Goal: Task Accomplishment & Management: Manage account settings

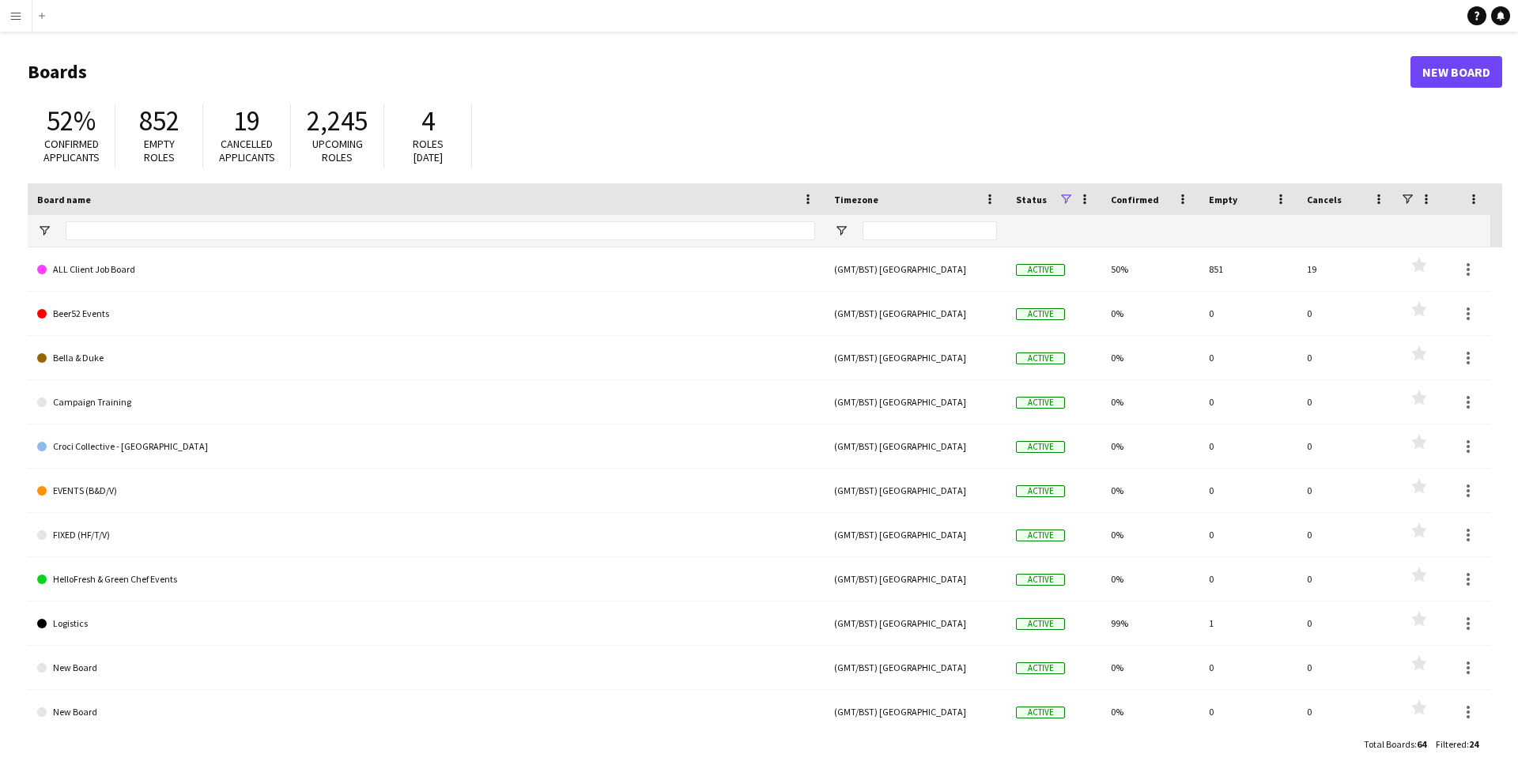
click at [16, 11] on app-icon "Menu" at bounding box center [16, 16] width 12 height 12
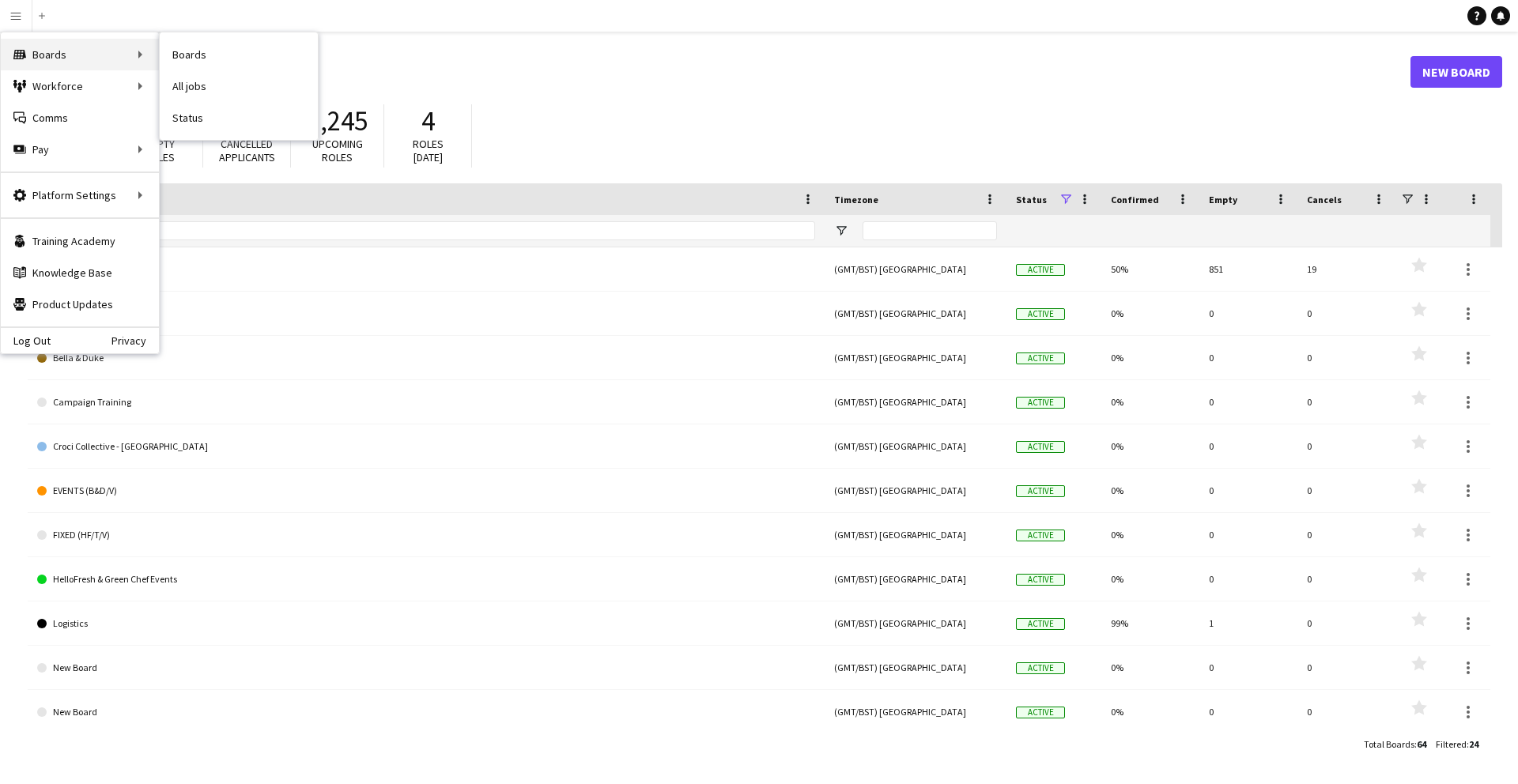
click at [113, 60] on div "Boards Boards" at bounding box center [79, 55] width 158 height 32
click at [139, 52] on div "Boards Boards" at bounding box center [79, 55] width 158 height 32
click at [171, 56] on link "Boards" at bounding box center [238, 55] width 158 height 32
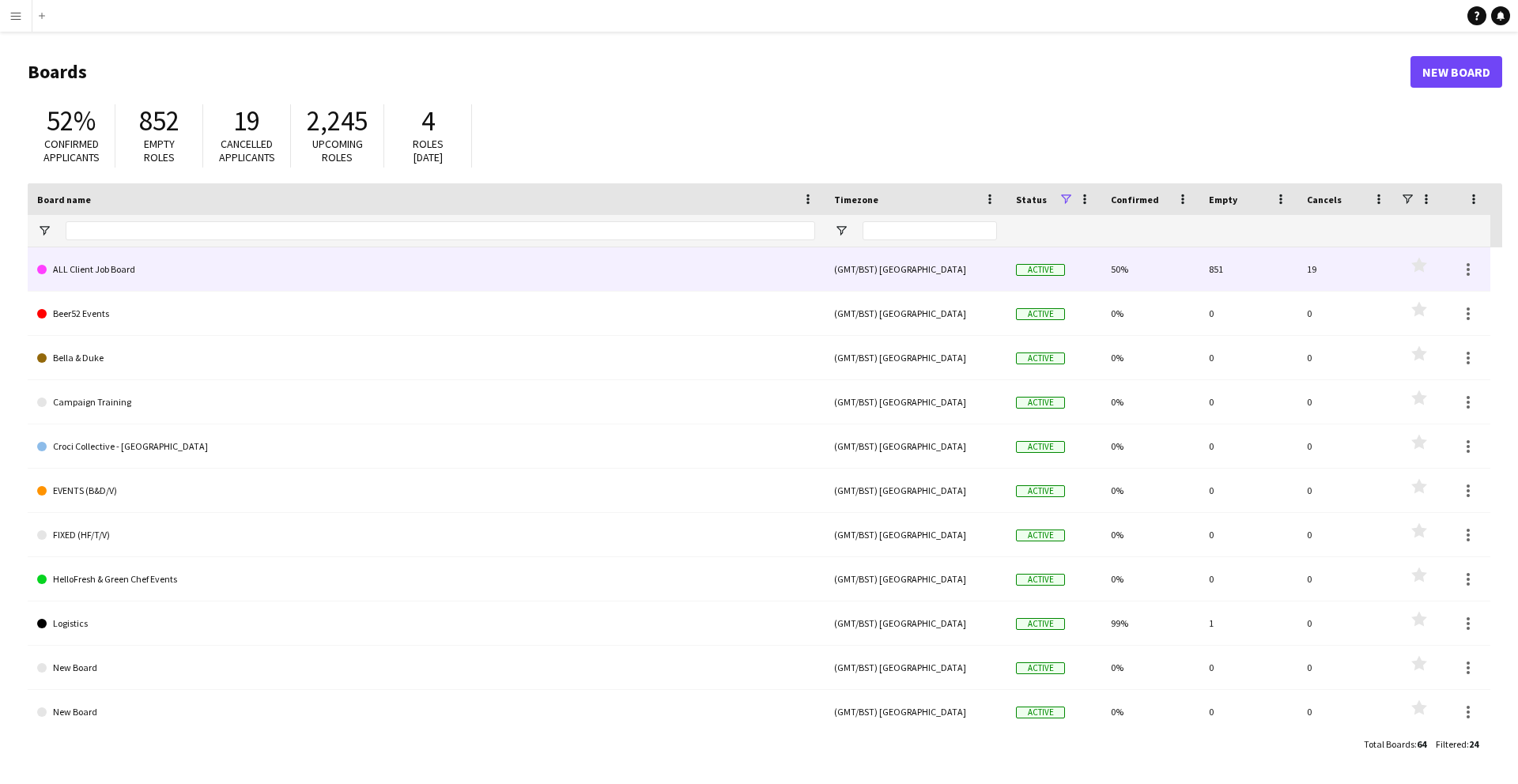
click at [552, 257] on link "ALL Client Job Board" at bounding box center [426, 270] width 778 height 44
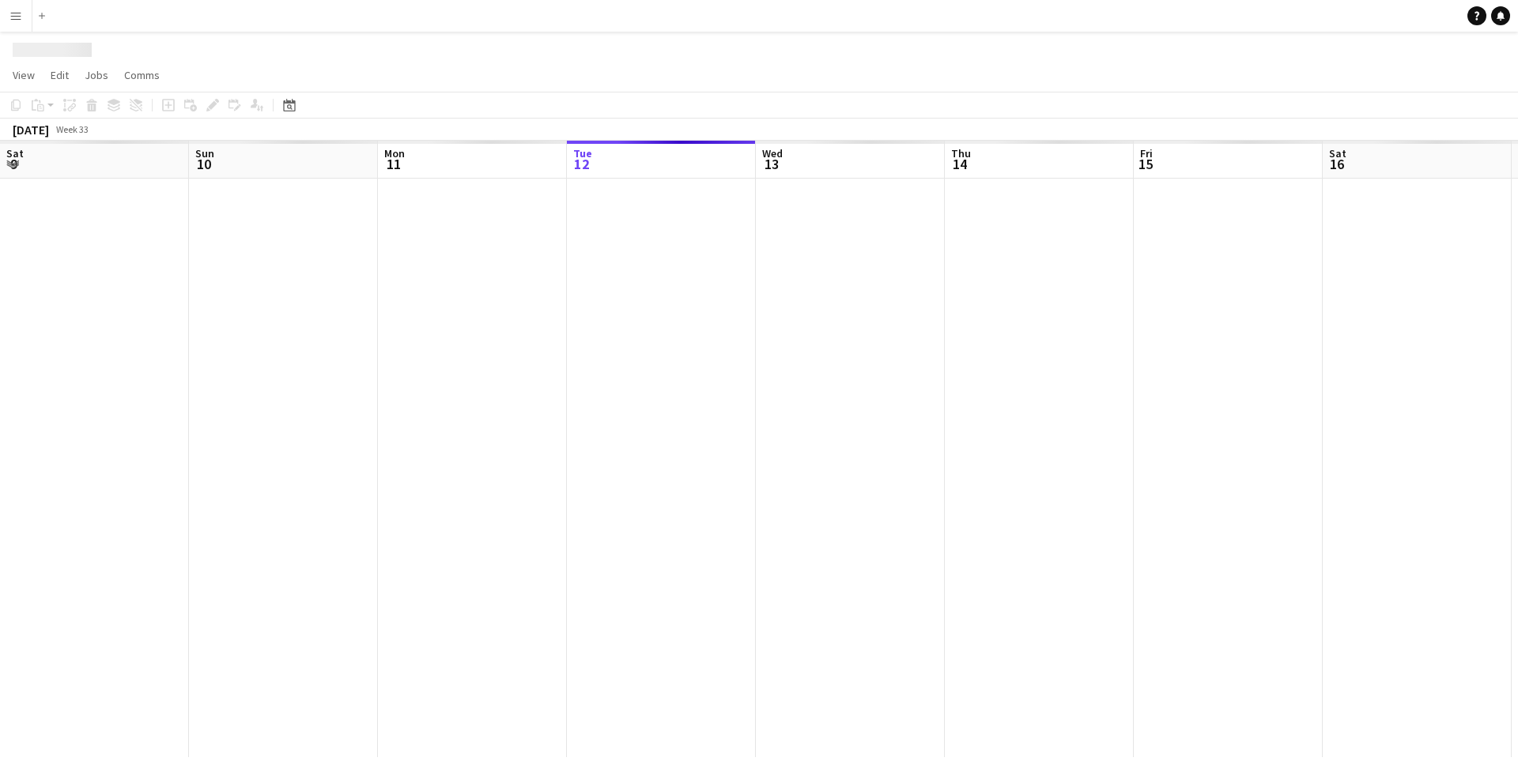
scroll to position [0, 378]
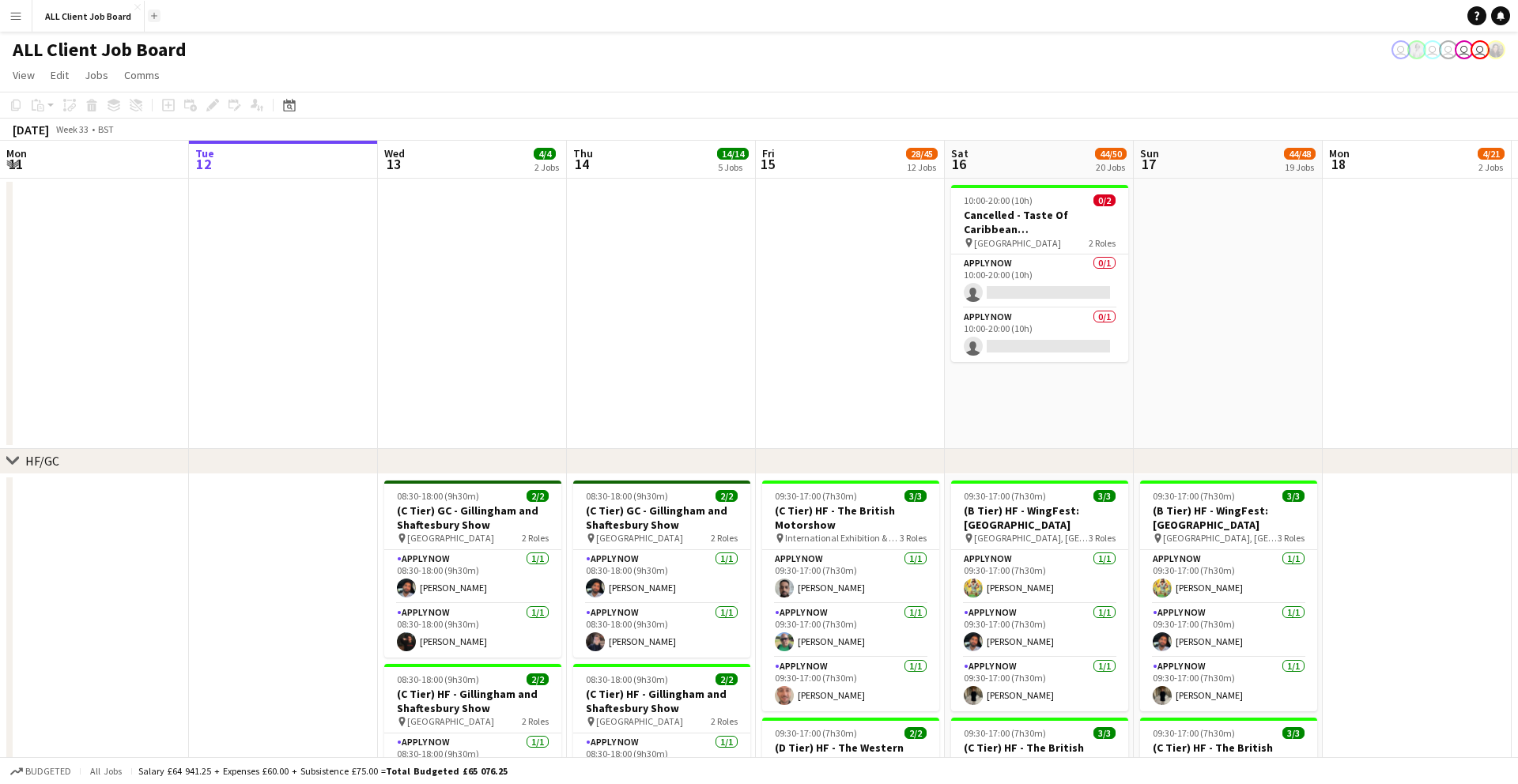
click at [154, 14] on app-icon "Add" at bounding box center [153, 15] width 6 height 6
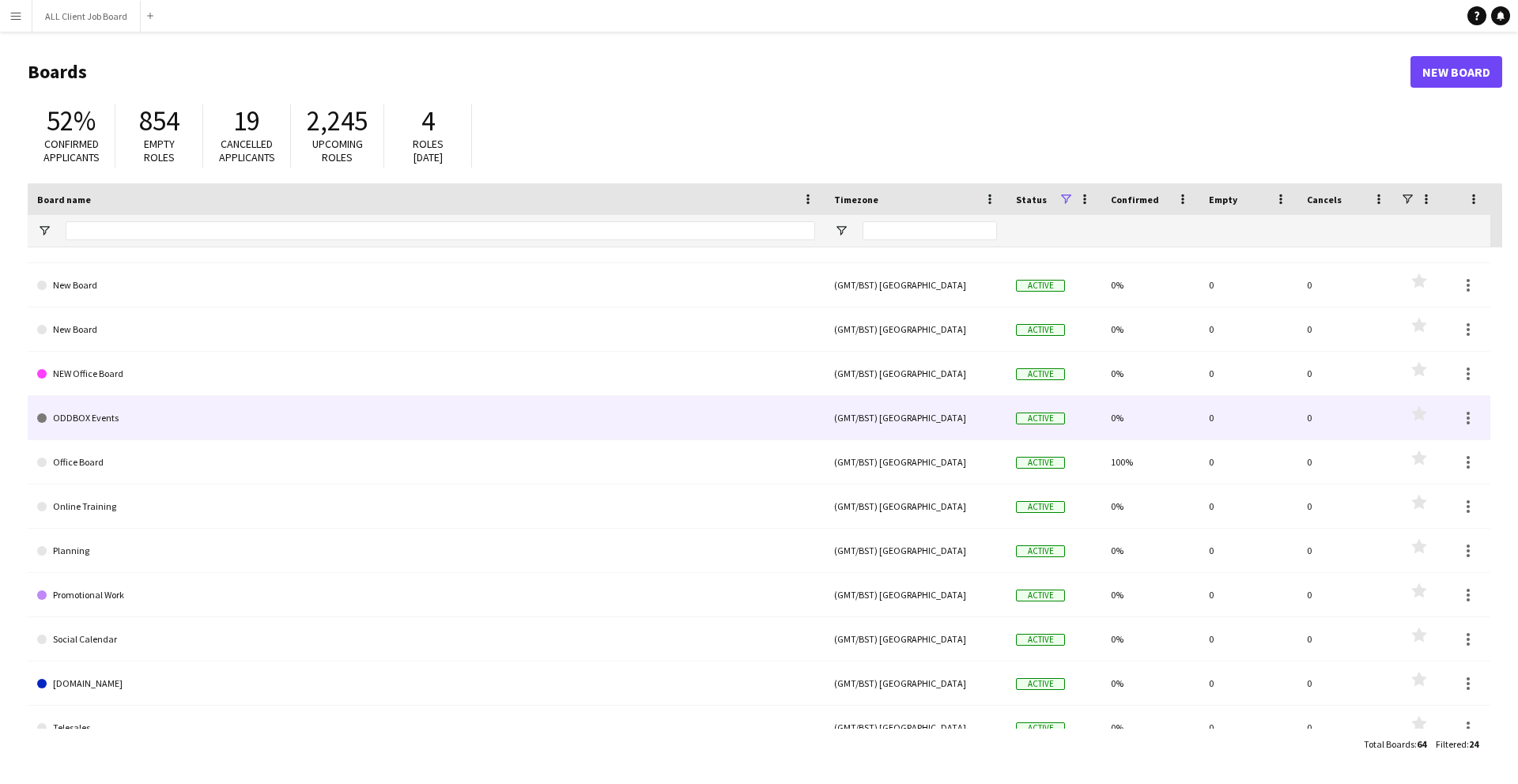
scroll to position [518, 0]
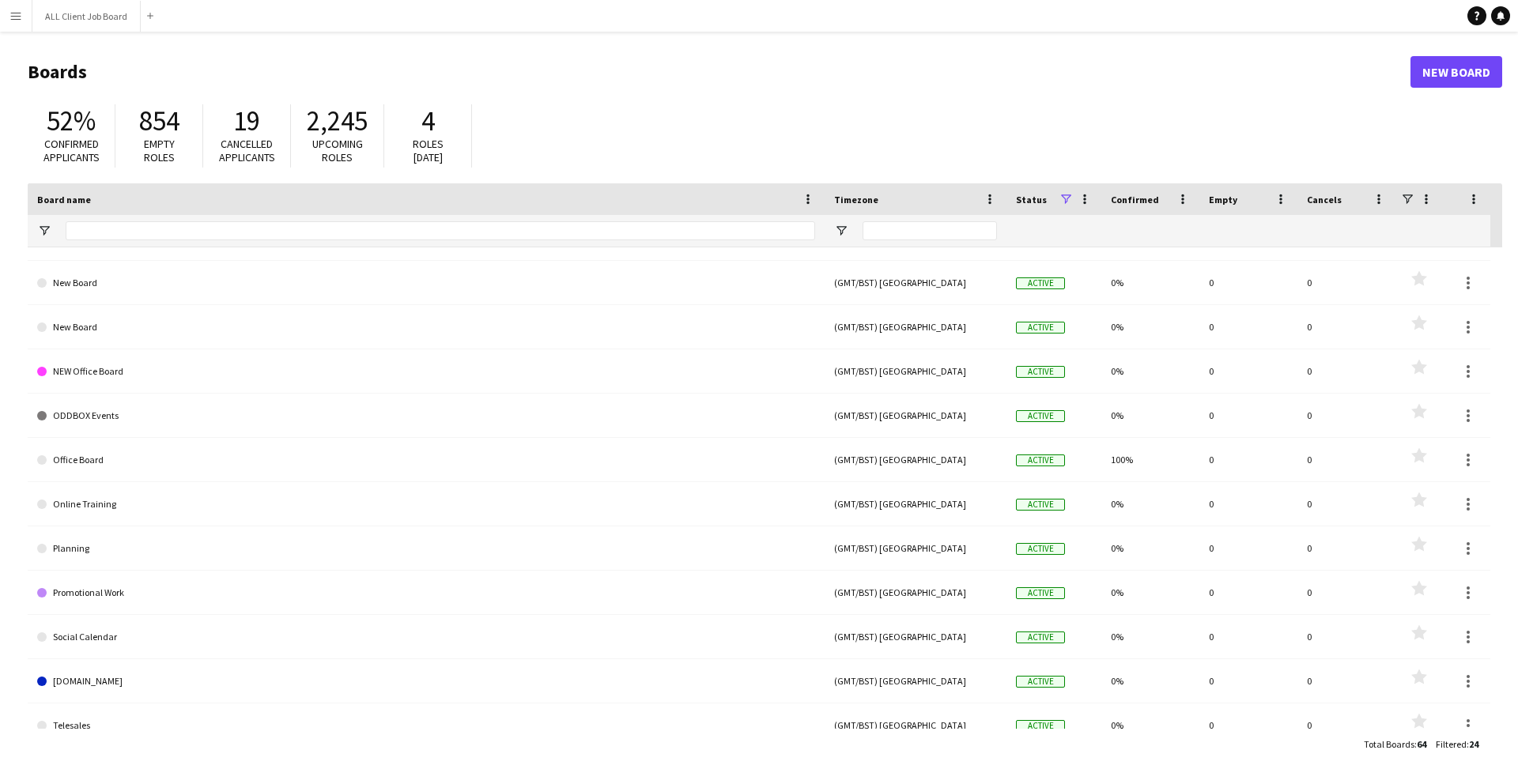
click at [11, 13] on app-icon "Menu" at bounding box center [16, 16] width 12 height 12
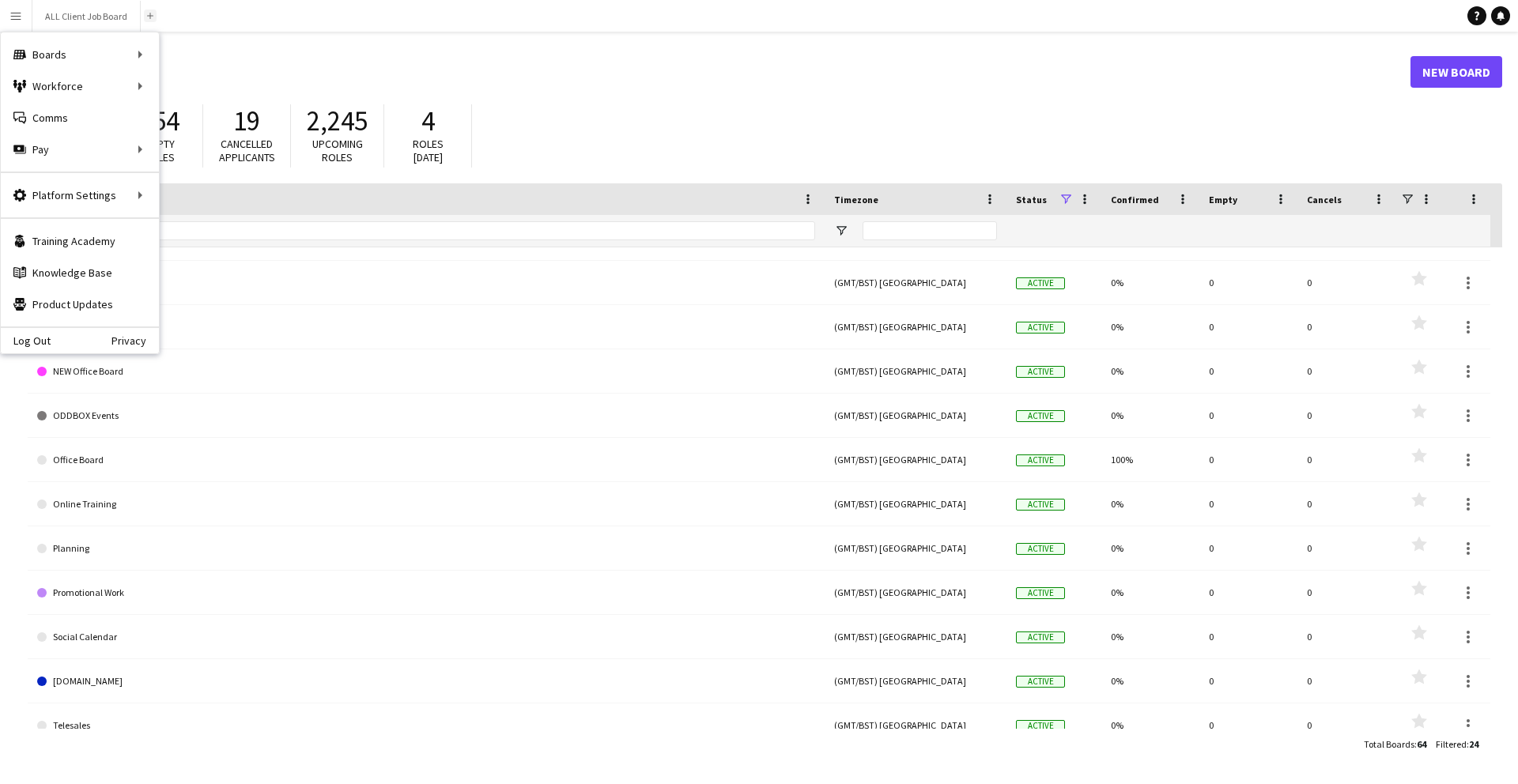
click at [149, 15] on app-icon "Add" at bounding box center [150, 15] width 6 height 6
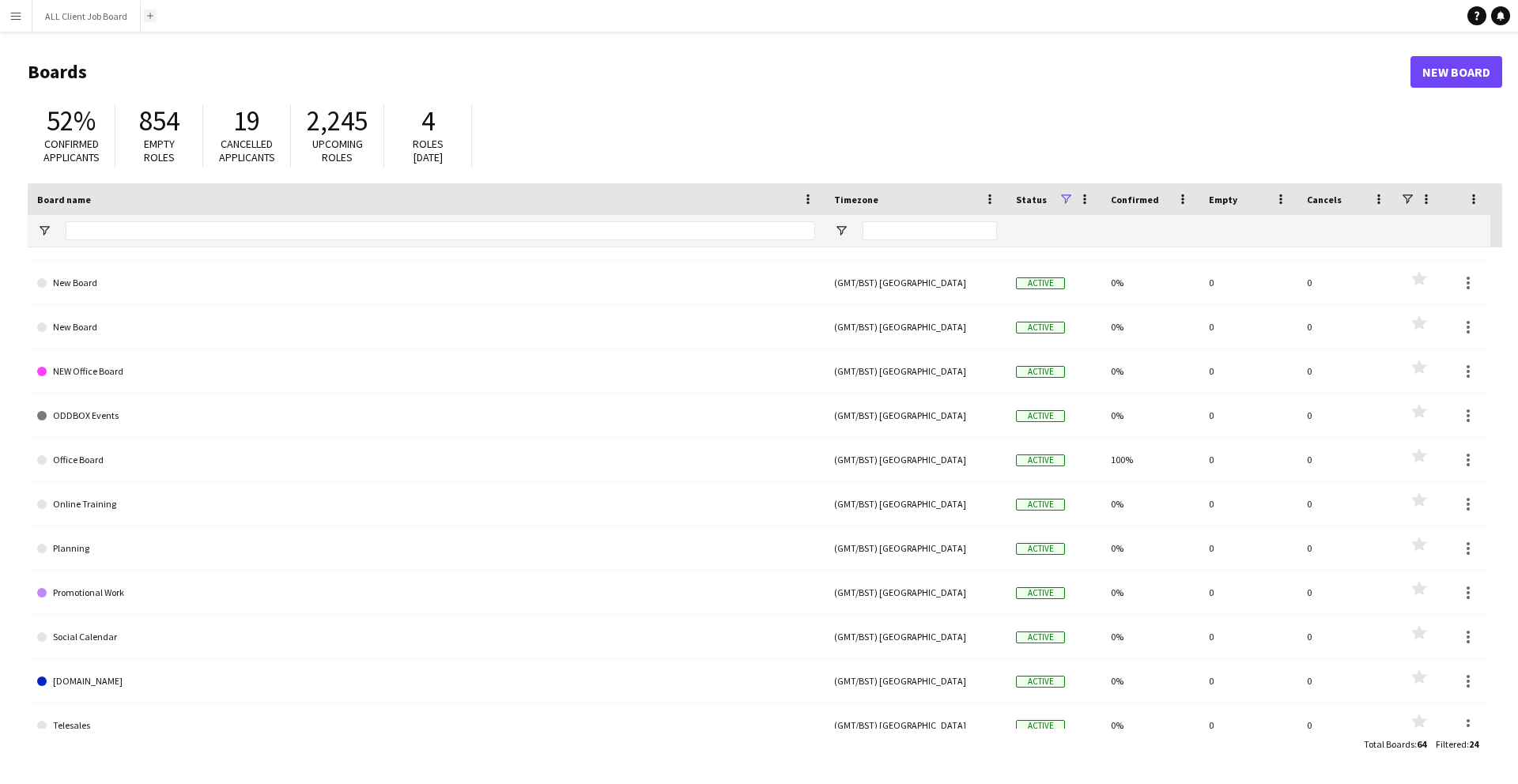
click at [149, 17] on app-icon "Add" at bounding box center [150, 15] width 6 height 6
click at [153, 12] on app-icon "Add" at bounding box center [150, 15] width 6 height 6
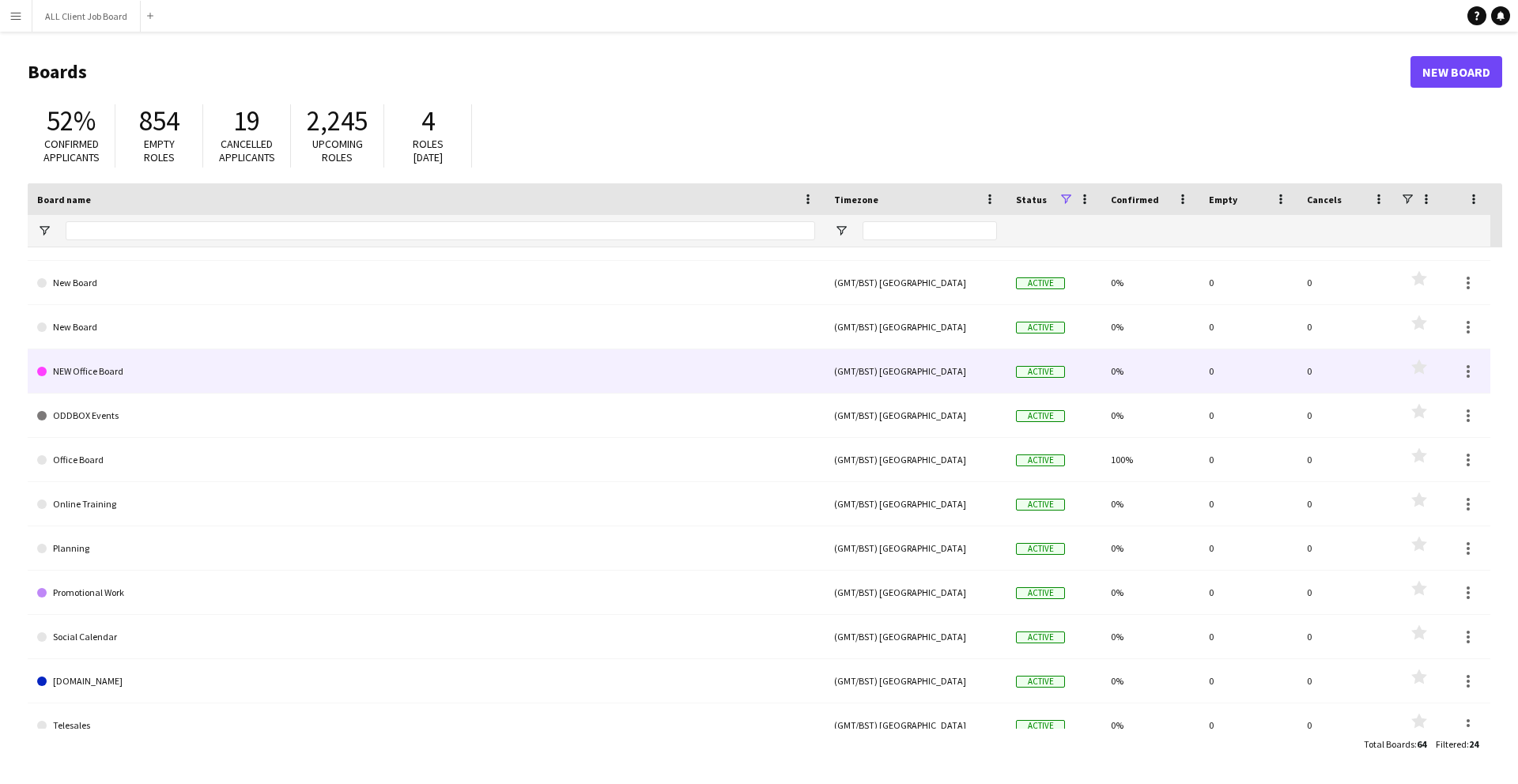
click at [225, 370] on link "NEW Office Board" at bounding box center [426, 371] width 778 height 44
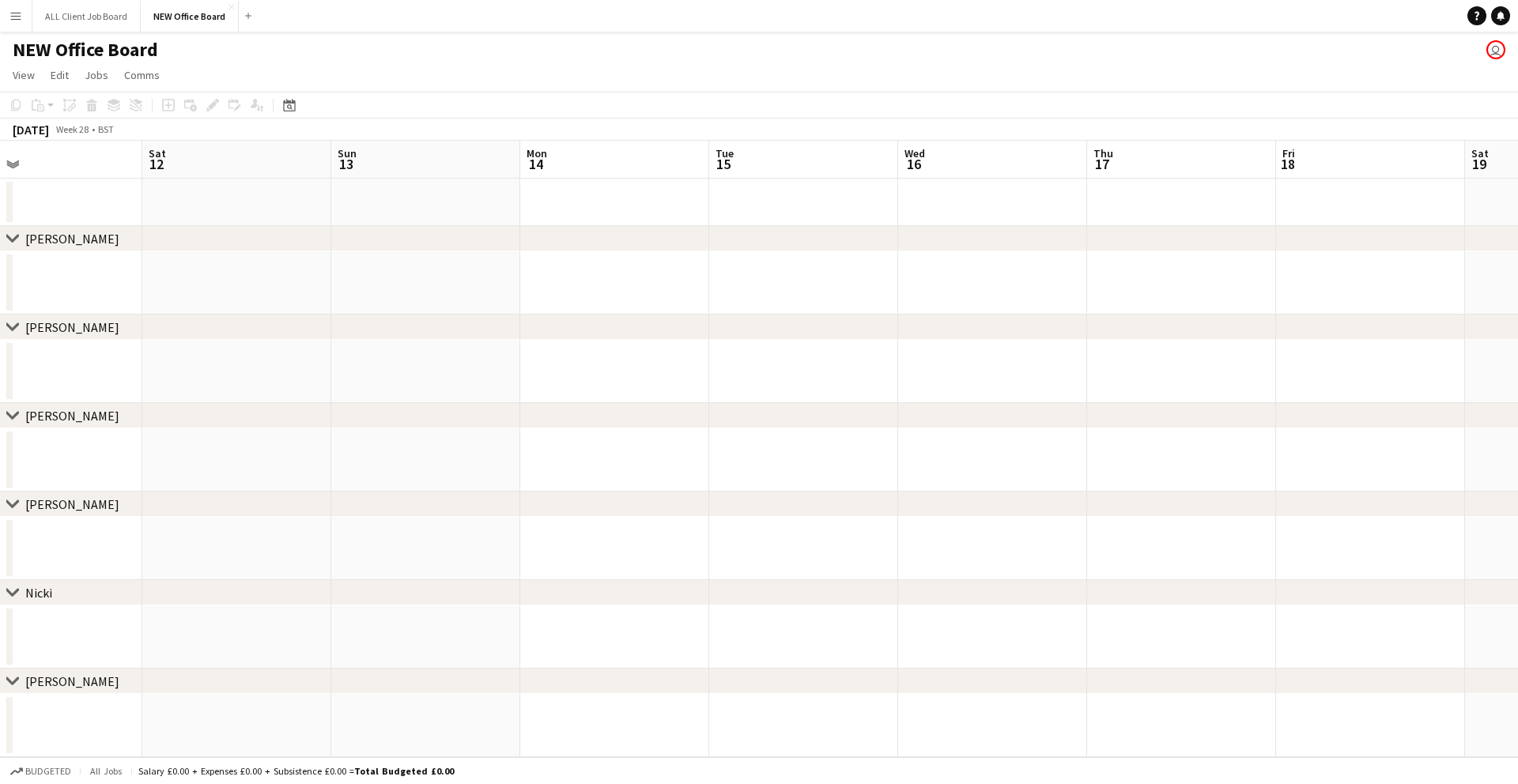
scroll to position [0, 371]
click at [229, 7] on app-icon "Close" at bounding box center [231, 6] width 6 height 6
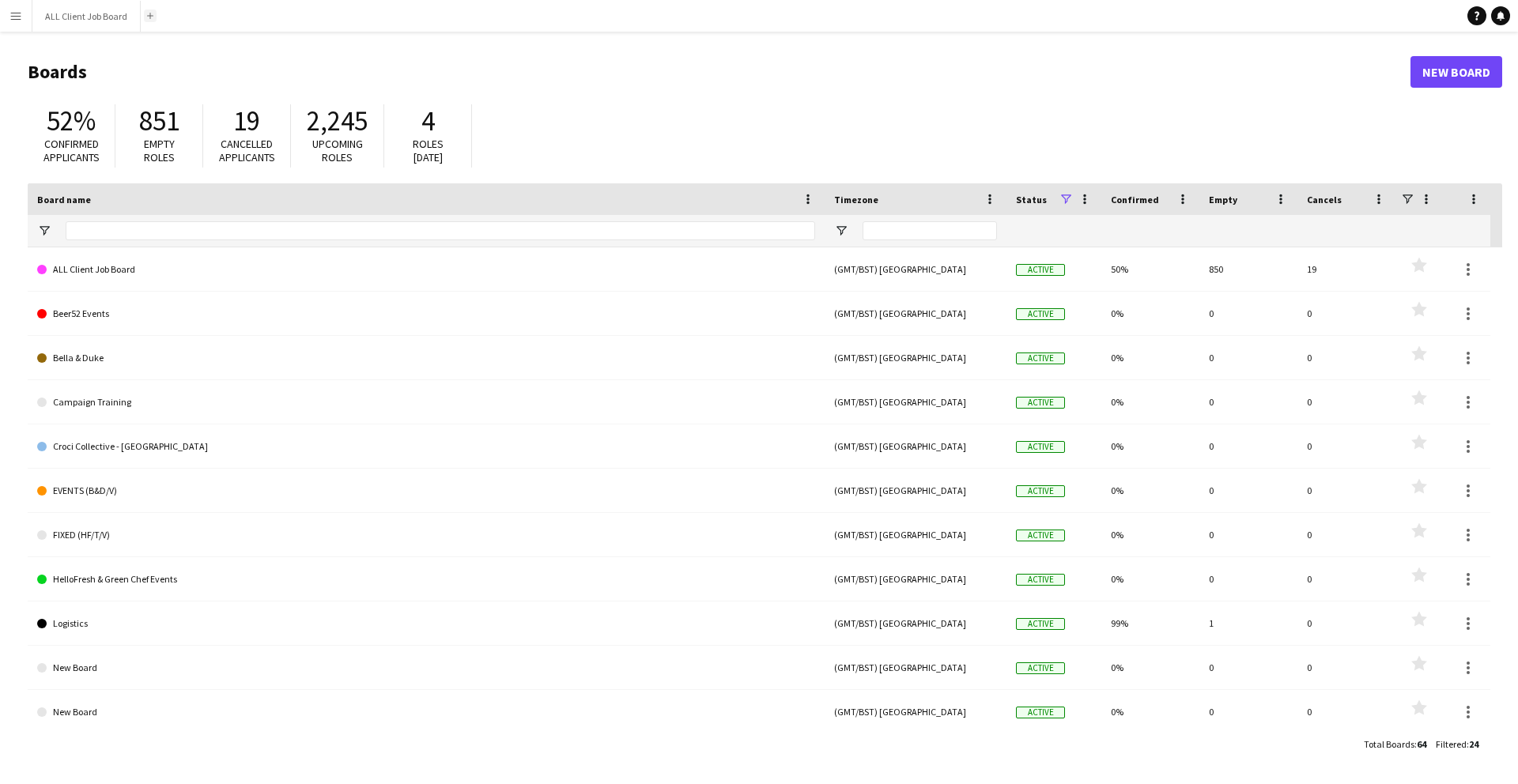
click at [152, 19] on app-icon "Add" at bounding box center [150, 15] width 6 height 6
click at [150, 19] on app-icon "Add" at bounding box center [150, 15] width 6 height 6
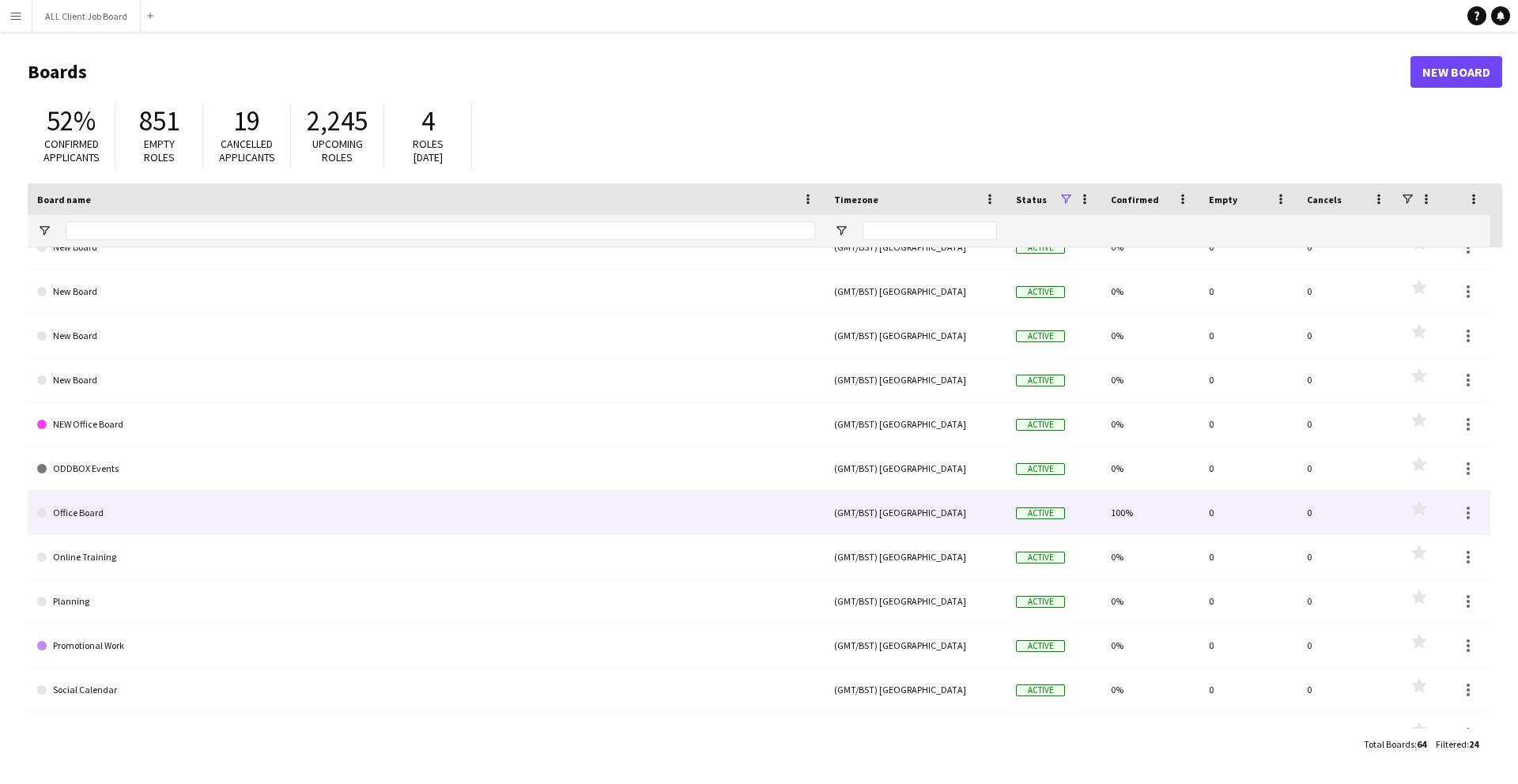
click at [256, 497] on link "Office Board" at bounding box center [426, 513] width 778 height 44
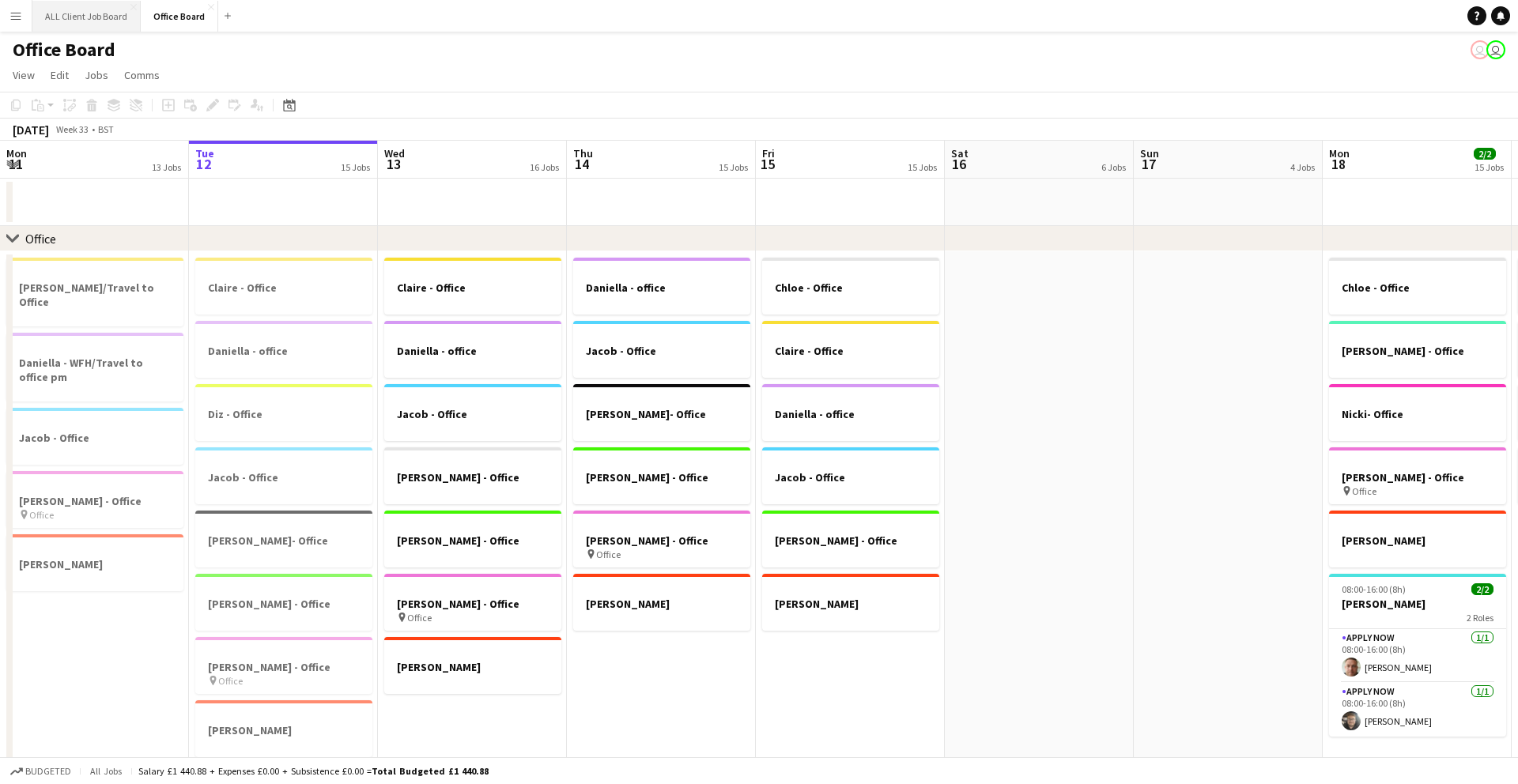
click at [75, 19] on button "ALL Client Job Board Close" at bounding box center [86, 16] width 108 height 31
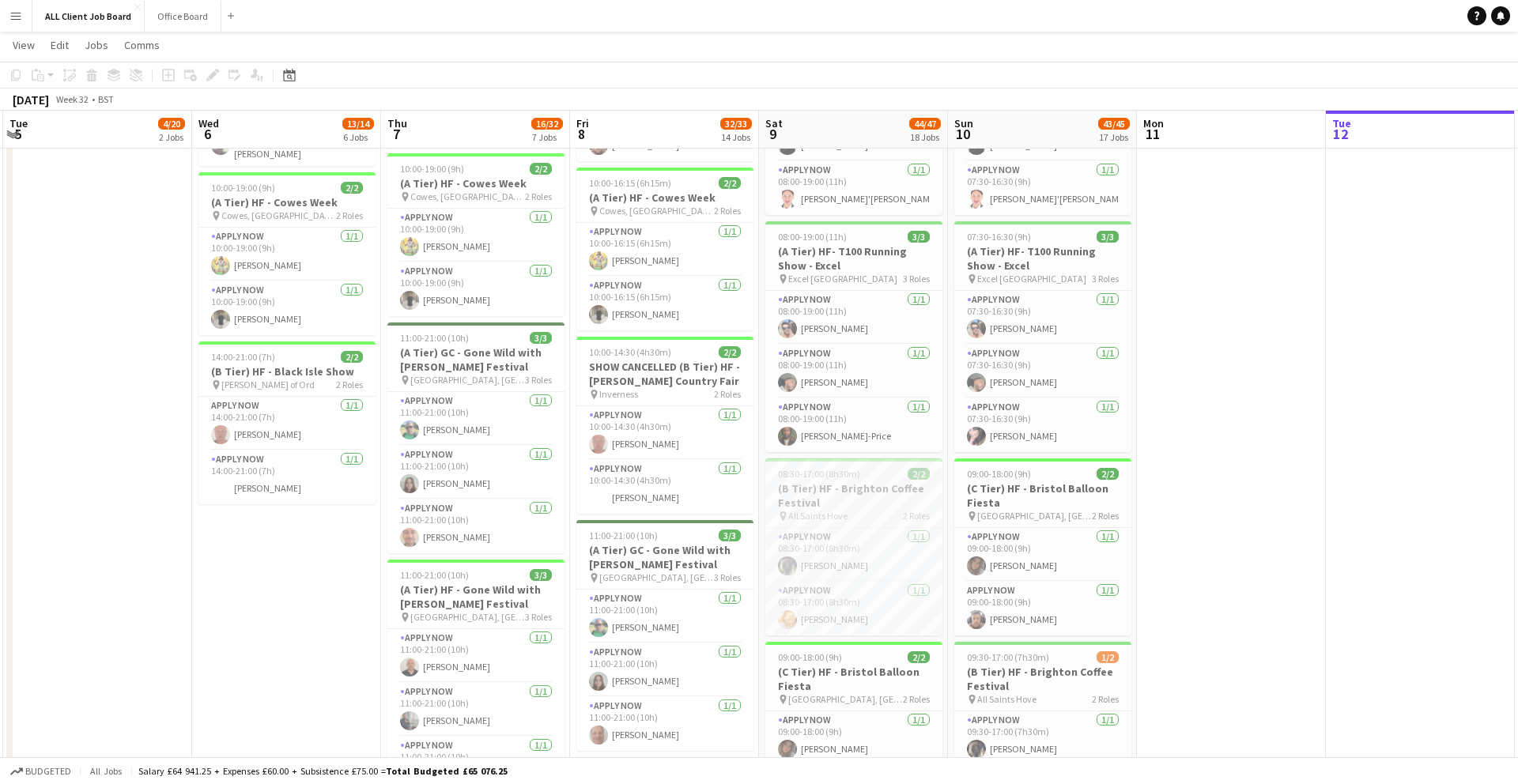
scroll to position [496, 0]
click at [857, 531] on app-card-role "APPLY NOW 1/1 08:30-17:00 (8h30m) Siddhesh Sangle" at bounding box center [854, 554] width 177 height 54
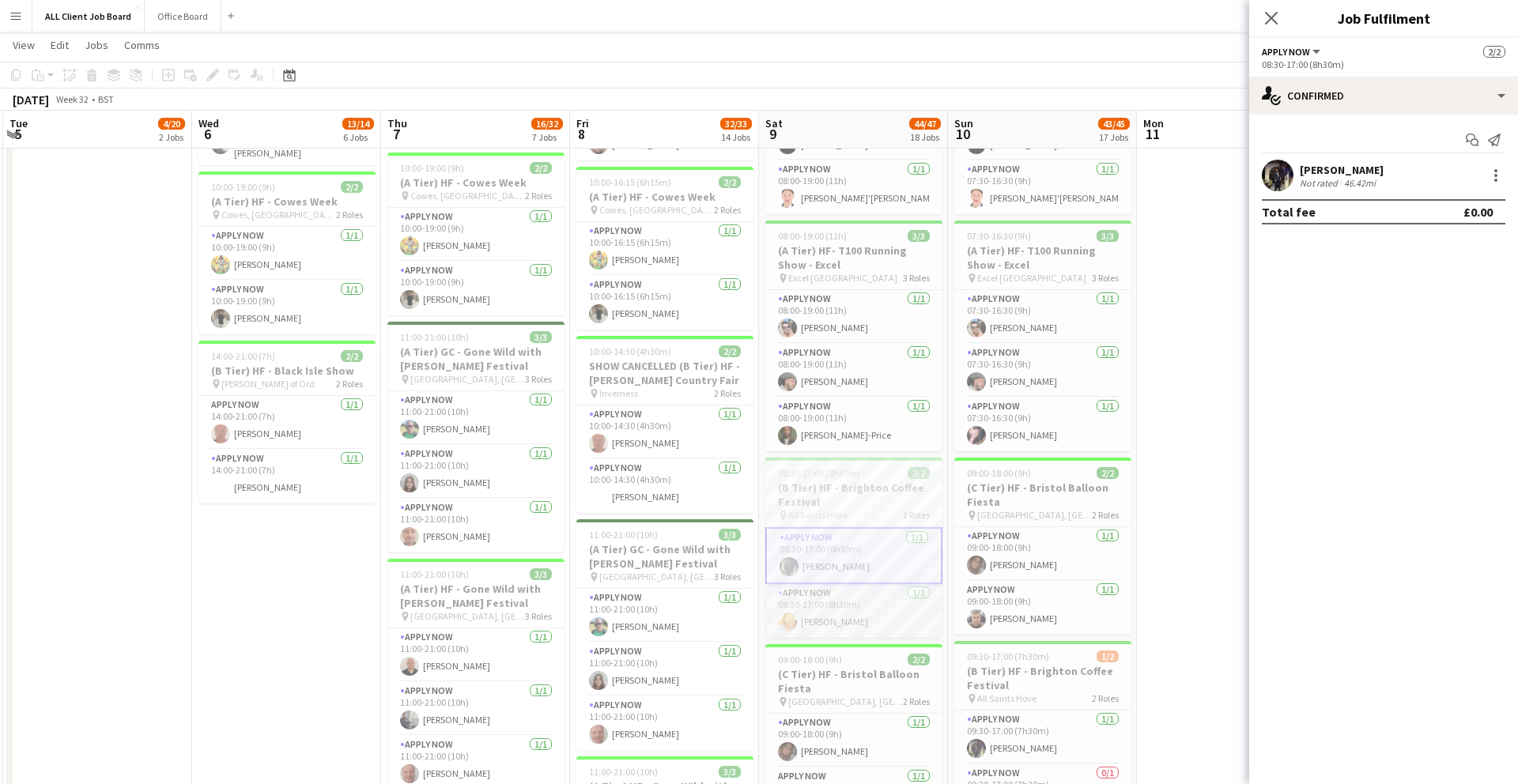
click at [866, 594] on app-card-role "APPLY NOW 1/1 08:30-17:00 (8h30m) Cara Brennan" at bounding box center [854, 610] width 177 height 54
click at [826, 504] on h3 "(B Tier) HF - Brighton Coffee Festival" at bounding box center [854, 495] width 177 height 28
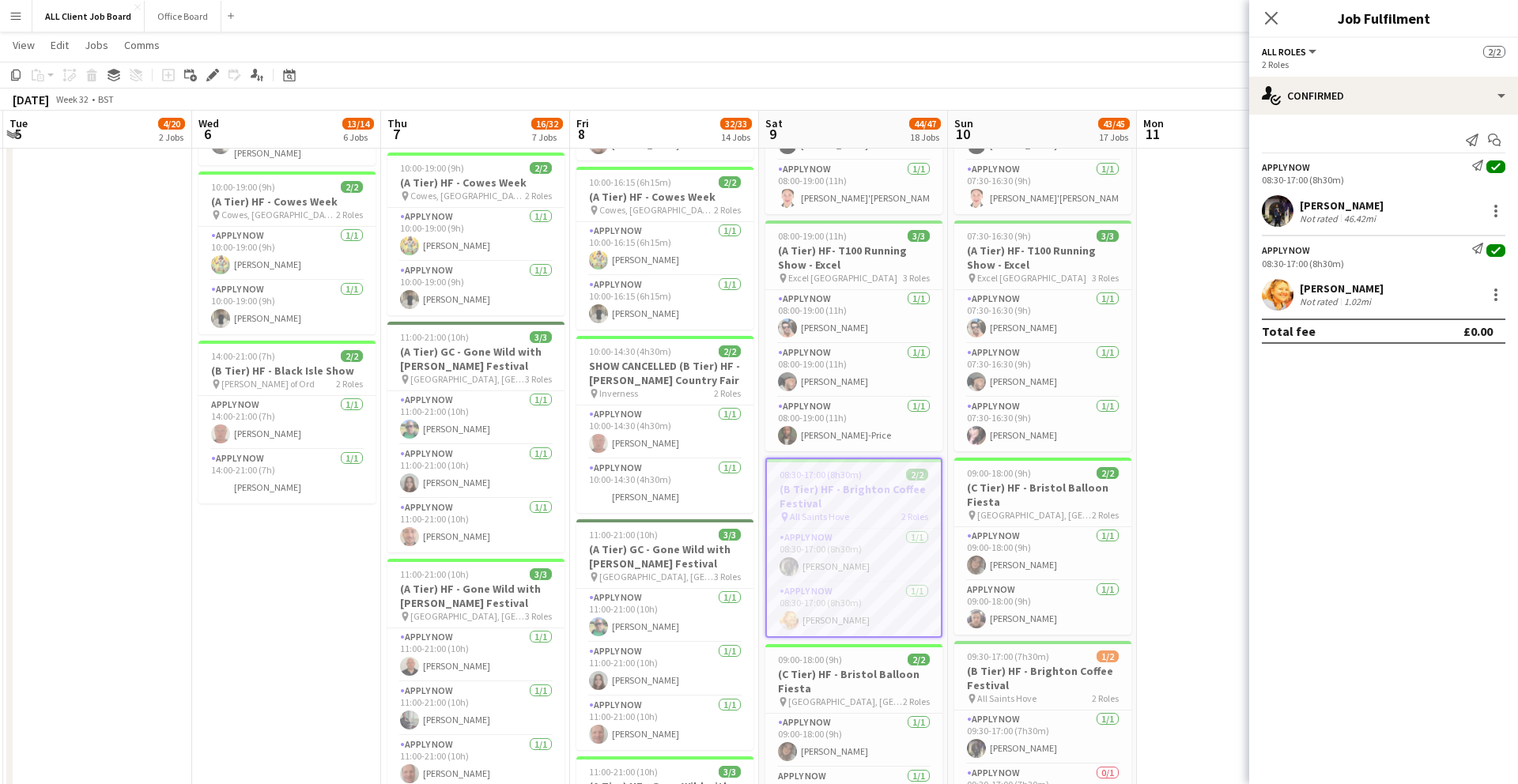
click at [779, 487] on h3 "(B Tier) HF - Brighton Coffee Festival" at bounding box center [853, 497] width 174 height 28
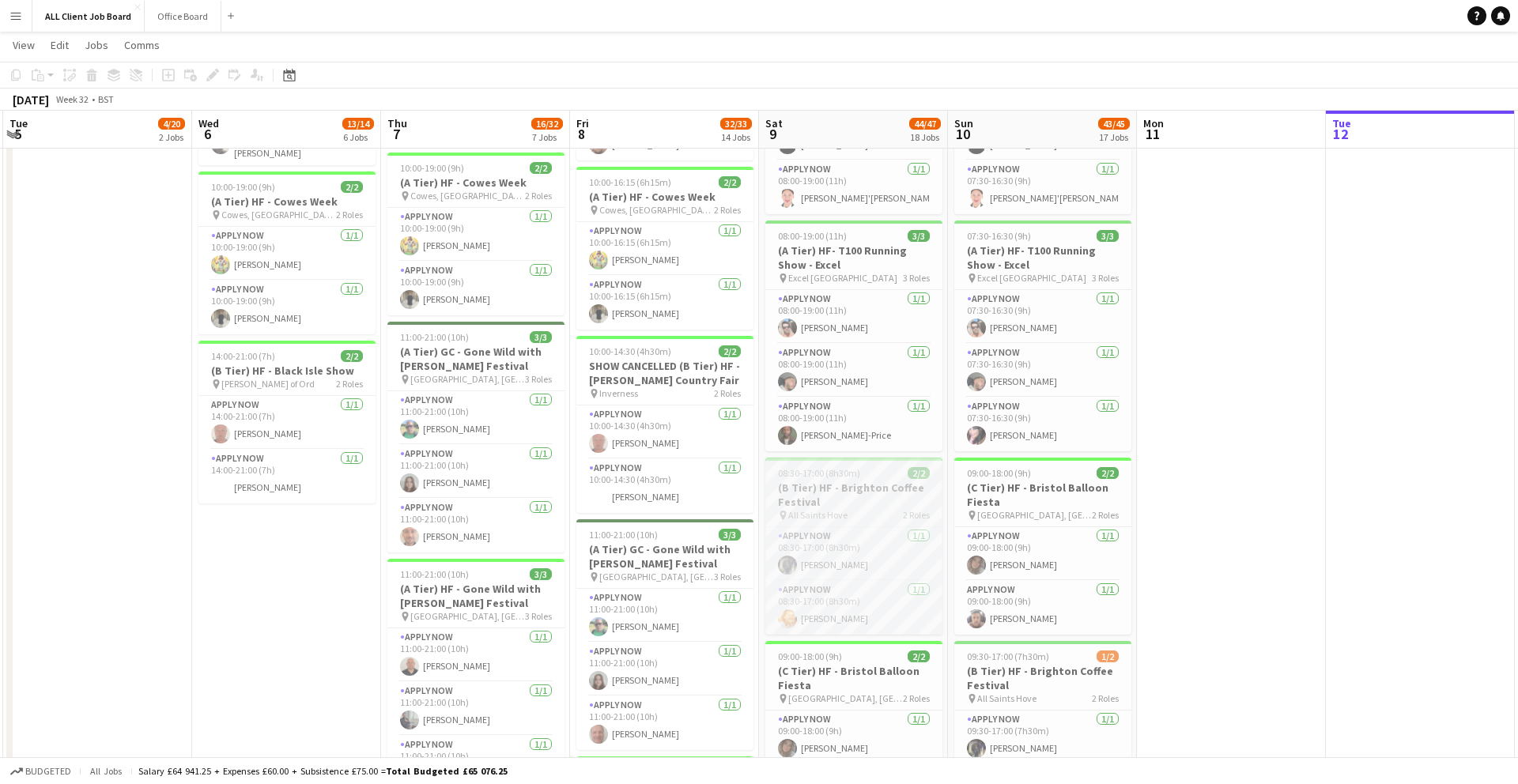
click at [904, 474] on div "08:30-17:00 (8h30m) 2/2" at bounding box center [854, 473] width 177 height 11
click at [908, 474] on span "2/2" at bounding box center [918, 473] width 22 height 11
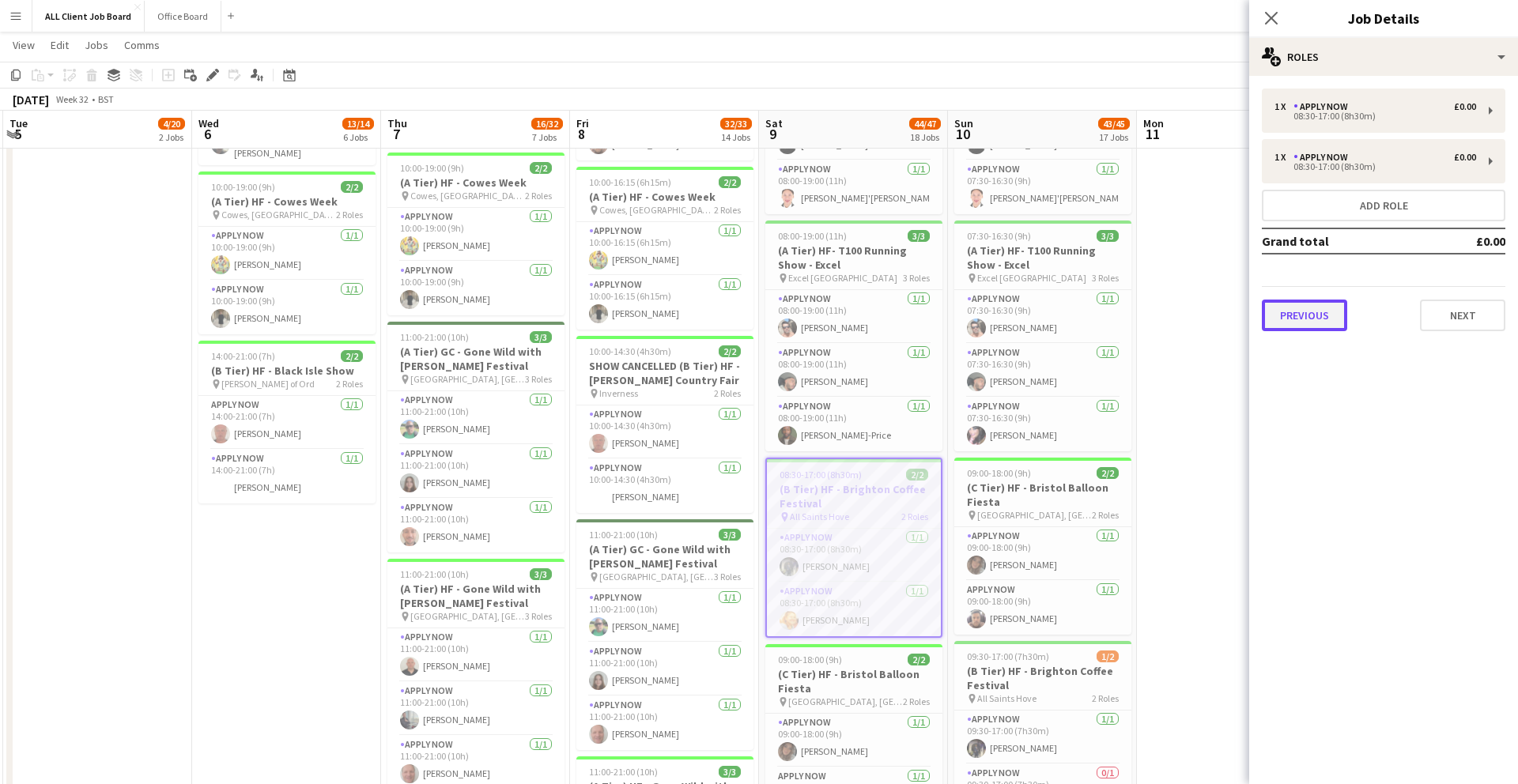
click at [1305, 309] on button "Previous" at bounding box center [1304, 316] width 86 height 32
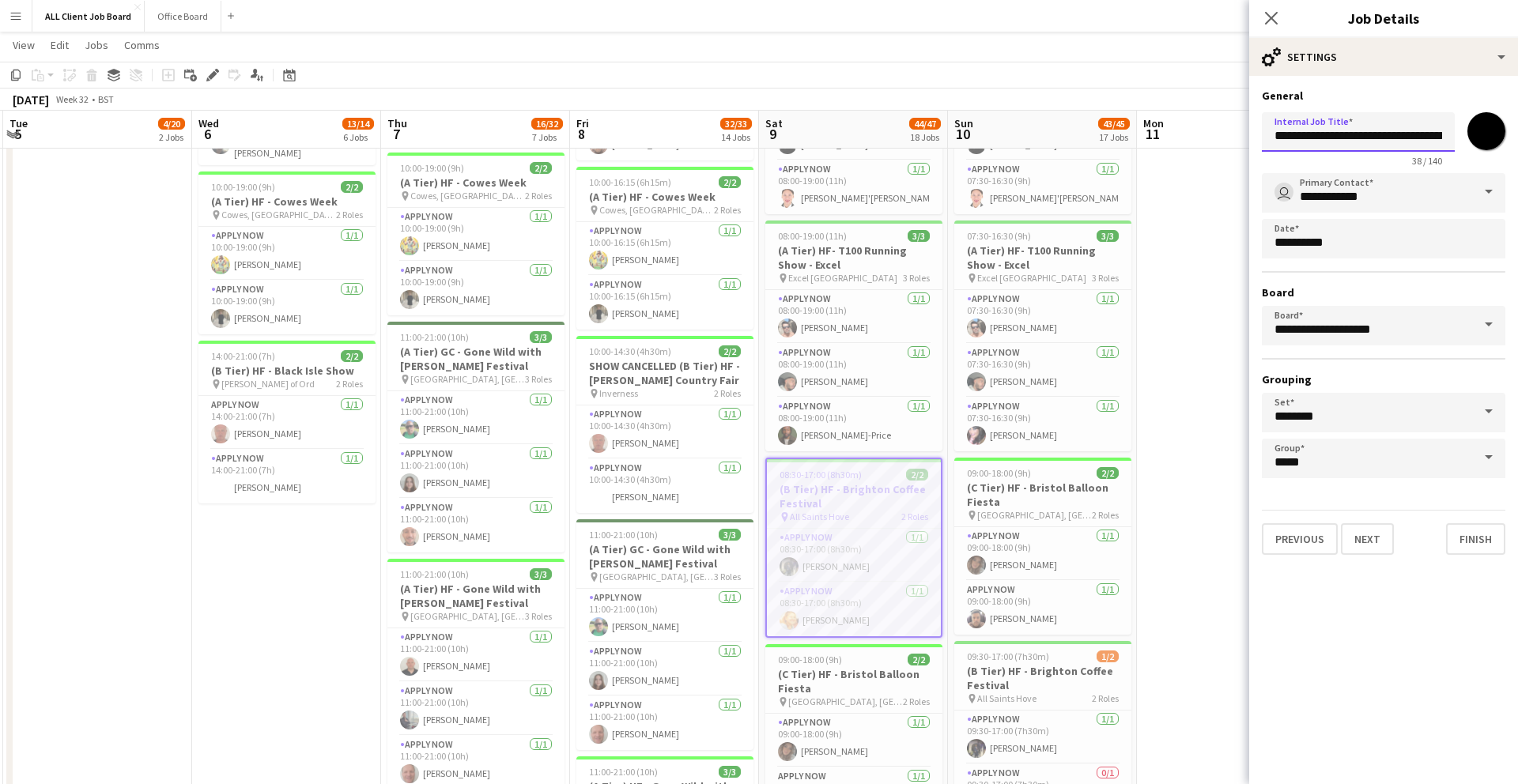
drag, startPoint x: 1308, startPoint y: 133, endPoint x: 1290, endPoint y: 134, distance: 18.0
click at [1308, 133] on input "**********" at bounding box center [1357, 131] width 193 height 40
drag, startPoint x: 1275, startPoint y: 134, endPoint x: 1640, endPoint y: 125, distance: 365.1
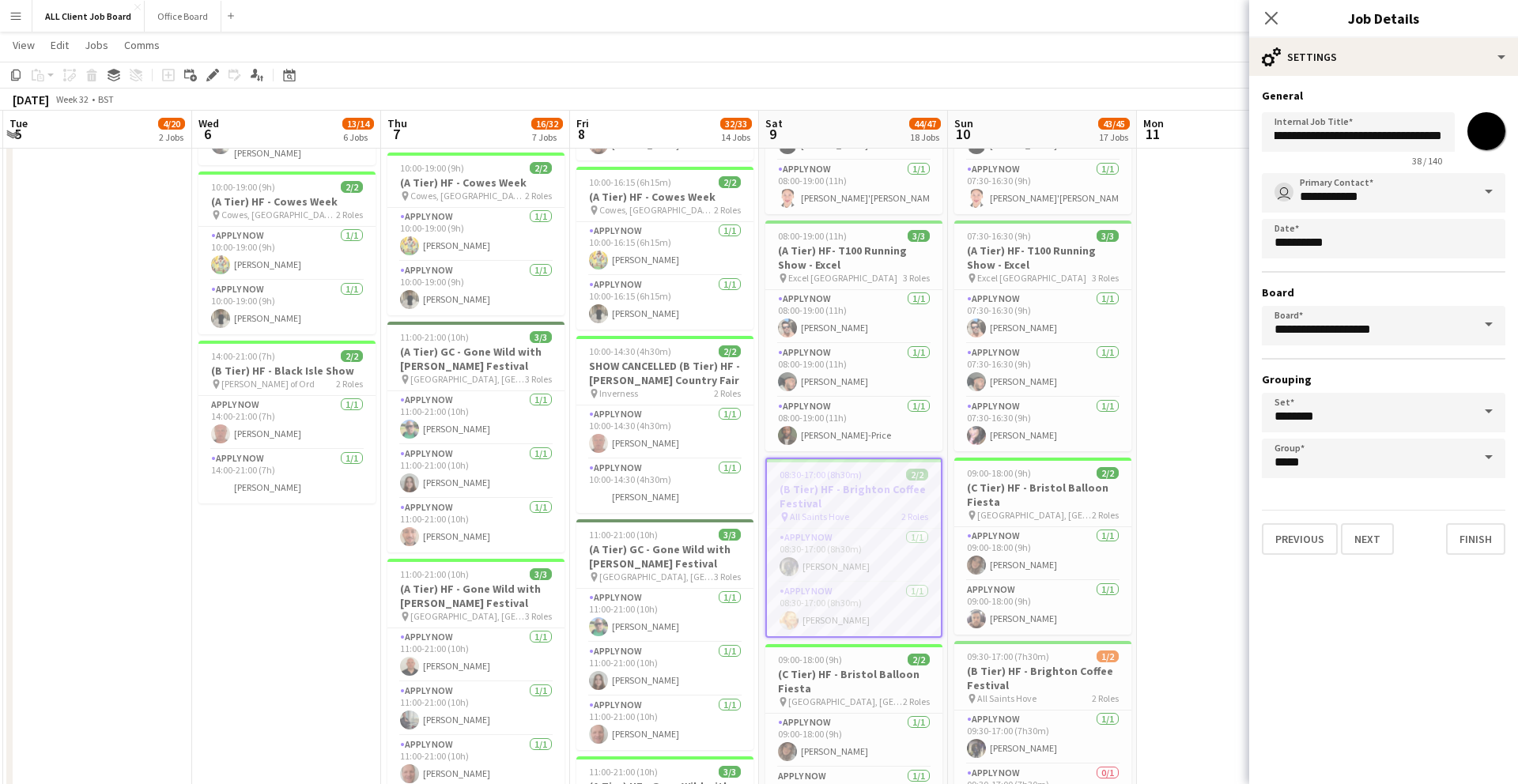
scroll to position [0, 0]
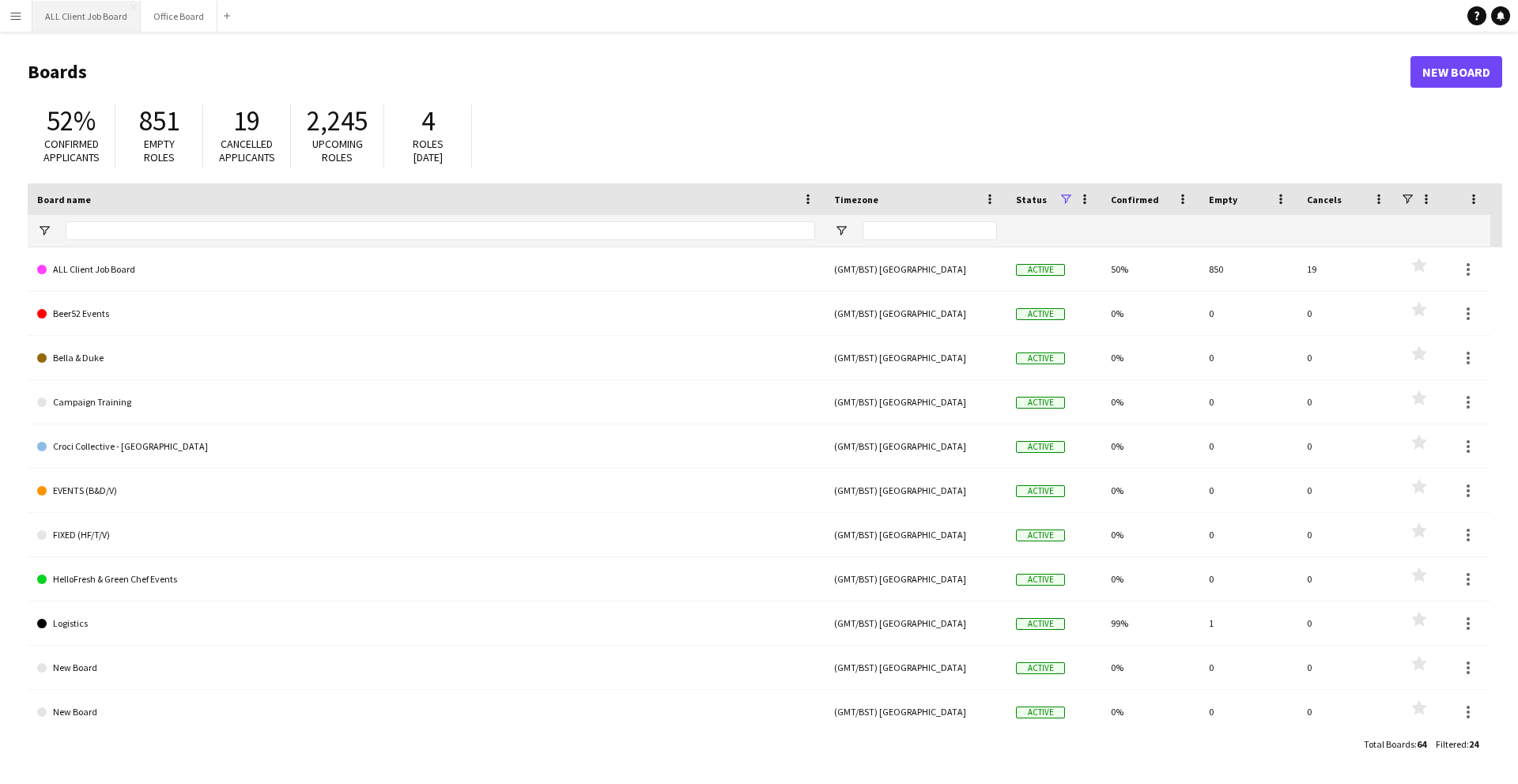
click at [95, 23] on button "ALL Client Job Board Close" at bounding box center [86, 16] width 108 height 31
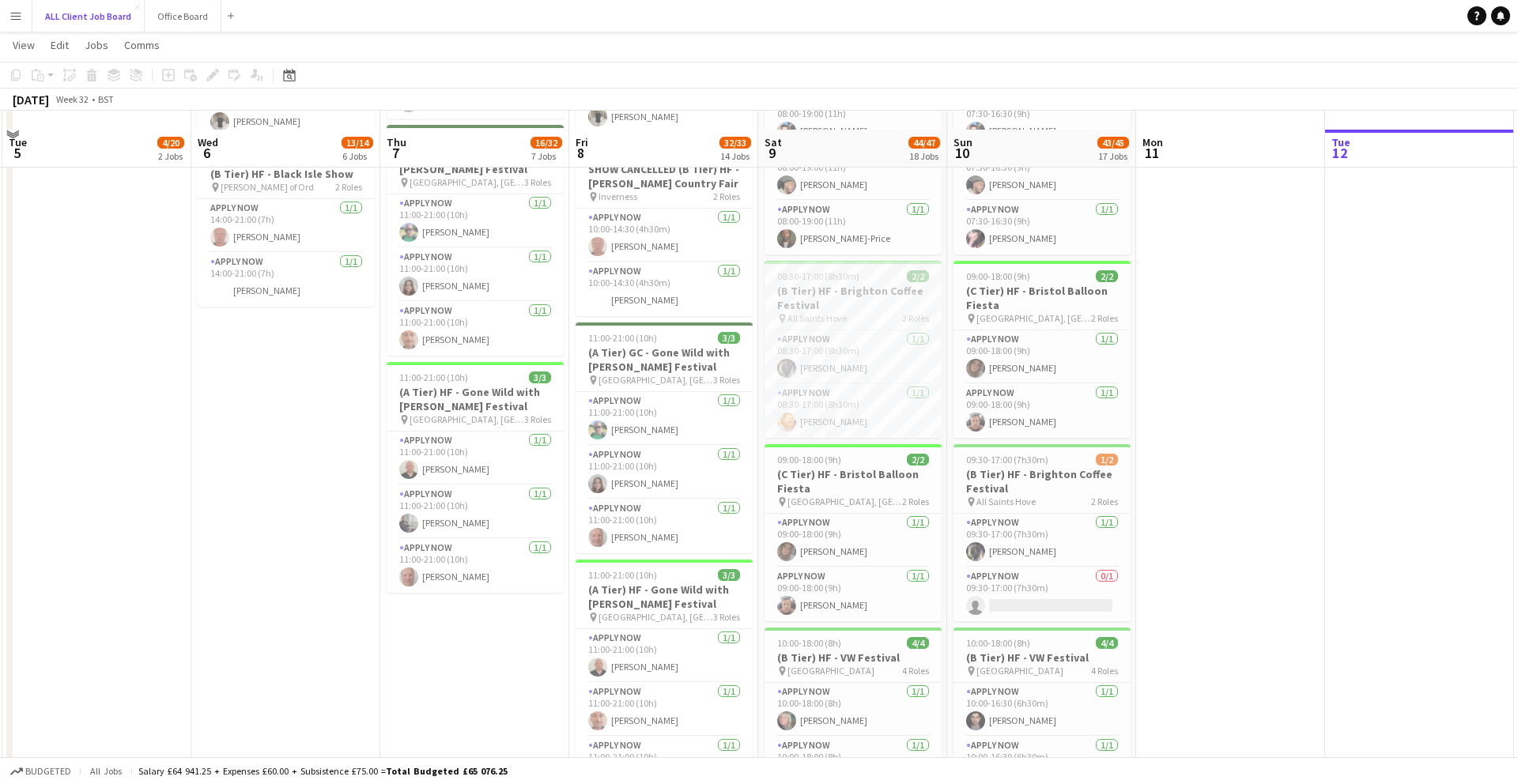
scroll to position [688, 0]
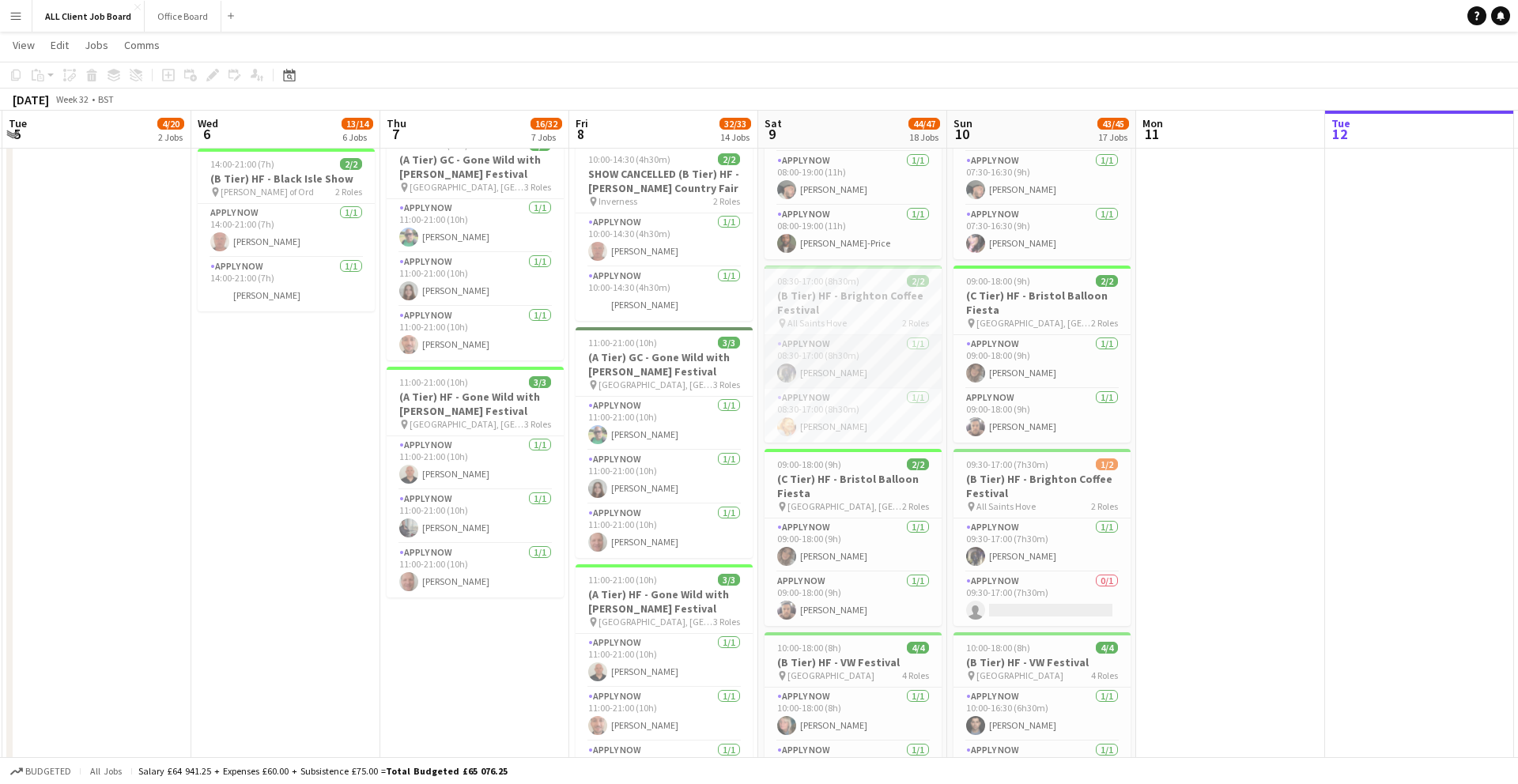
click at [908, 344] on app-card-role "APPLY NOW [DATE] 08:30-17:00 (8h30m) [PERSON_NAME]" at bounding box center [853, 362] width 177 height 54
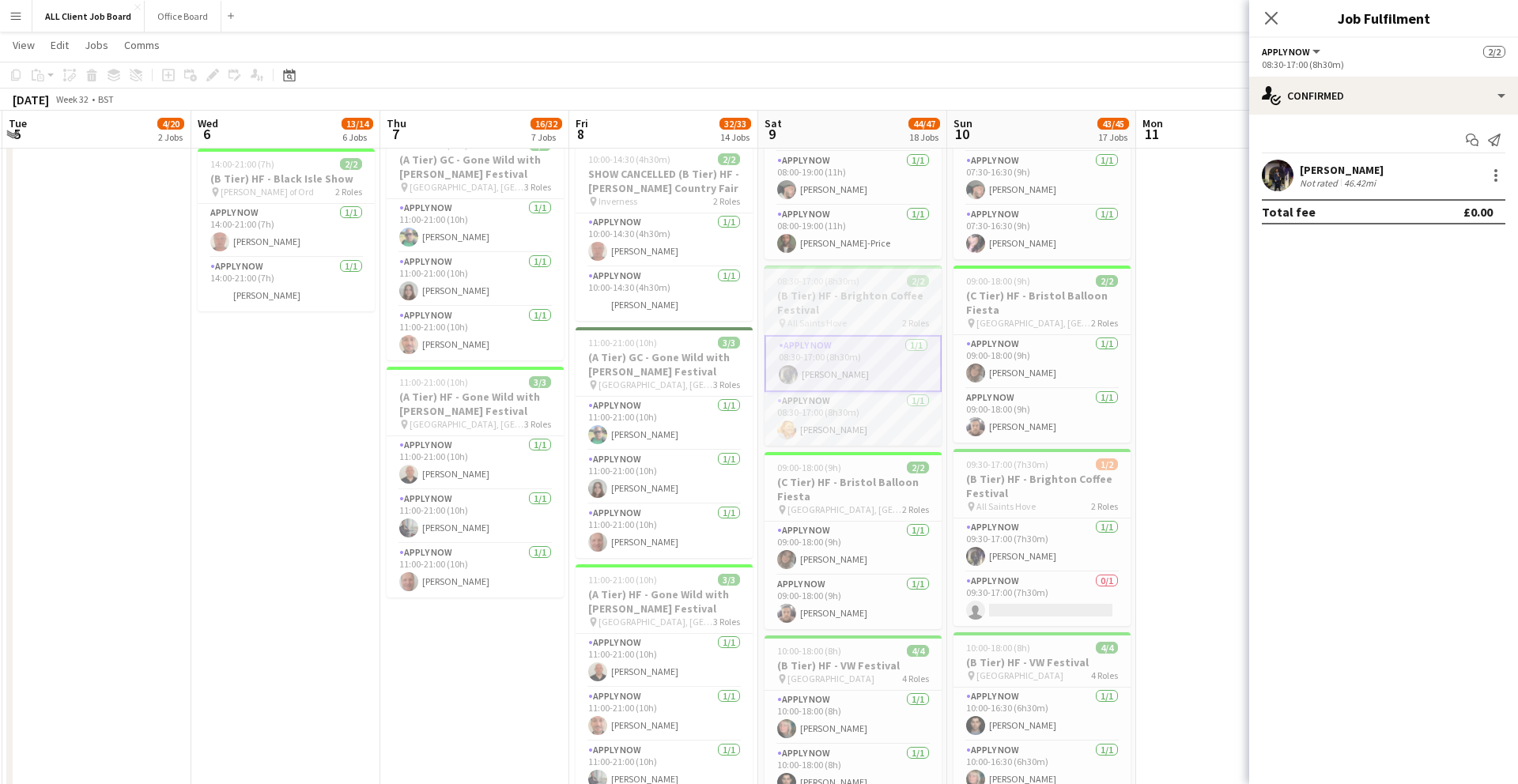
click at [904, 319] on span "2 Roles" at bounding box center [916, 322] width 26 height 11
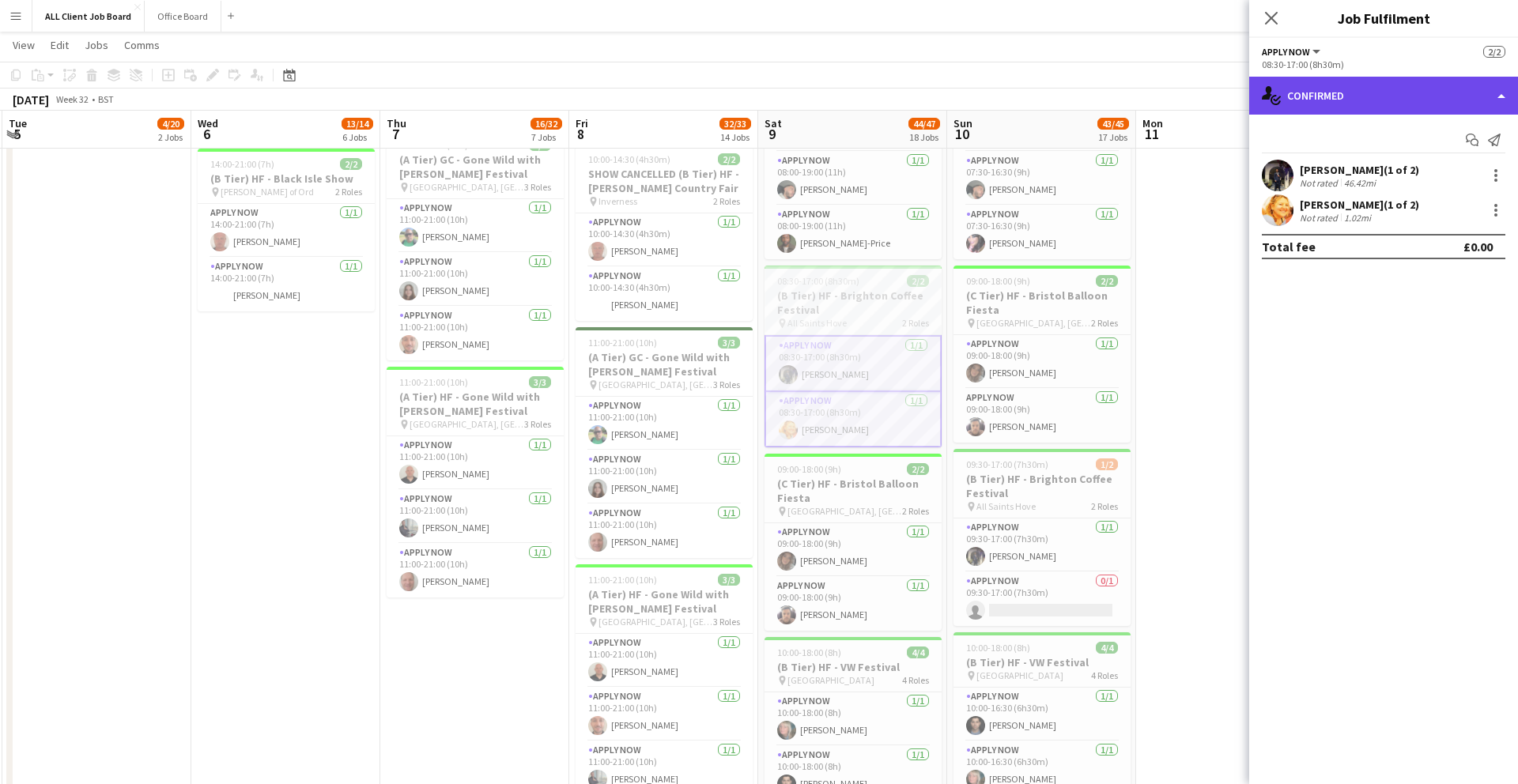
click at [1508, 91] on div "single-neutral-actions-check-2 Confirmed" at bounding box center [1383, 95] width 269 height 38
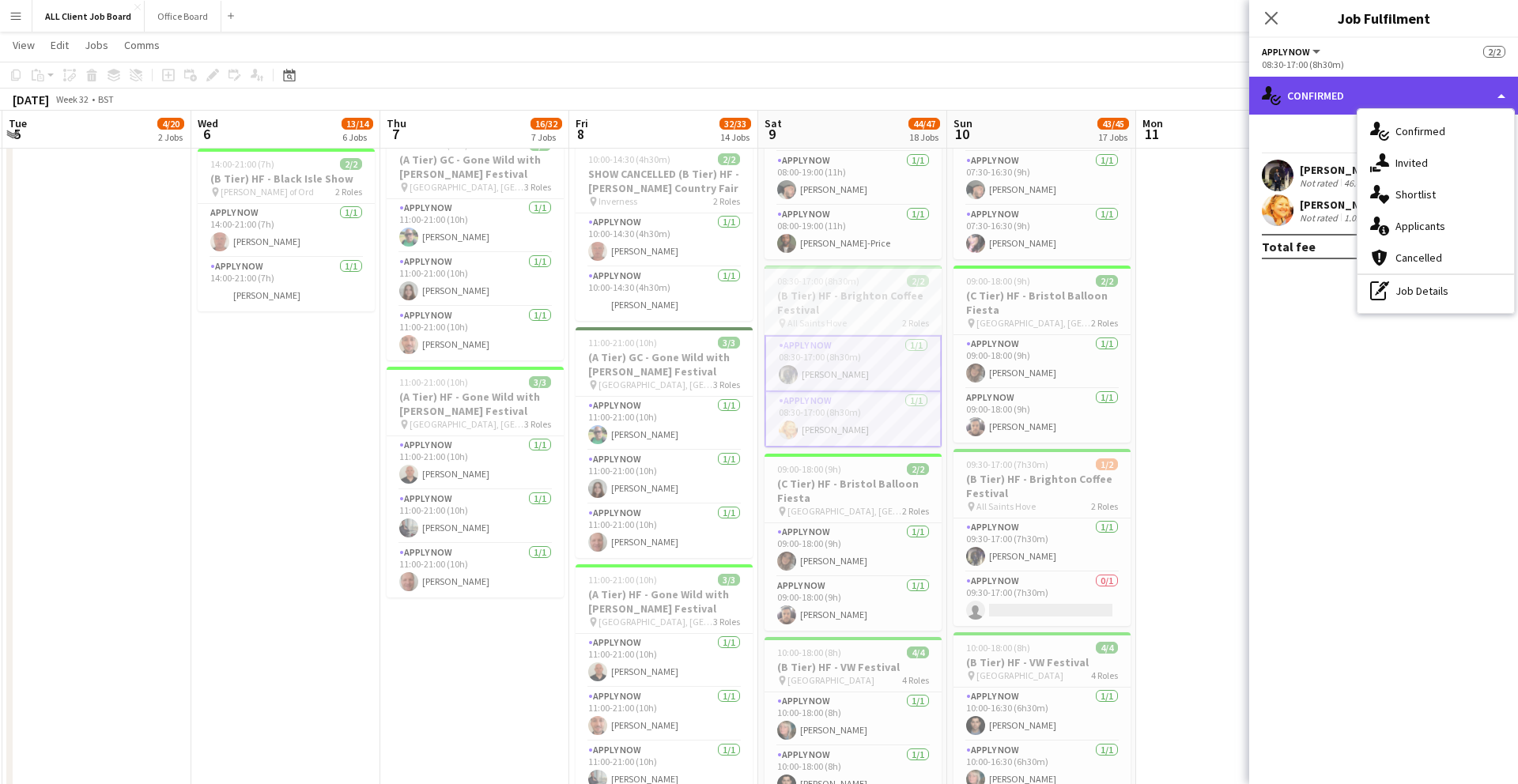
click at [1507, 92] on div "single-neutral-actions-check-2 Confirmed" at bounding box center [1383, 95] width 269 height 38
click at [1485, 84] on div "single-neutral-actions-check-2 Confirmed" at bounding box center [1383, 95] width 269 height 38
click at [1315, 50] on button "APPLY NOW" at bounding box center [1291, 51] width 61 height 11
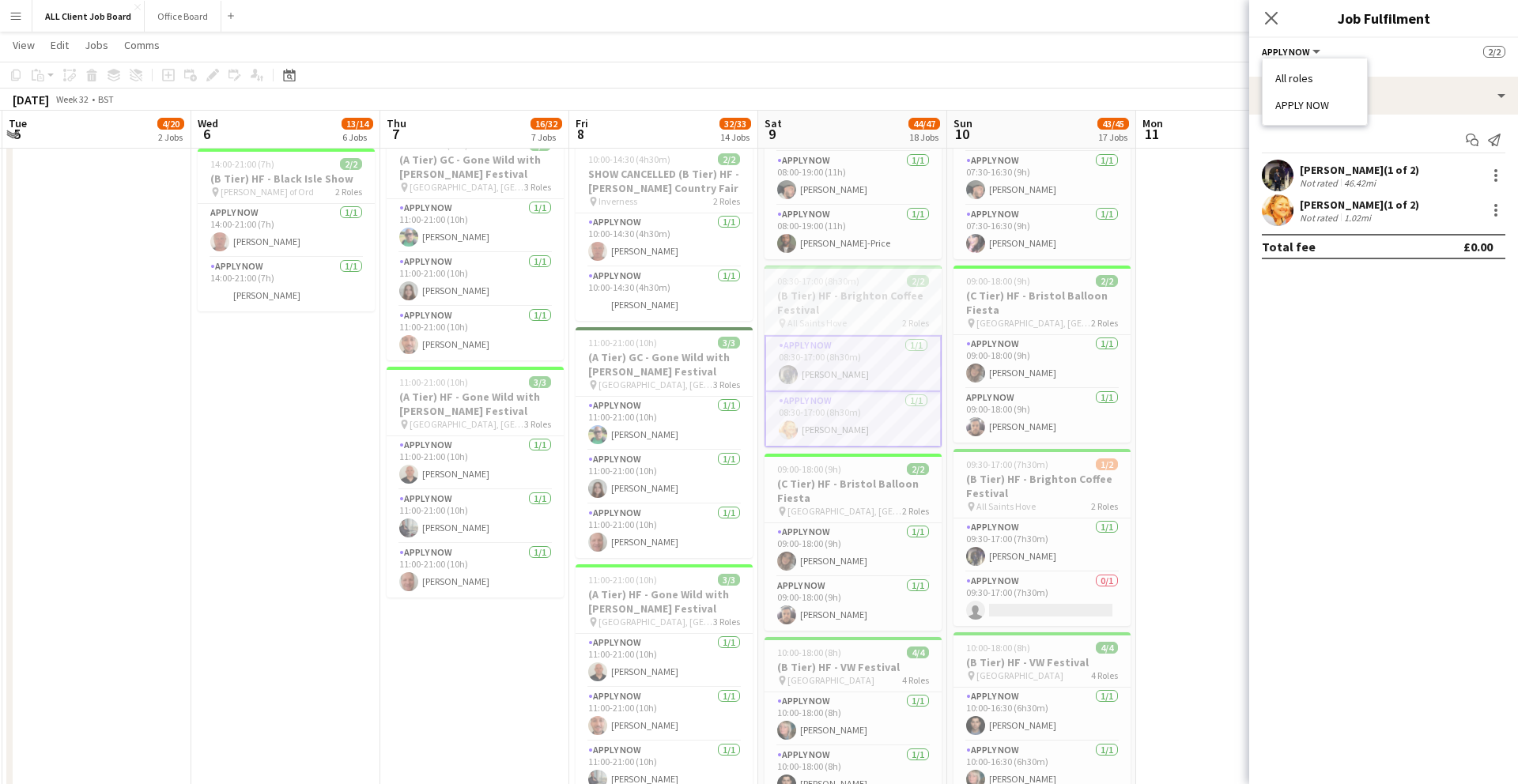
click at [1386, 64] on div "08:30-17:00 (8h30m)" at bounding box center [1383, 63] width 243 height 11
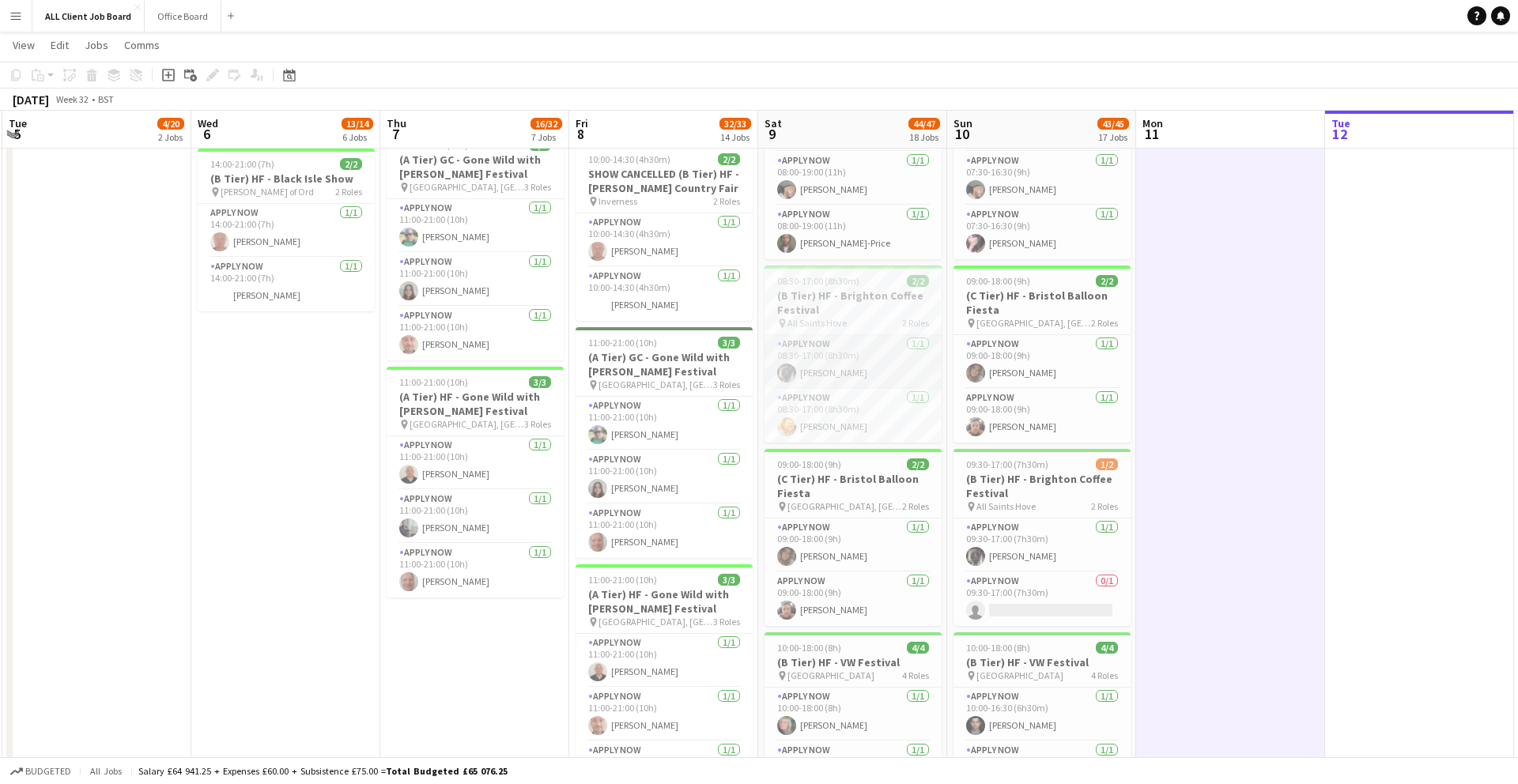
click at [857, 385] on app-card-role "APPLY NOW 1/1 08:30-17:00 (8h30m) Siddhesh Sangle" at bounding box center [853, 362] width 177 height 54
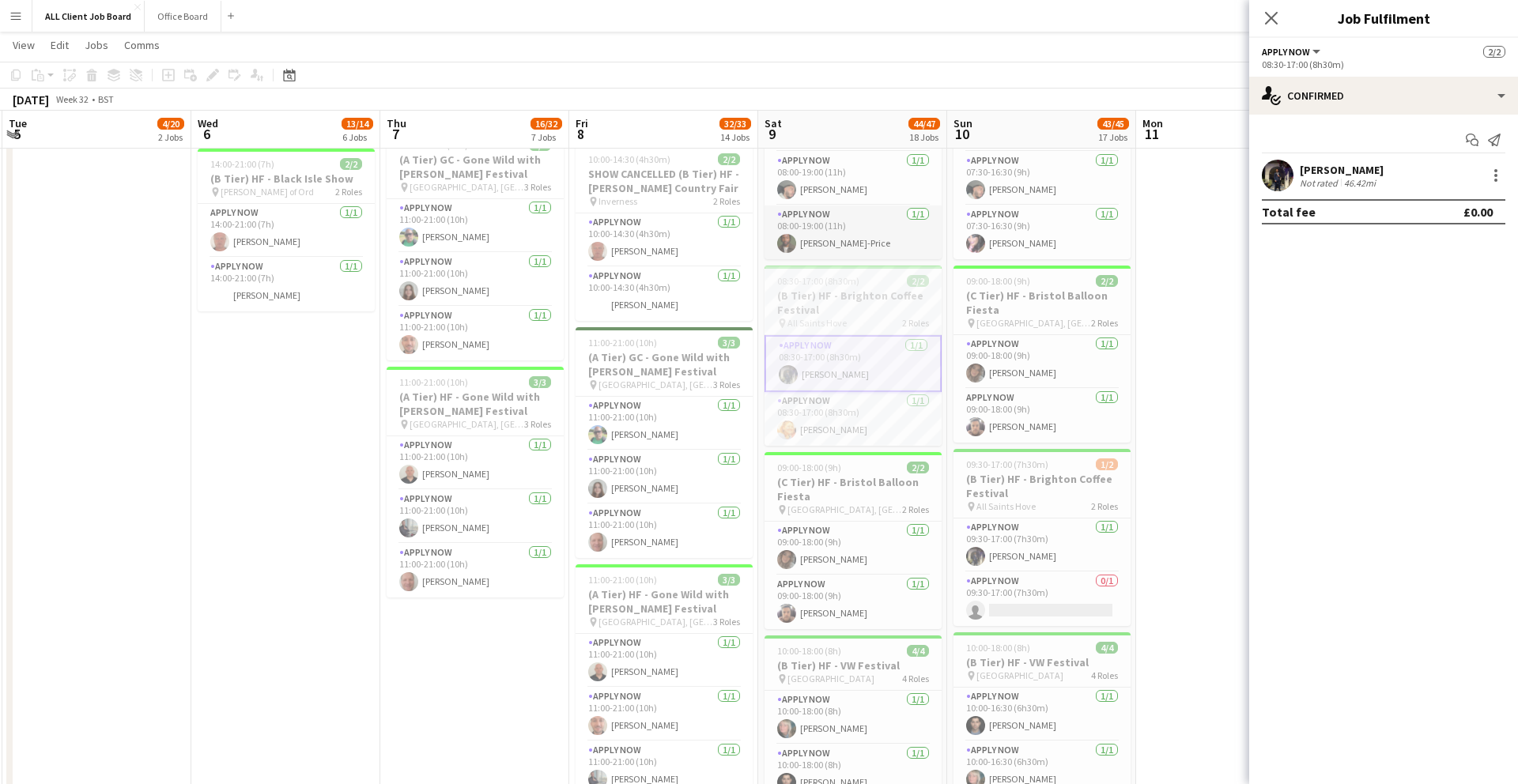
click at [789, 208] on app-card-role "APPLY NOW 1/1 08:00-19:00 (11h) Tyler Murray-Price" at bounding box center [853, 232] width 177 height 54
click at [836, 311] on h3 "(B Tier) HF - Brighton Coffee Festival" at bounding box center [853, 306] width 177 height 28
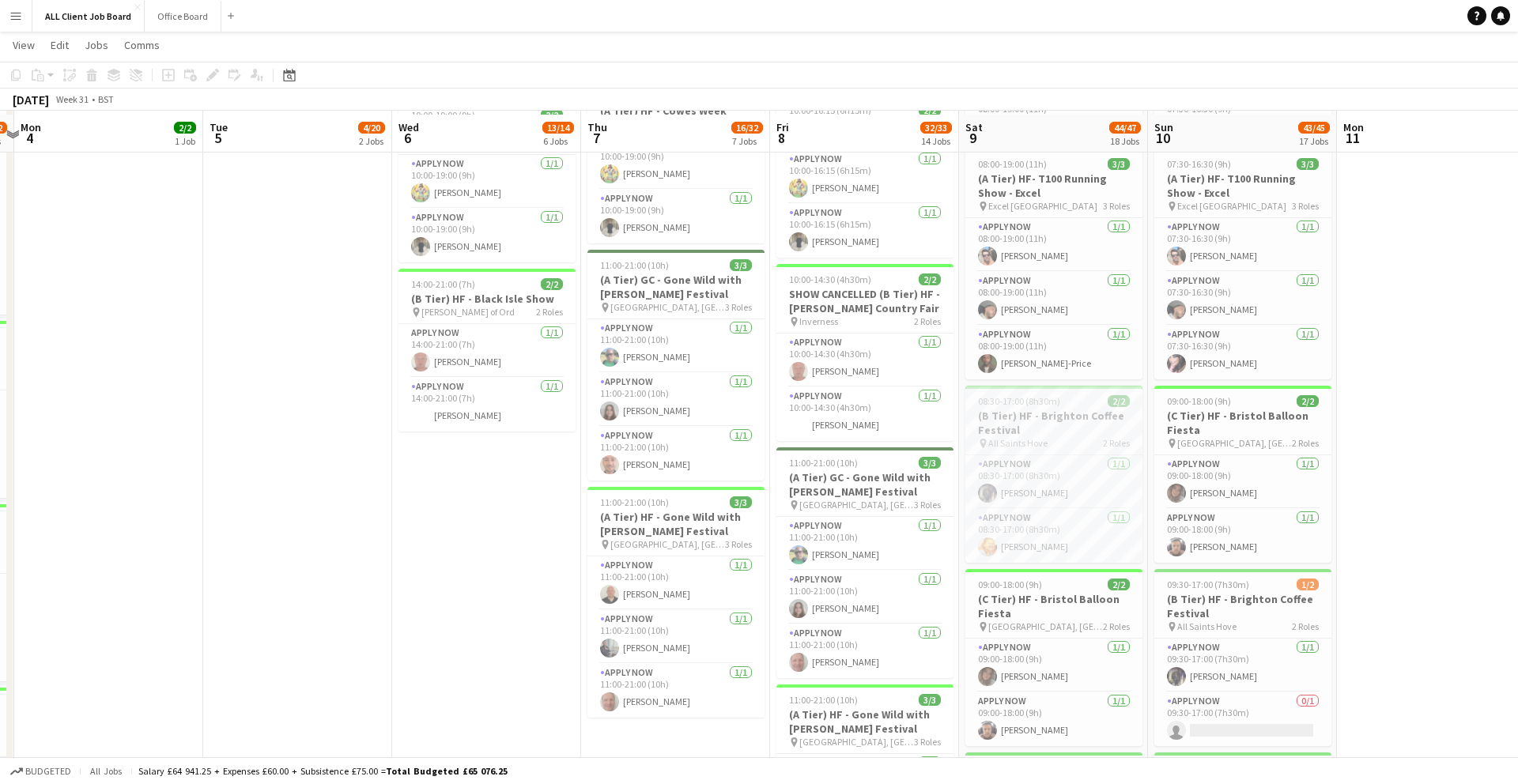
scroll to position [571, 0]
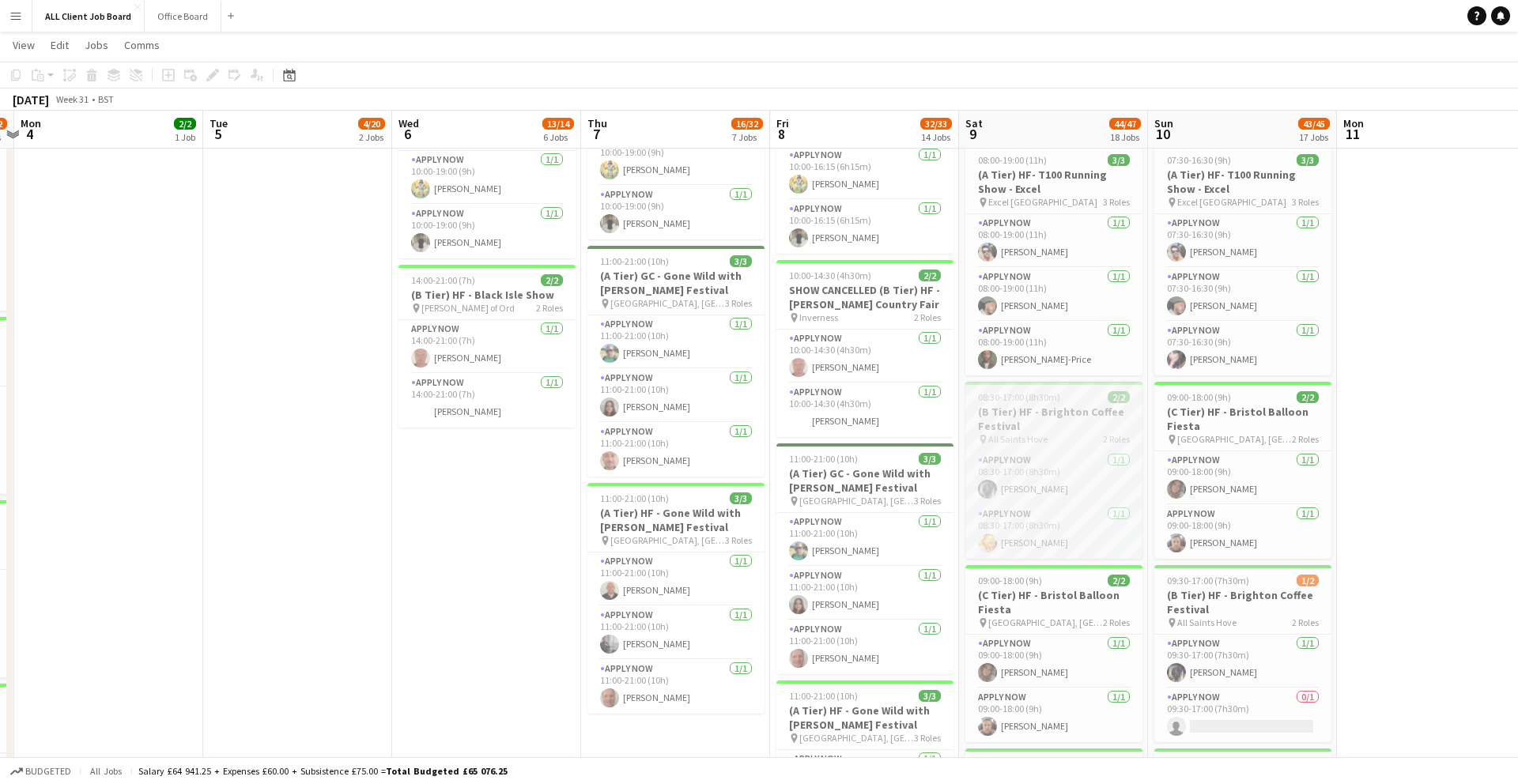
click at [1040, 433] on span "All Saints Hove" at bounding box center [1017, 438] width 59 height 11
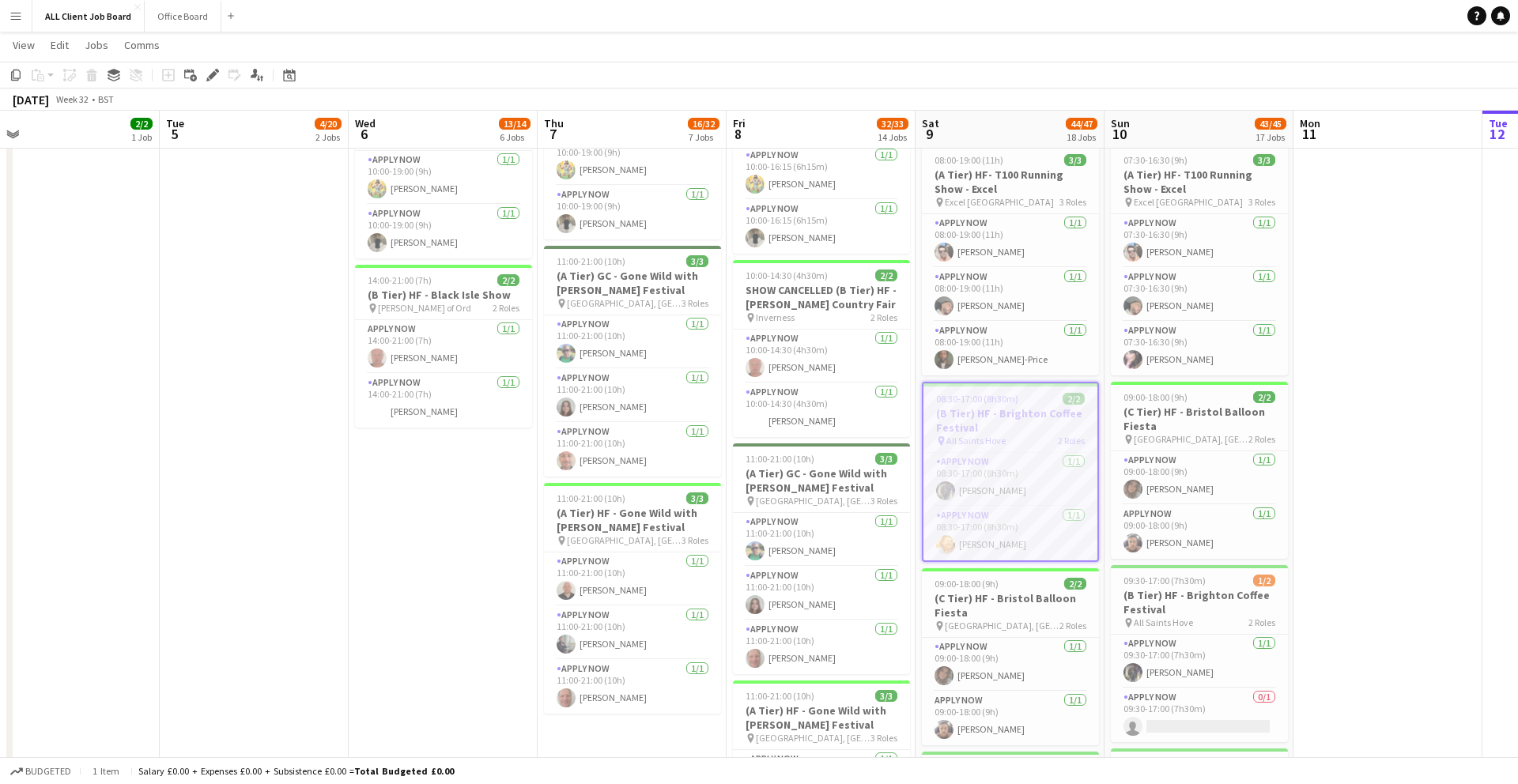
scroll to position [570, 0]
click at [209, 72] on icon "Edit" at bounding box center [213, 75] width 12 height 12
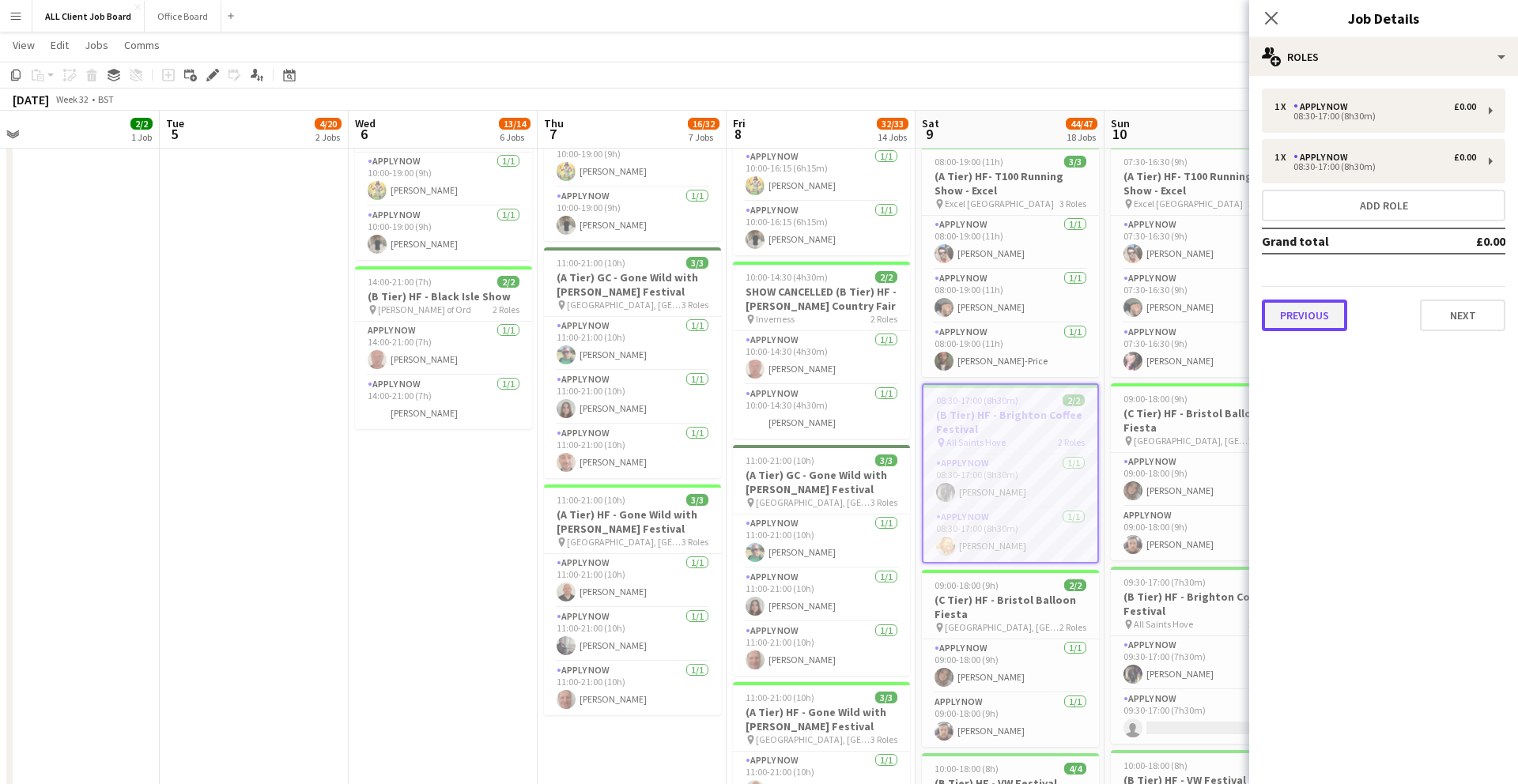
click at [1318, 309] on button "Previous" at bounding box center [1304, 316] width 86 height 32
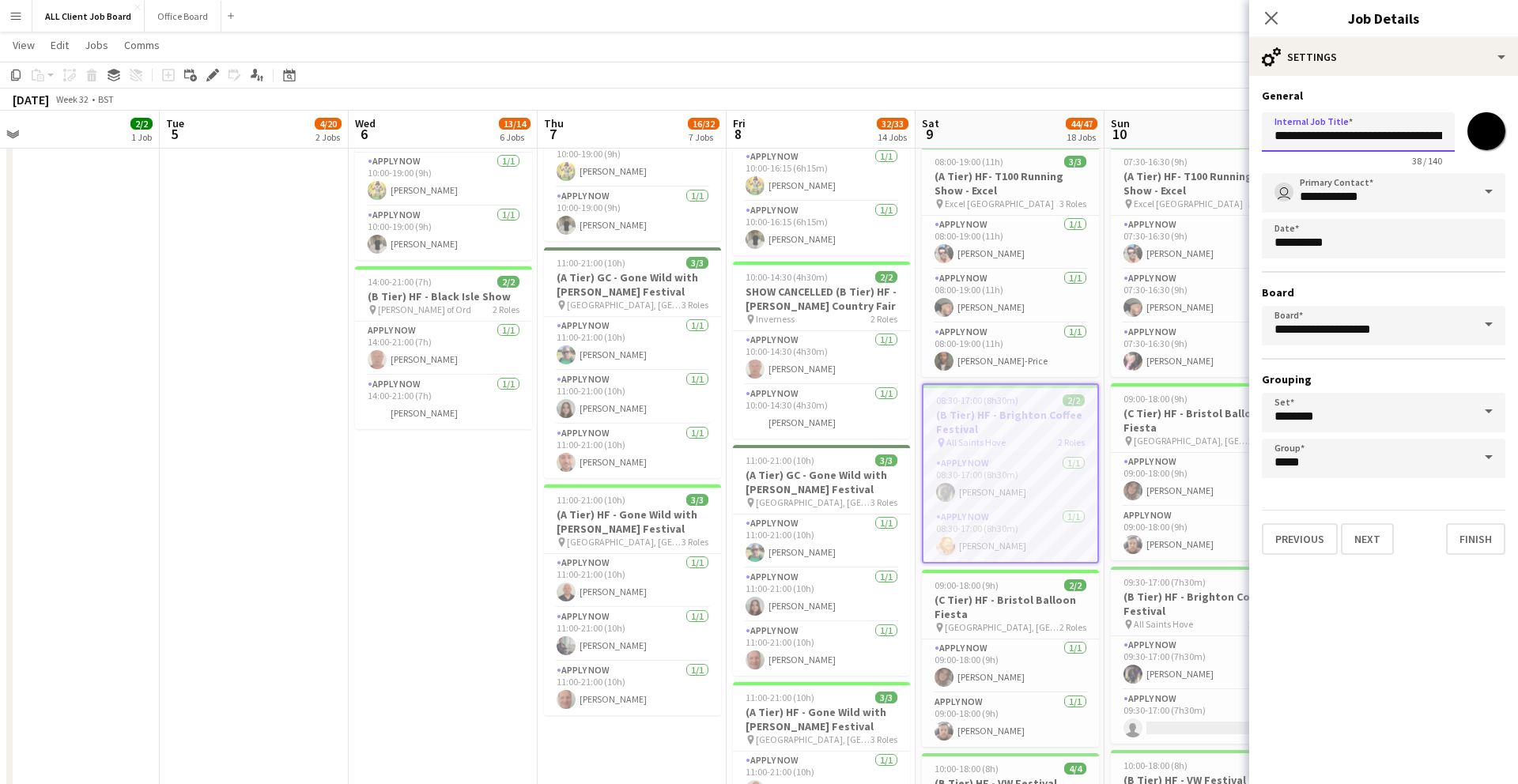
scroll to position [0, 21]
drag, startPoint x: 1275, startPoint y: 141, endPoint x: 1481, endPoint y: 157, distance: 206.6
click at [1481, 157] on div "**********" at bounding box center [1383, 136] width 243 height 61
click at [1483, 529] on button "Finish" at bounding box center [1475, 539] width 59 height 32
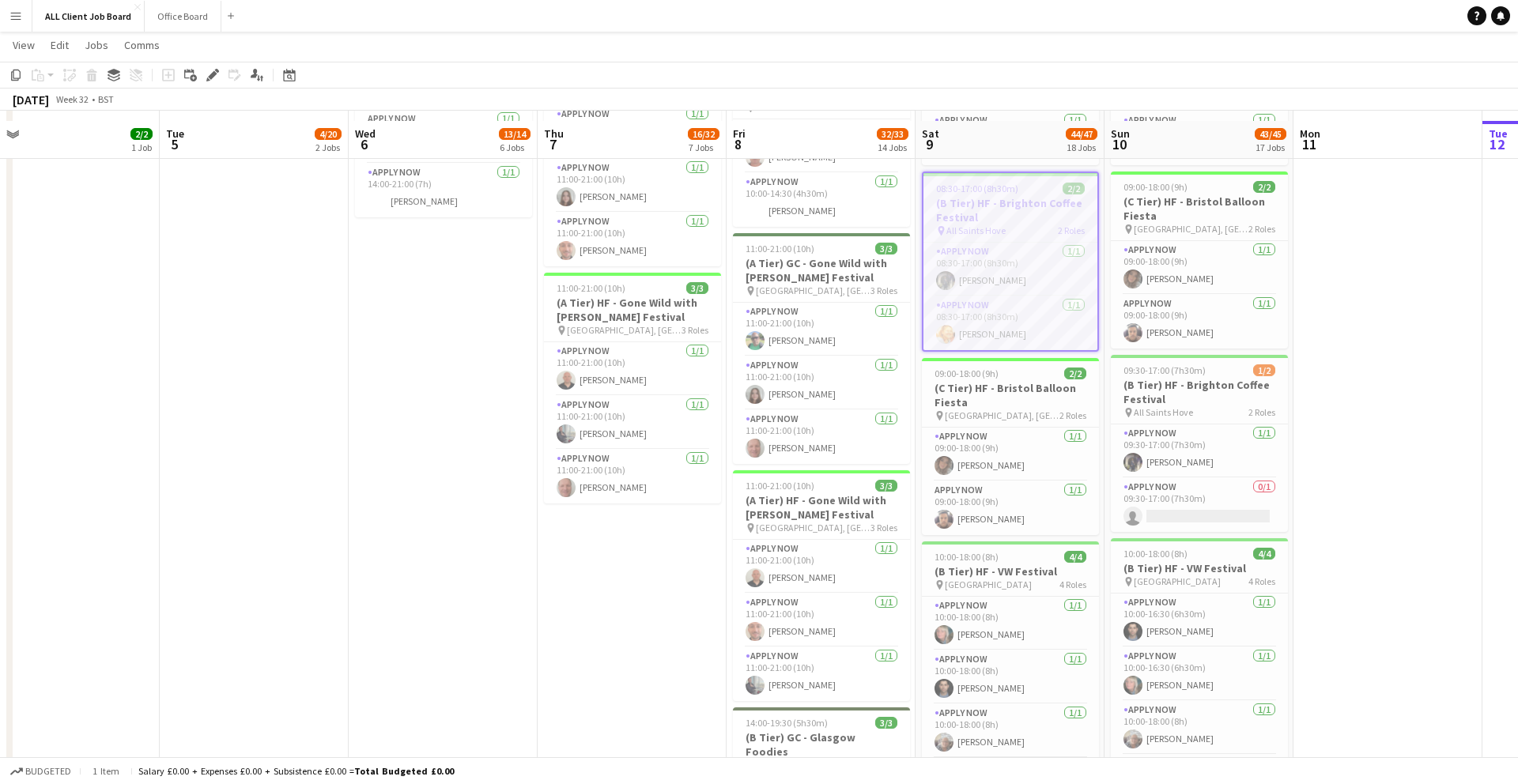
scroll to position [794, 0]
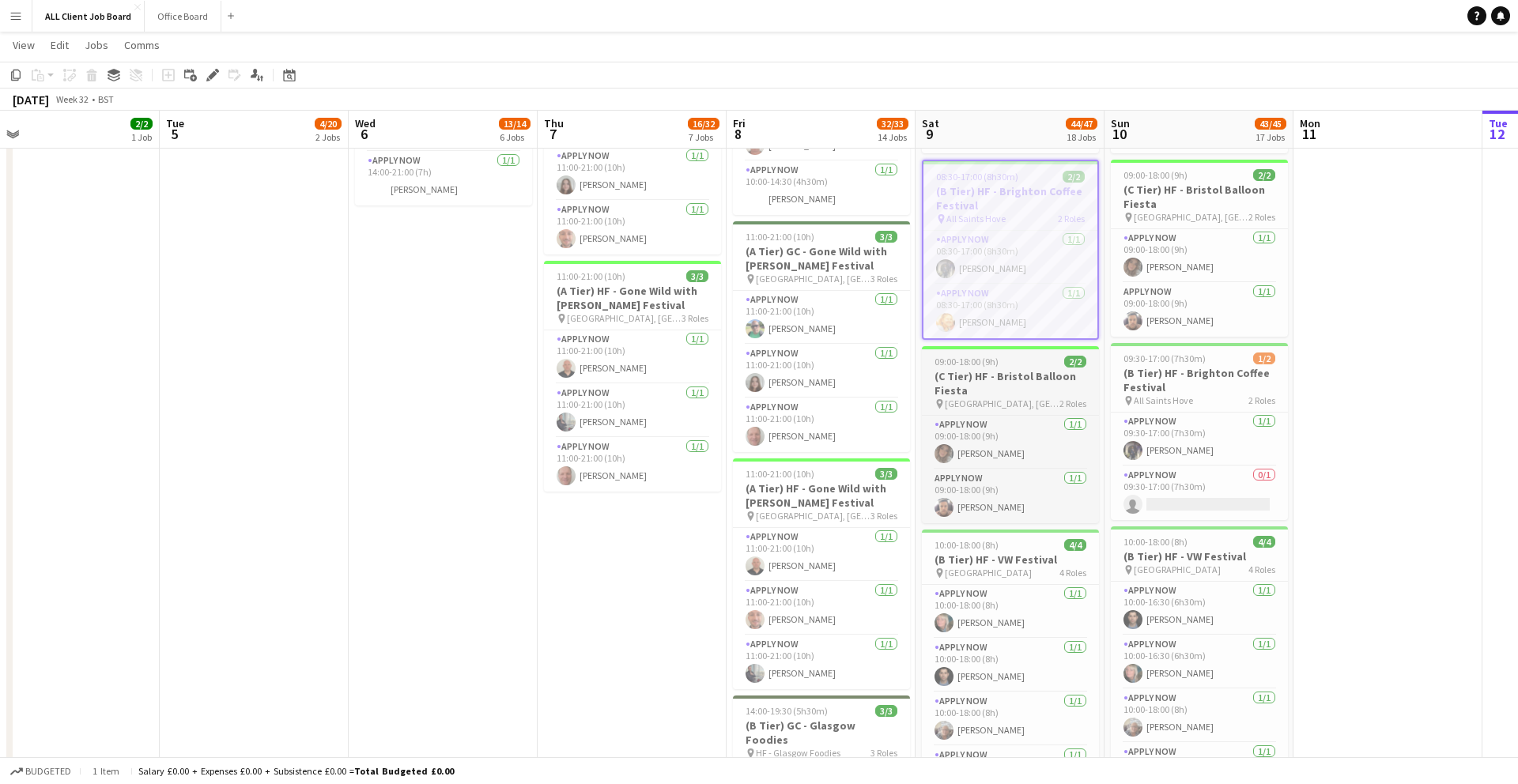
click at [1038, 398] on span "Ashton Court Estate, Bristol" at bounding box center [1002, 403] width 115 height 11
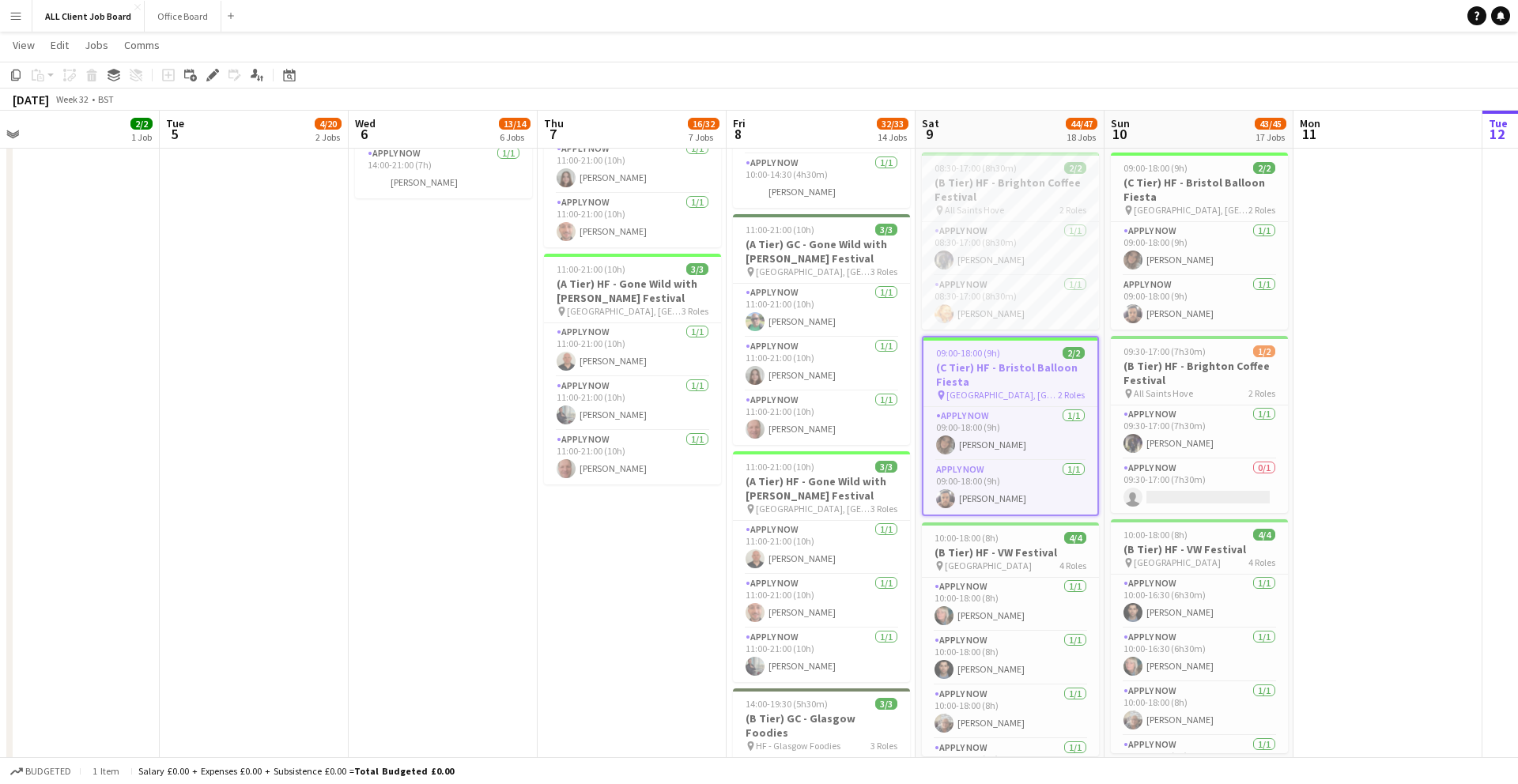
scroll to position [816, 0]
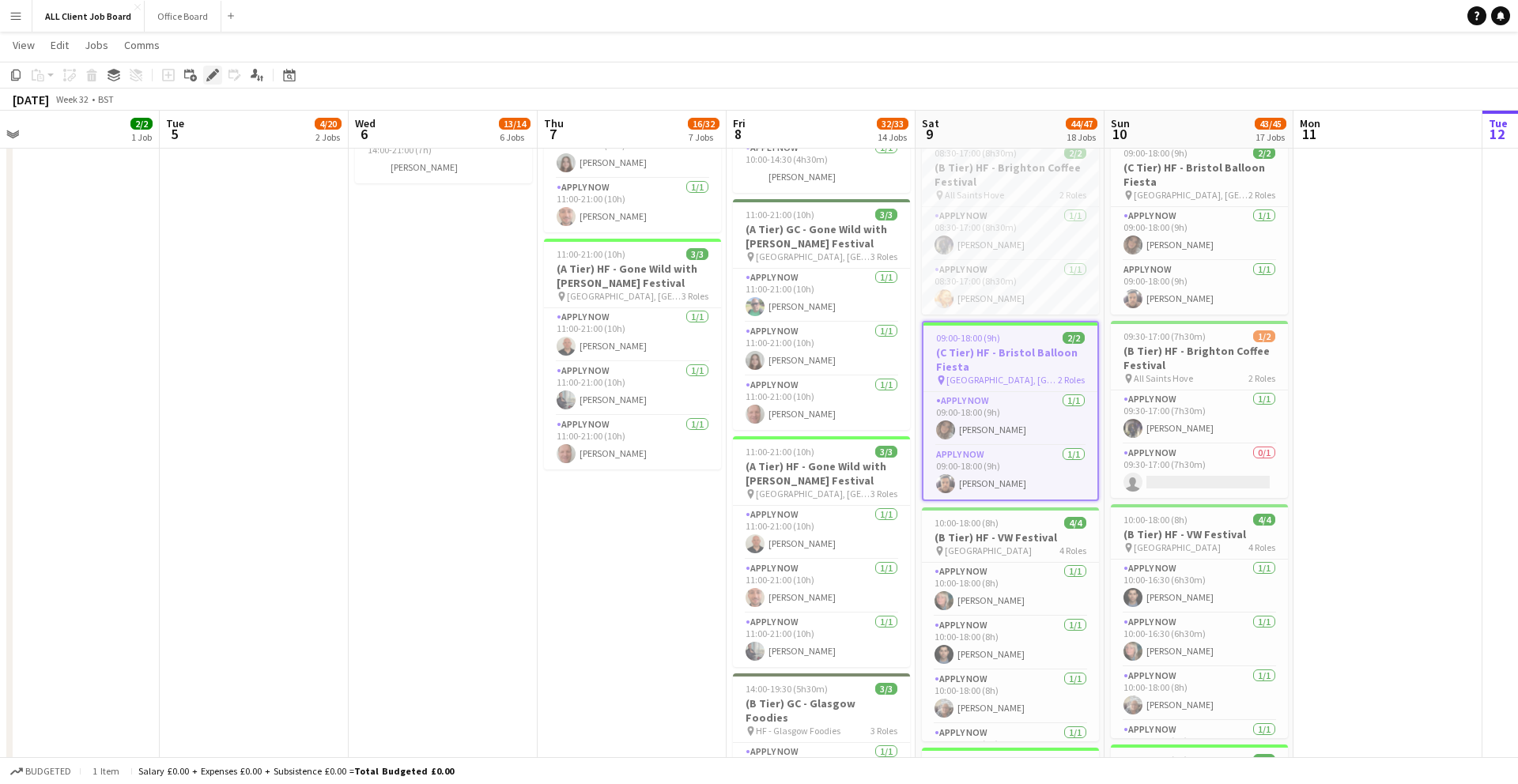
click at [209, 71] on icon "Edit" at bounding box center [213, 75] width 12 height 12
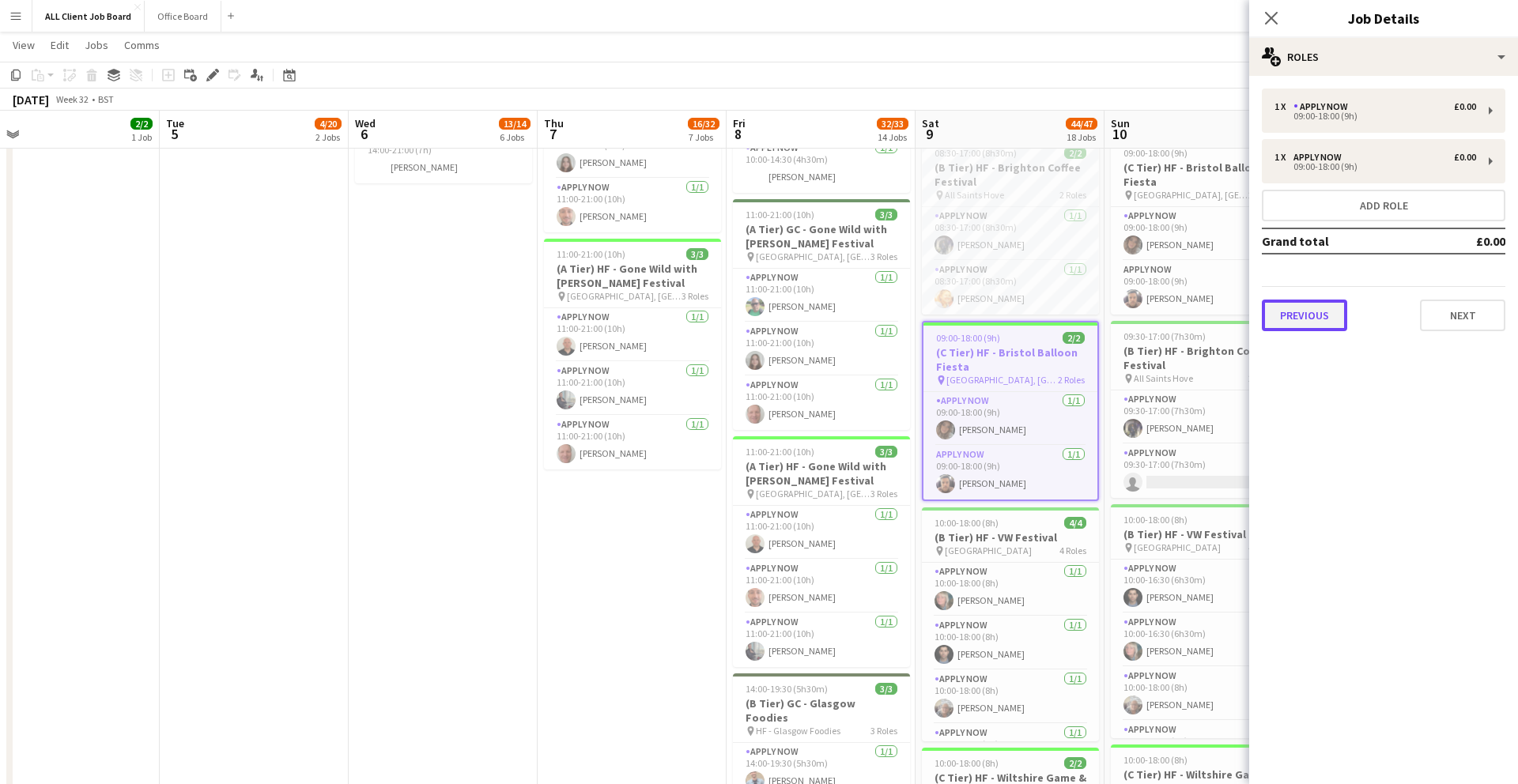
click at [1305, 309] on button "Previous" at bounding box center [1304, 316] width 86 height 32
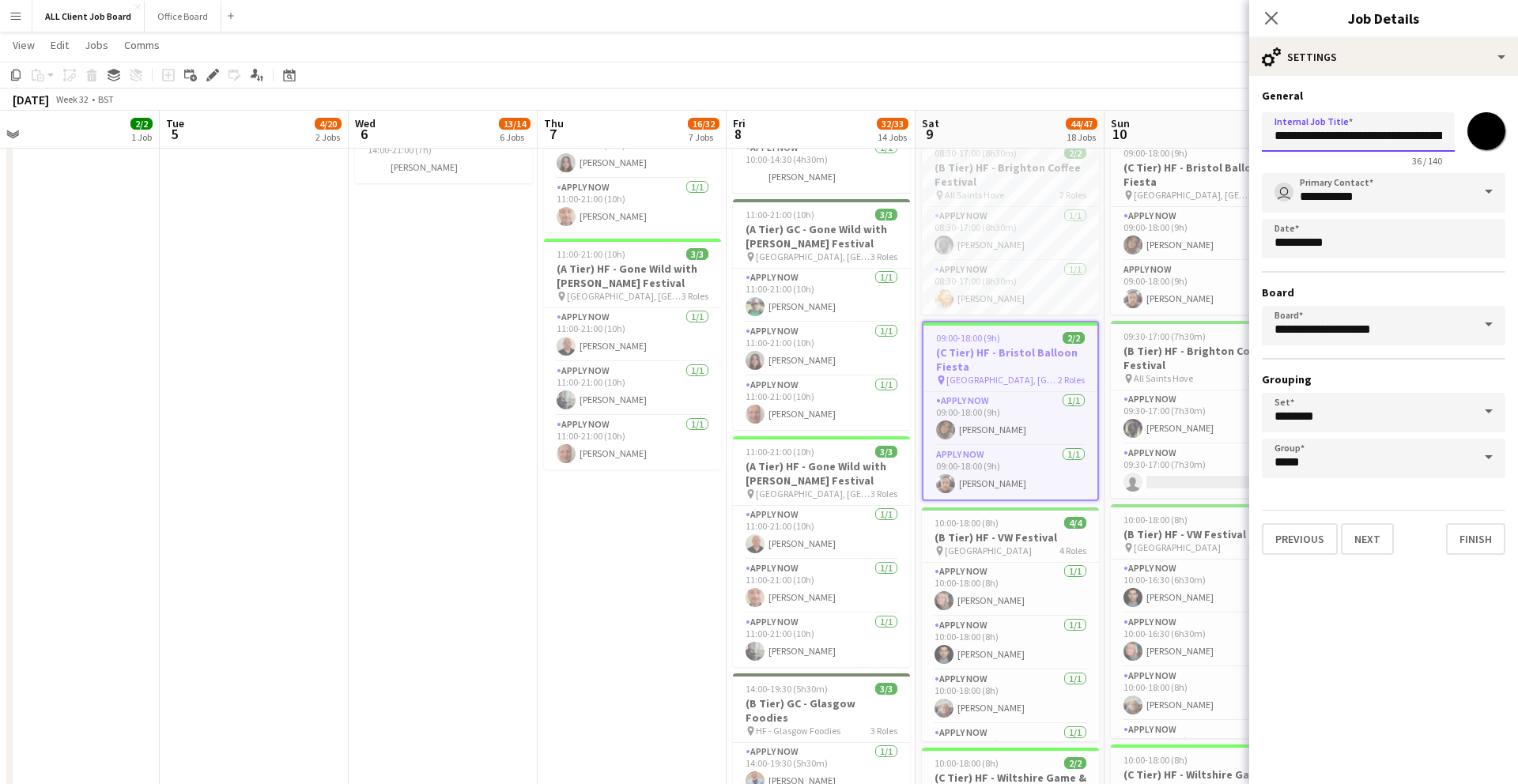
scroll to position [0, 8]
drag, startPoint x: 1271, startPoint y: 139, endPoint x: 1615, endPoint y: 167, distance: 345.1
click at [1268, 21] on icon "Close pop-in" at bounding box center [1270, 18] width 15 height 15
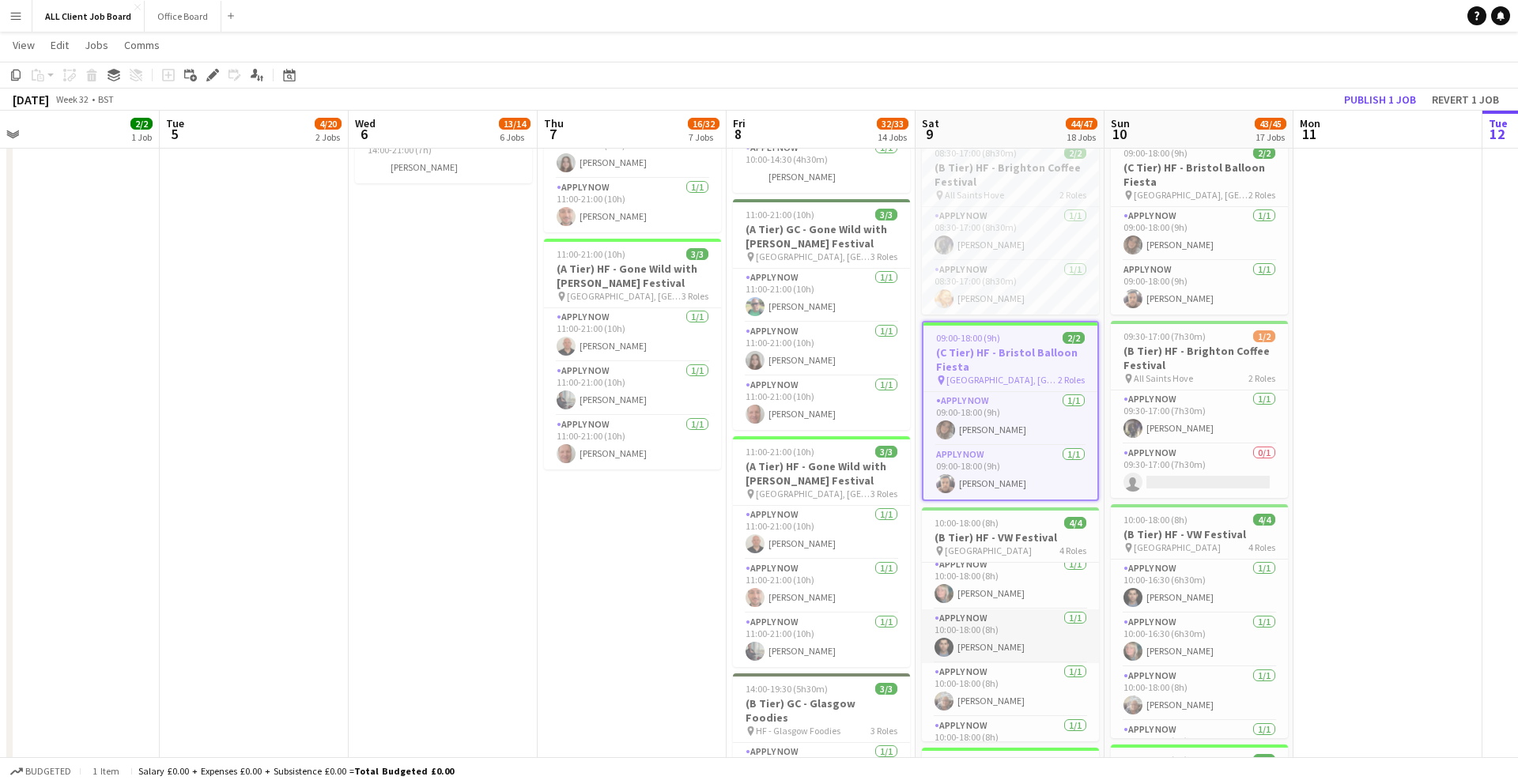
scroll to position [36, 0]
click at [1055, 536] on h3 "(B Tier) HF - VW Festival" at bounding box center [1010, 537] width 177 height 14
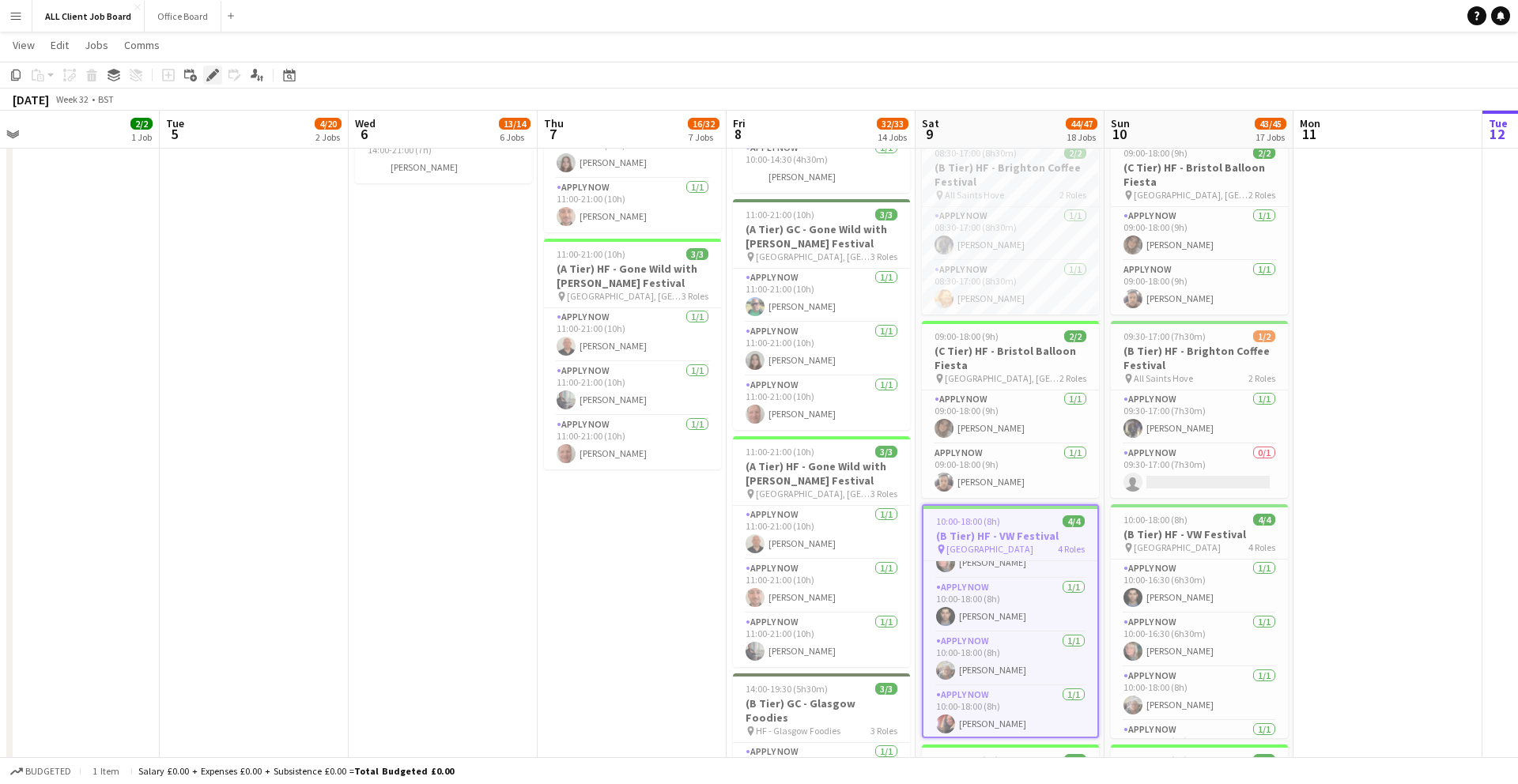
click at [212, 73] on icon at bounding box center [213, 76] width 9 height 9
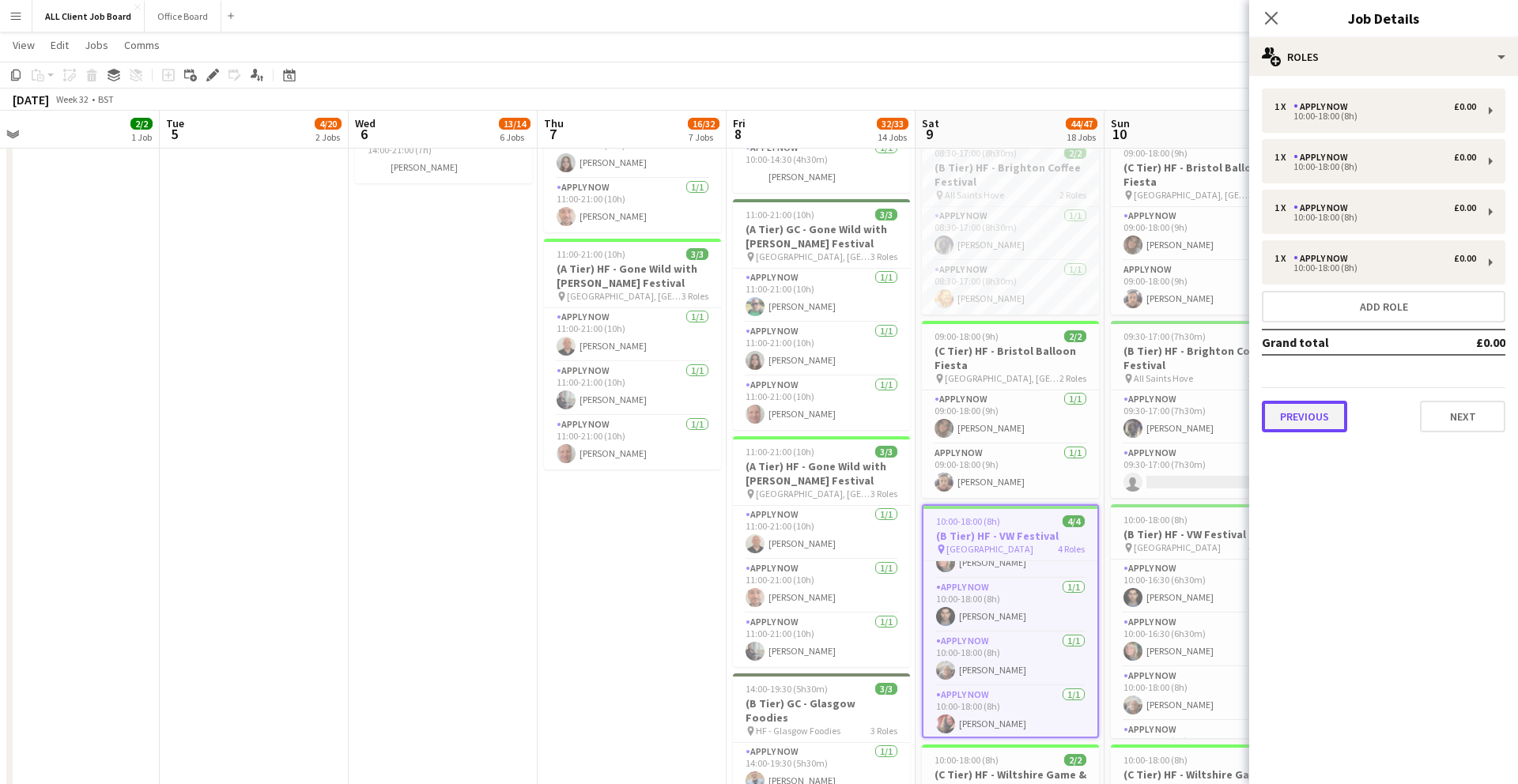
click at [1313, 416] on button "Previous" at bounding box center [1304, 416] width 86 height 32
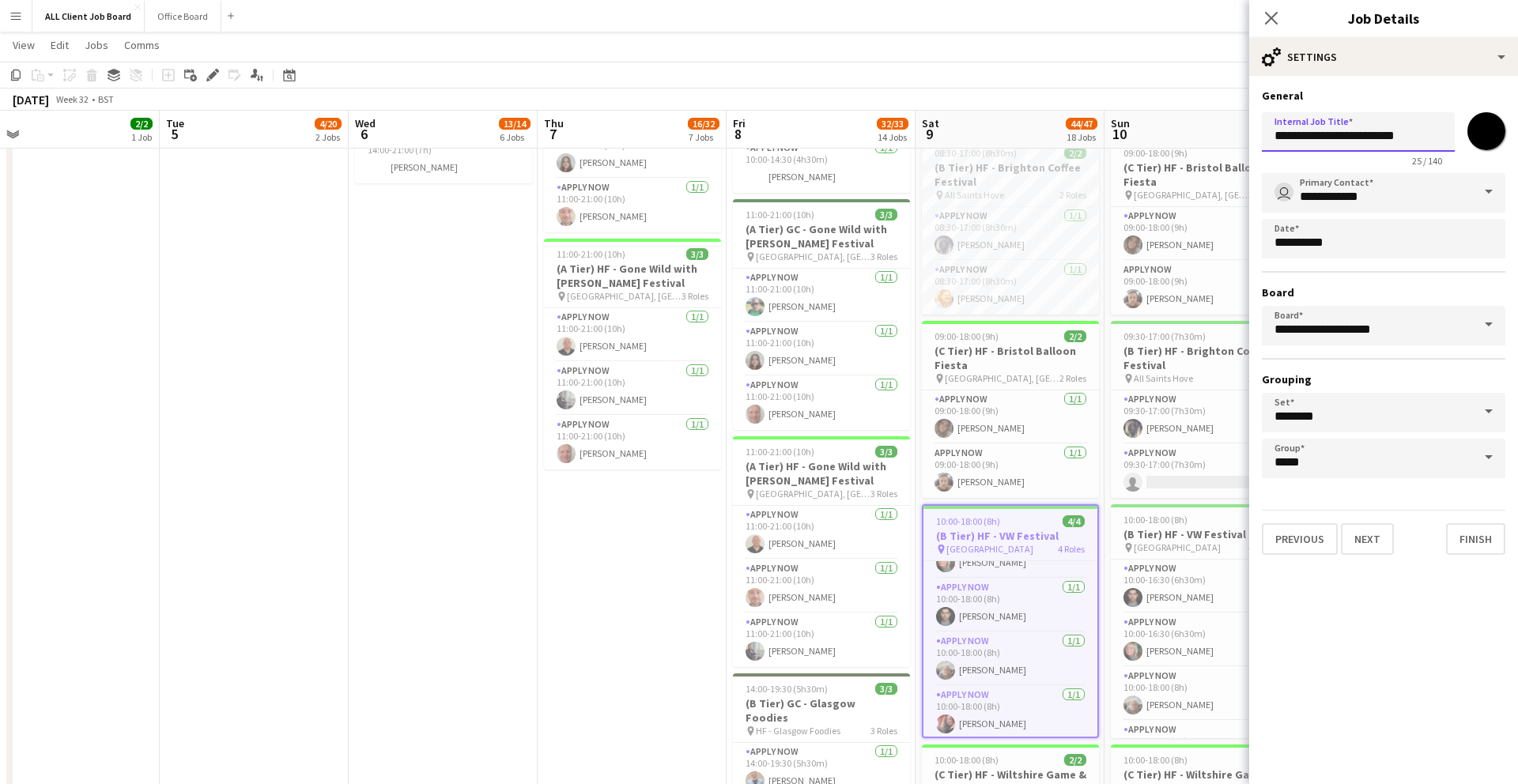
drag, startPoint x: 1275, startPoint y: 134, endPoint x: 1529, endPoint y: 159, distance: 255.2
click at [1466, 539] on button "Finish" at bounding box center [1475, 539] width 59 height 32
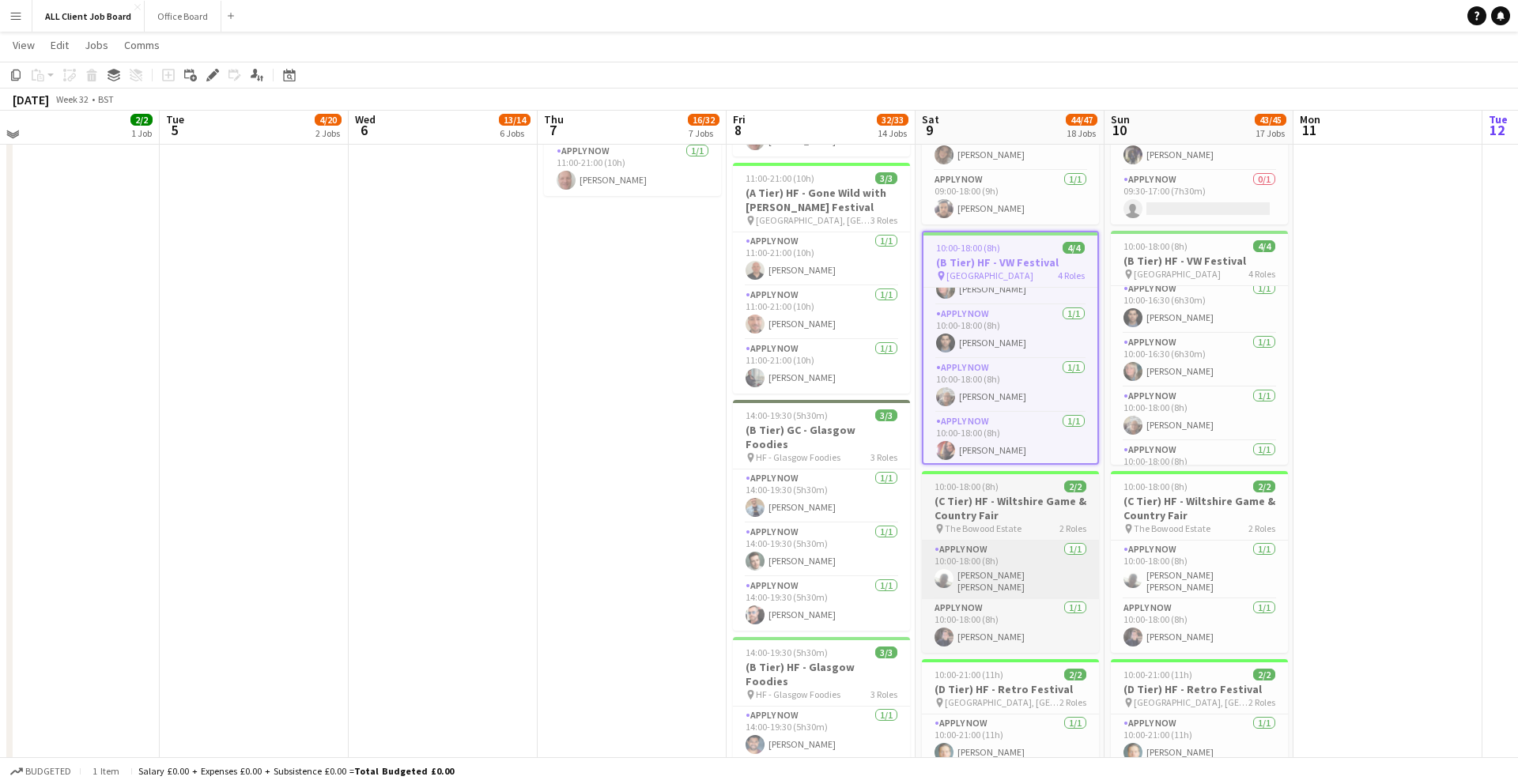
scroll to position [1104, 0]
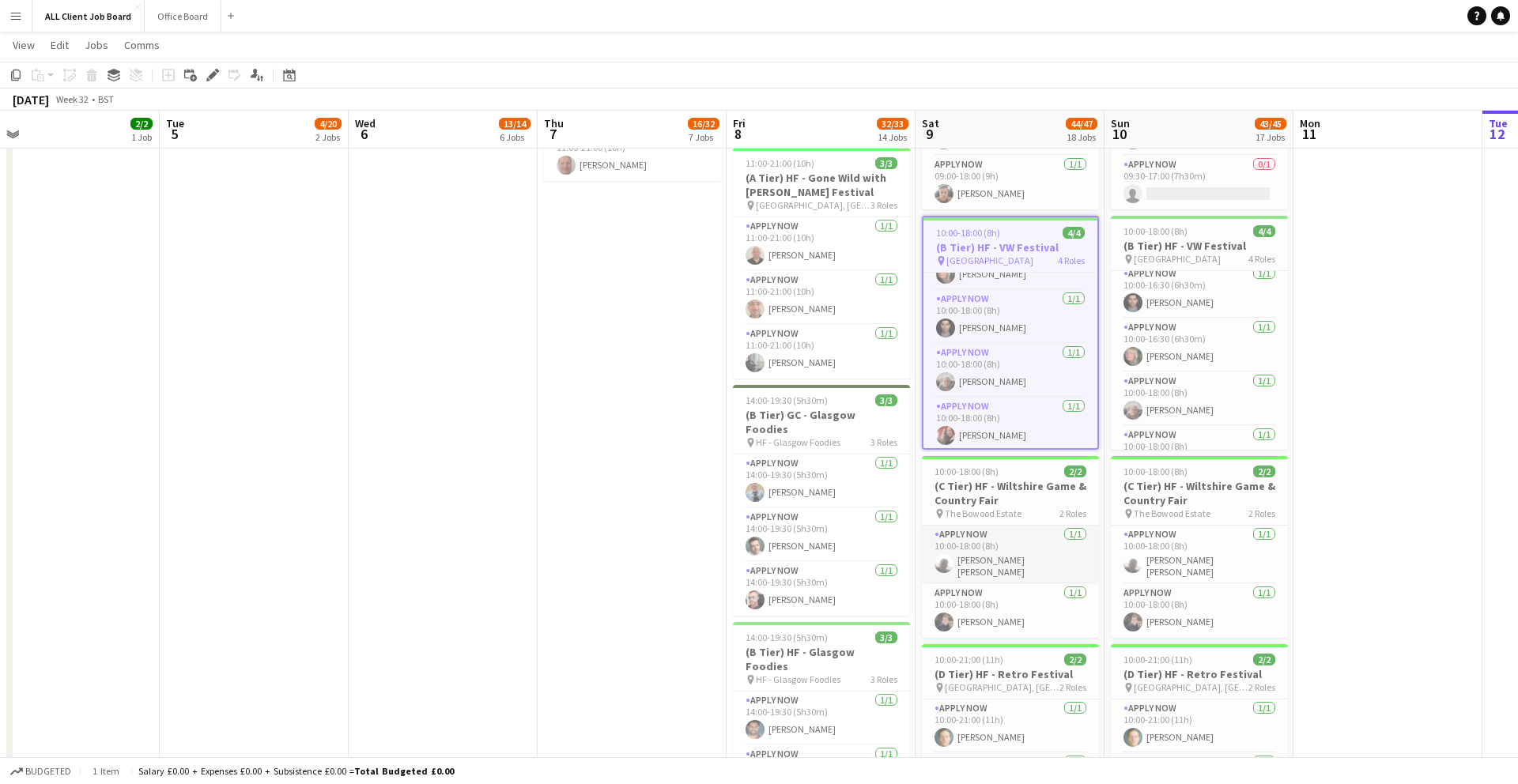
click at [1037, 539] on app-card-role "APPLY NOW 1/1 10:00-18:00 (8h) Connor Ledwith" at bounding box center [1010, 555] width 177 height 58
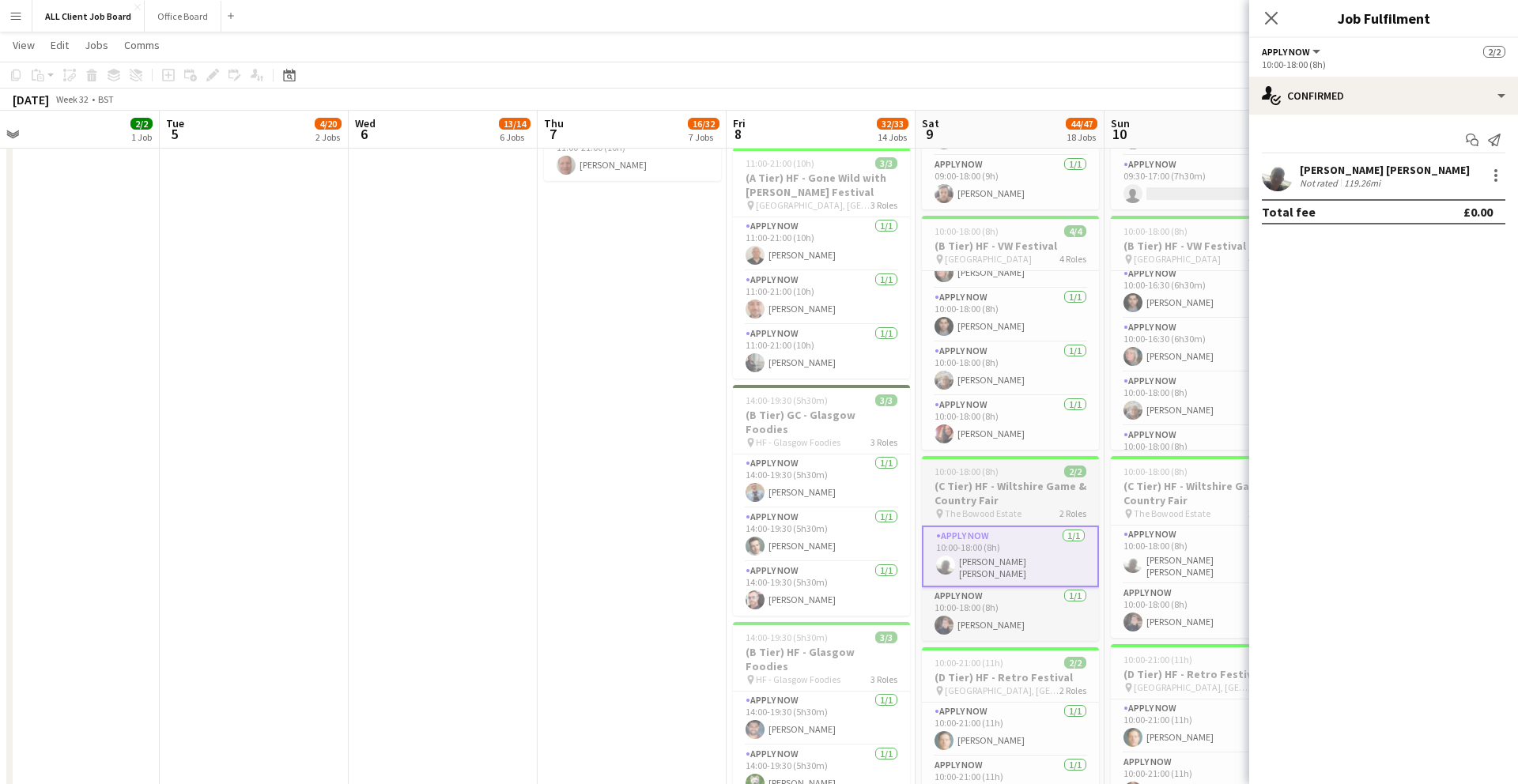
click at [1040, 506] on h3 "(C Tier) HF - Wiltshire Game & Country Fair" at bounding box center [1010, 493] width 177 height 28
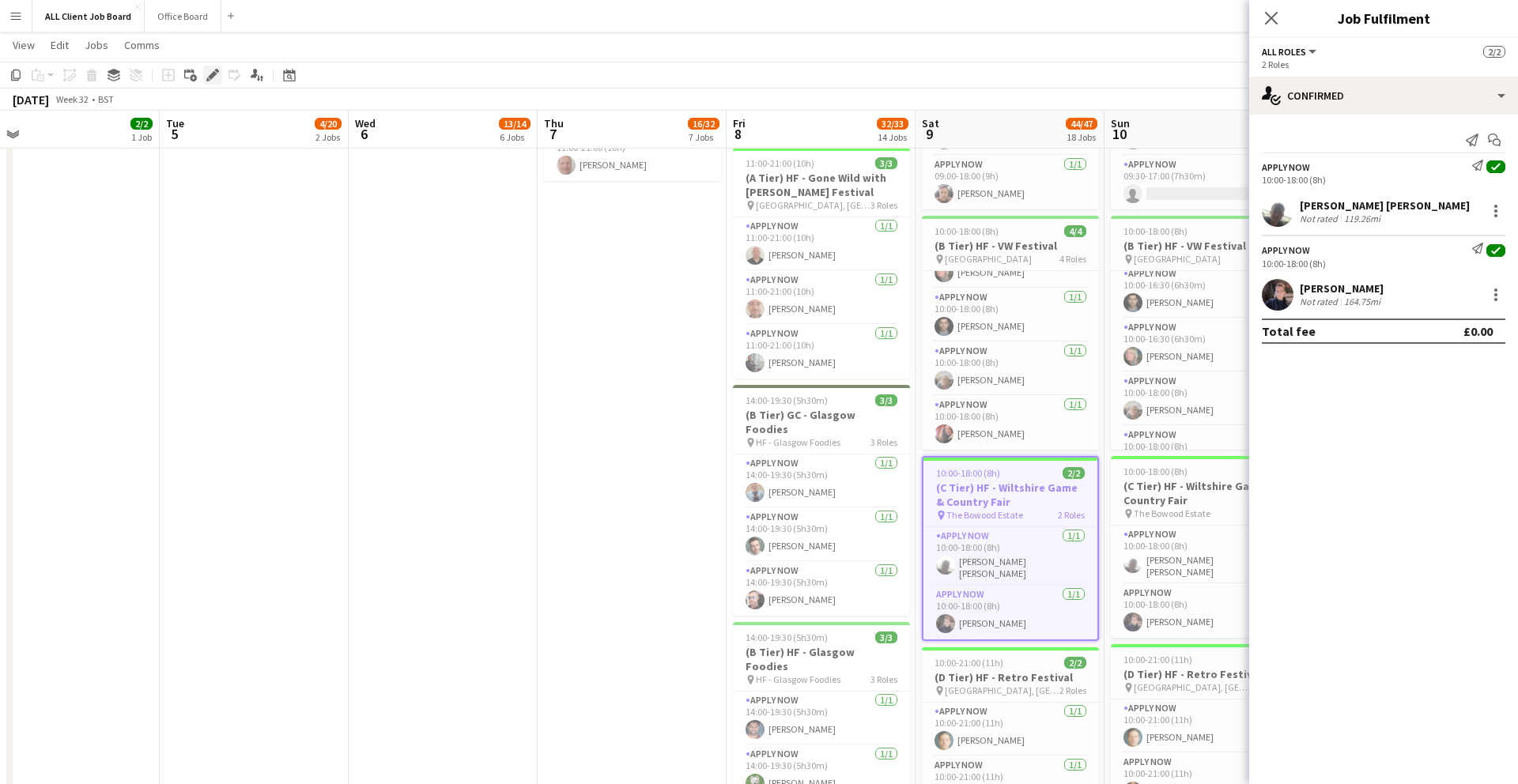
click at [211, 72] on icon "Edit" at bounding box center [213, 75] width 12 height 12
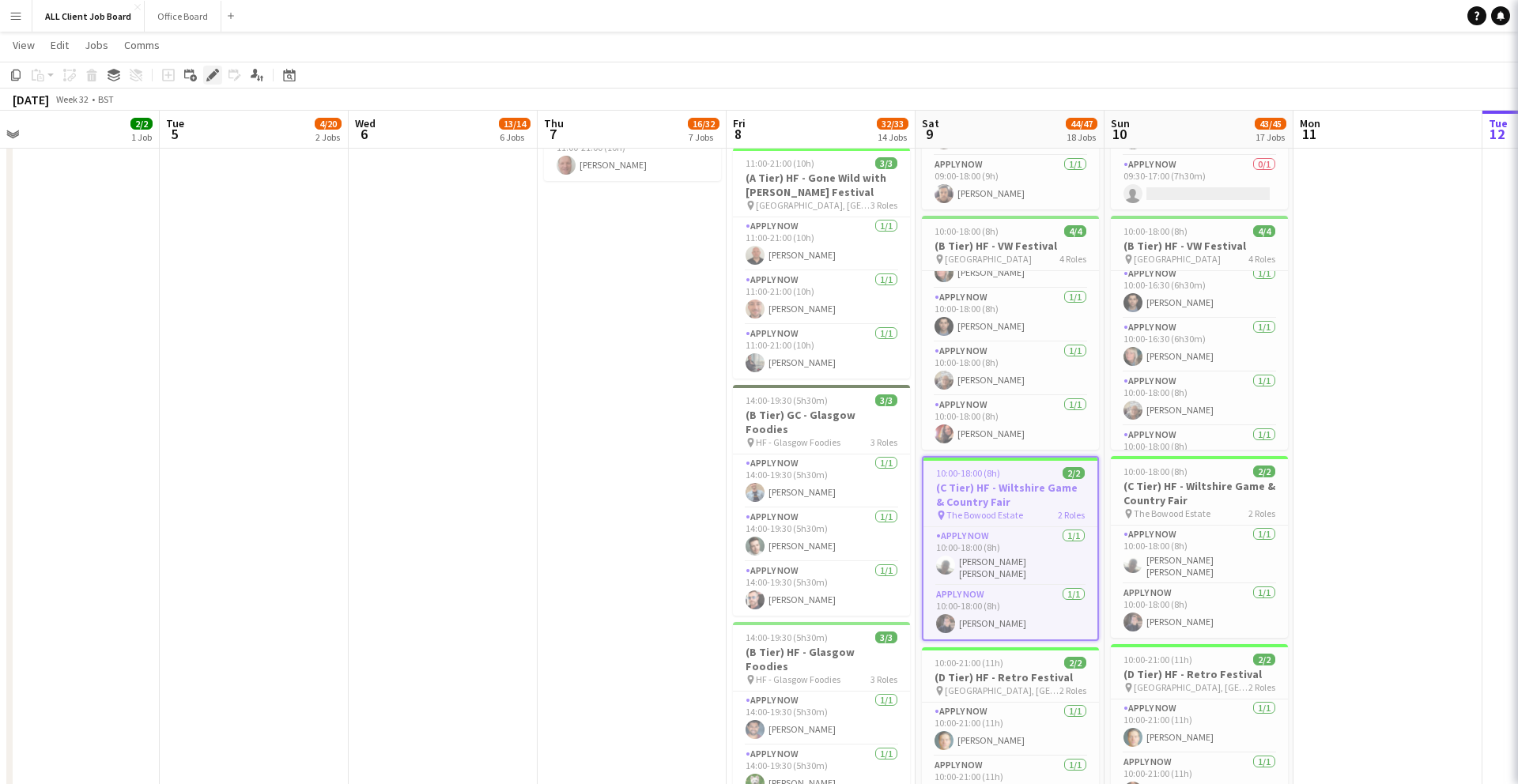
click at [211, 72] on icon "Edit" at bounding box center [213, 75] width 12 height 12
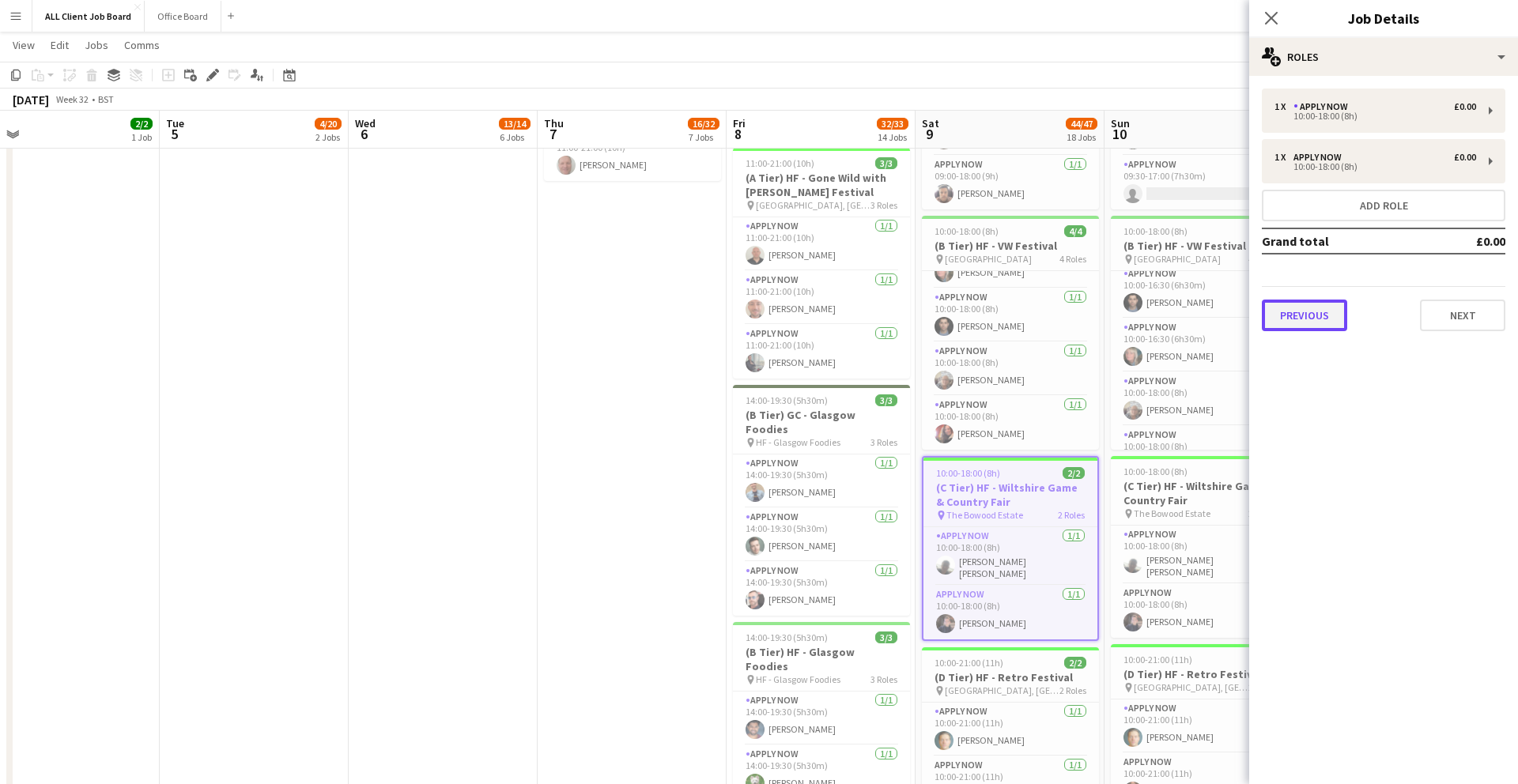
click at [1312, 318] on button "Previous" at bounding box center [1304, 316] width 86 height 32
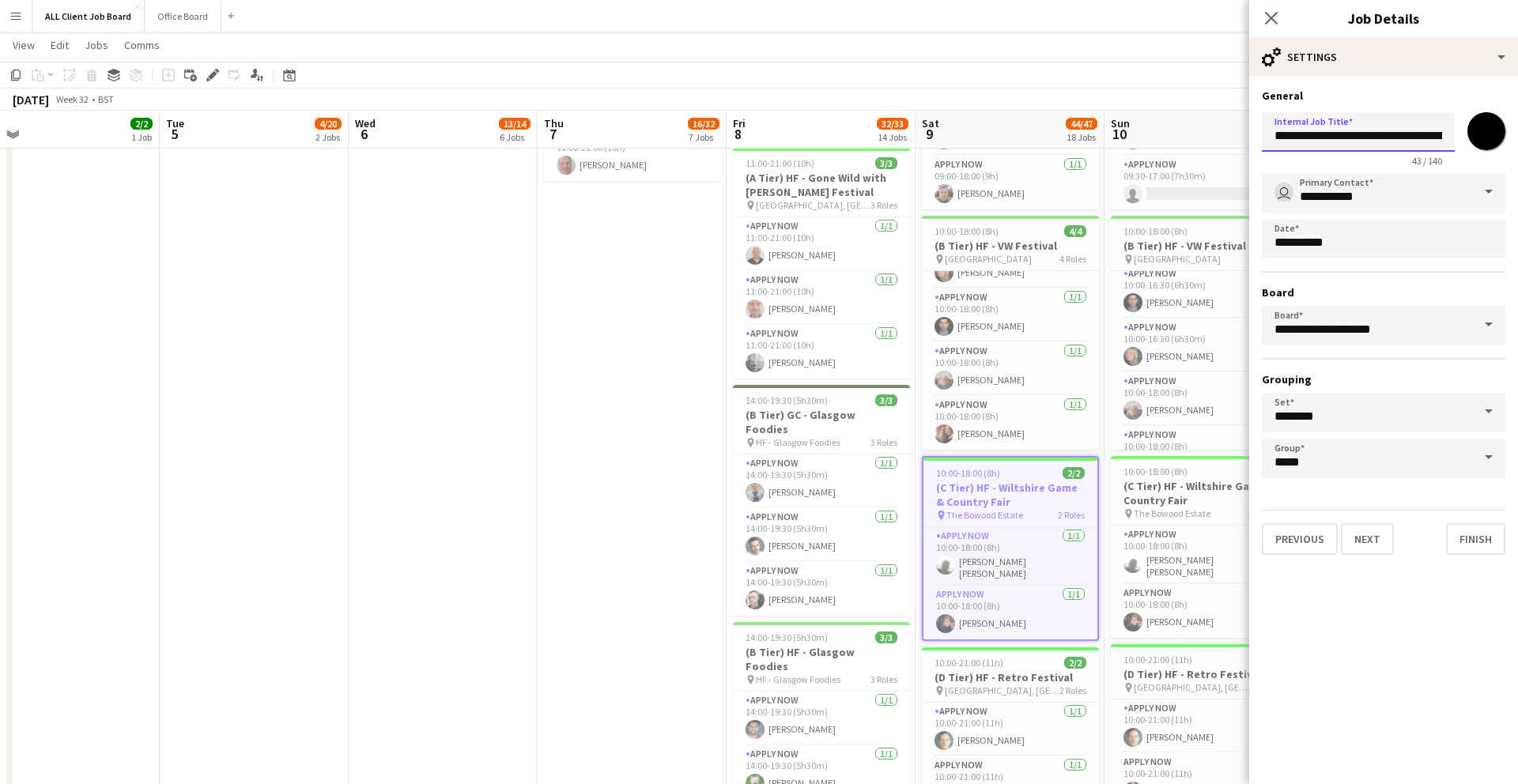
scroll to position [0, 54]
drag, startPoint x: 1274, startPoint y: 140, endPoint x: 1542, endPoint y: 135, distance: 268.0
click at [1268, 34] on div "Close pop-in" at bounding box center [1271, 18] width 44 height 36
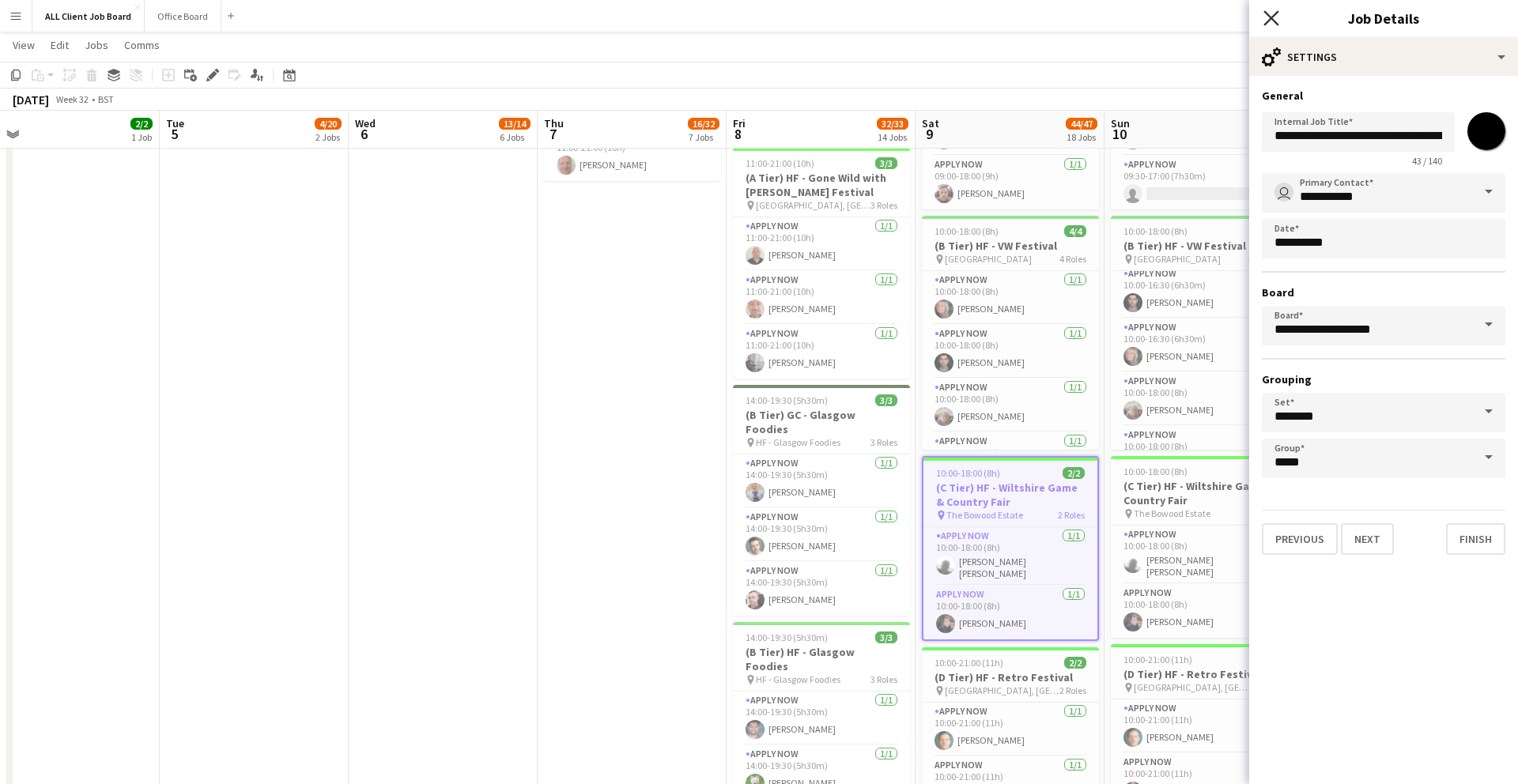
click at [1264, 18] on icon "Close pop-in" at bounding box center [1270, 18] width 15 height 15
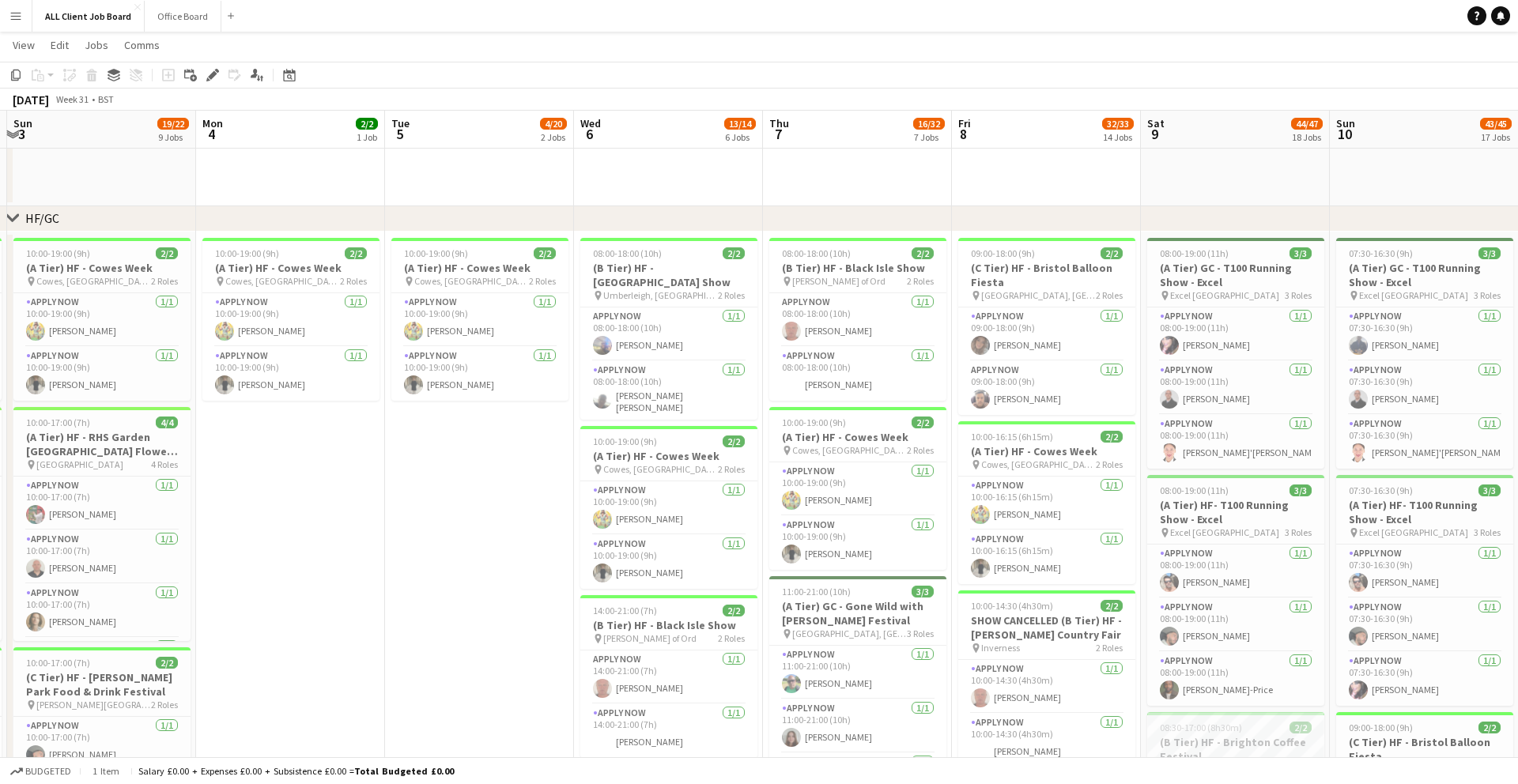
scroll to position [245, 0]
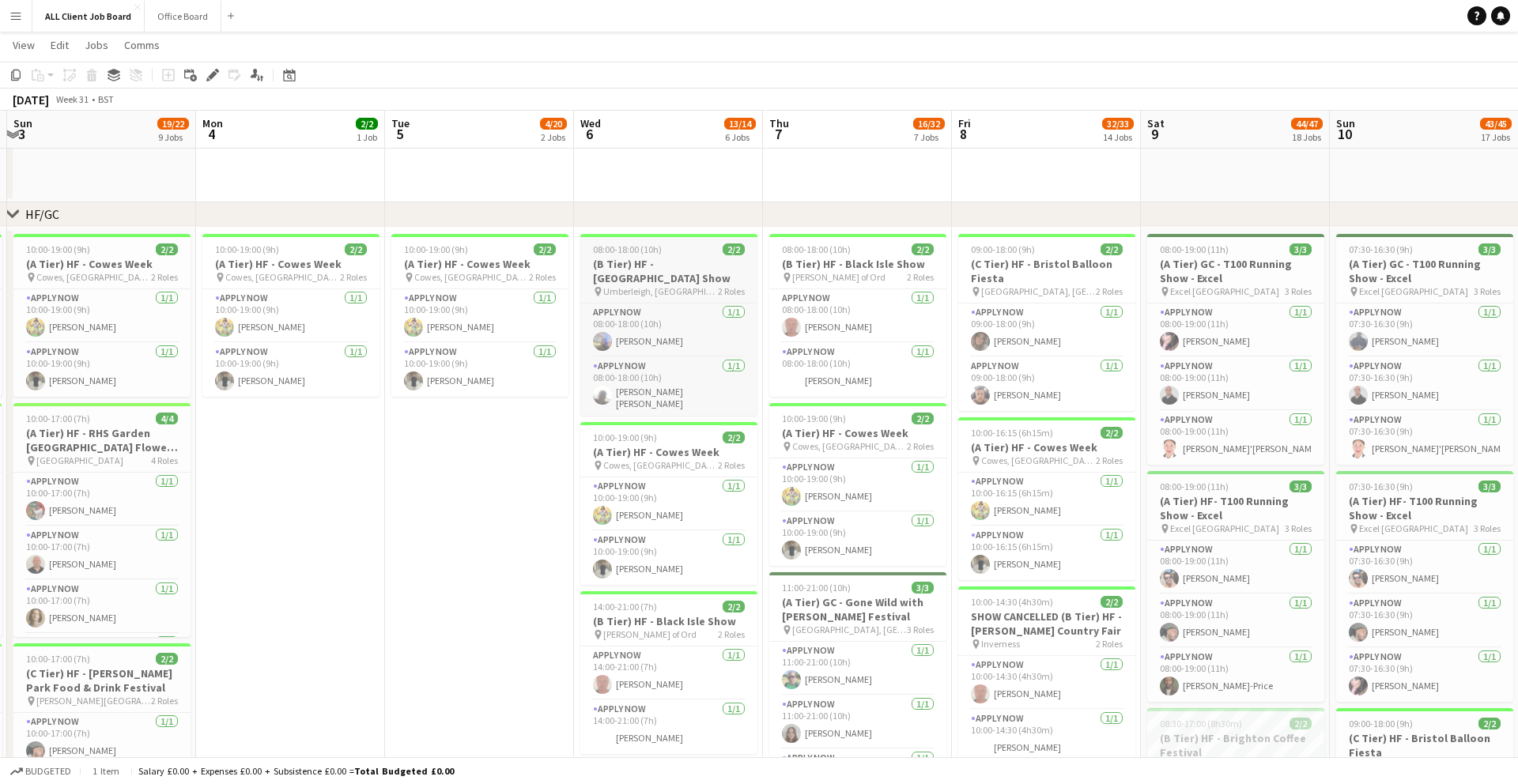
click at [682, 263] on h3 "(B Tier) HF - North Devon Show" at bounding box center [669, 271] width 177 height 28
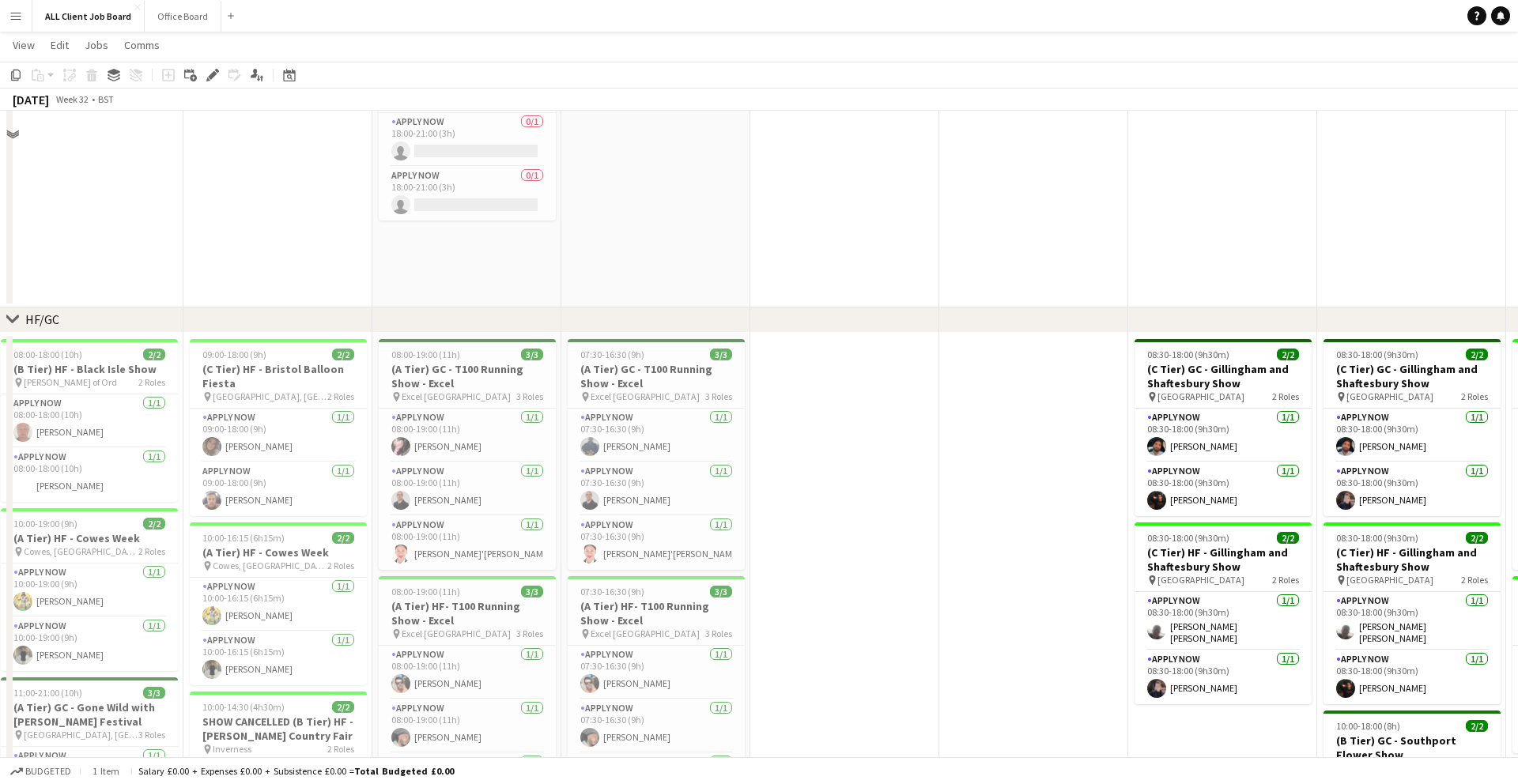
scroll to position [0, 0]
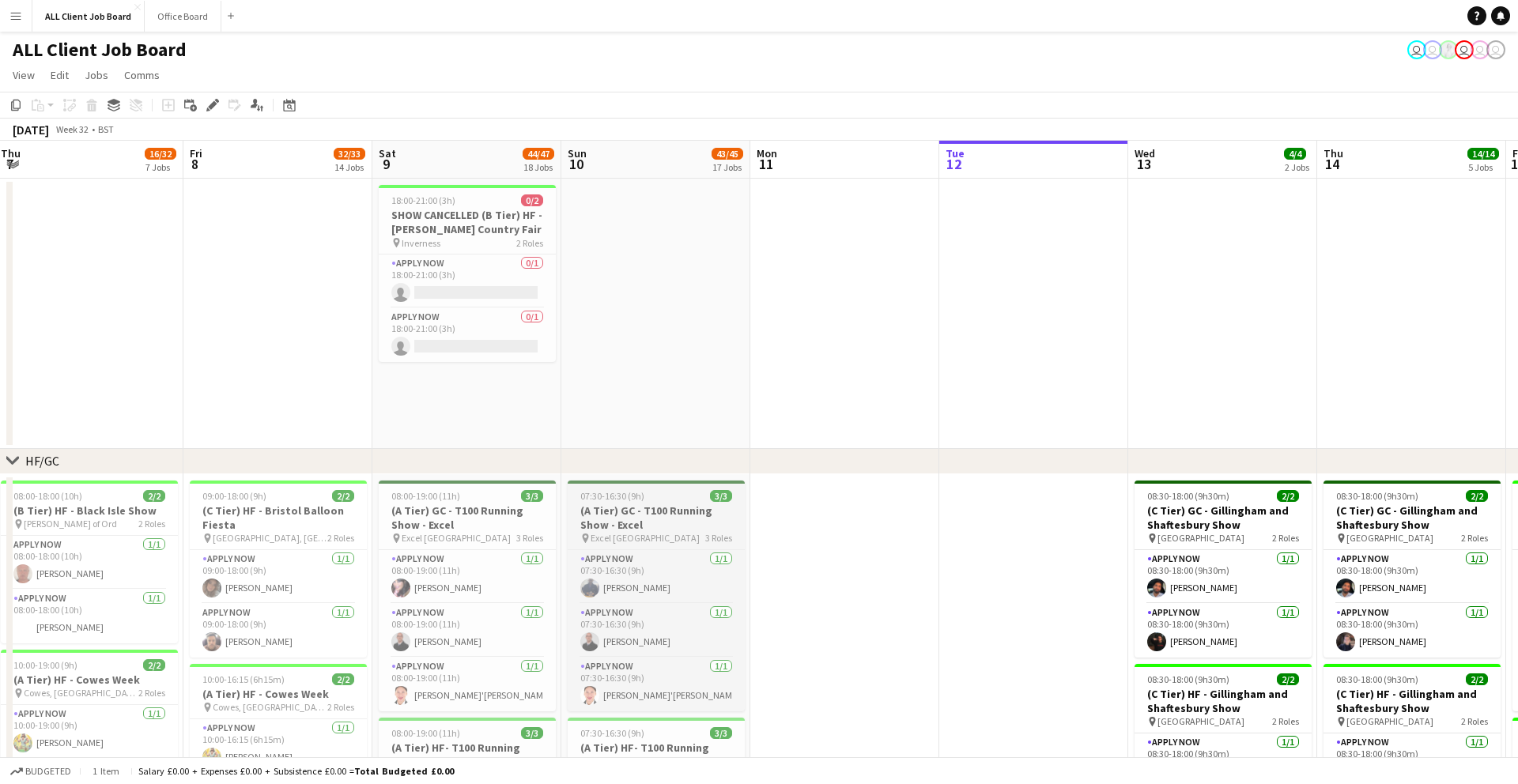
click at [676, 525] on h3 "(A Tier) GC - T100 Running Show - Excel" at bounding box center [655, 518] width 177 height 28
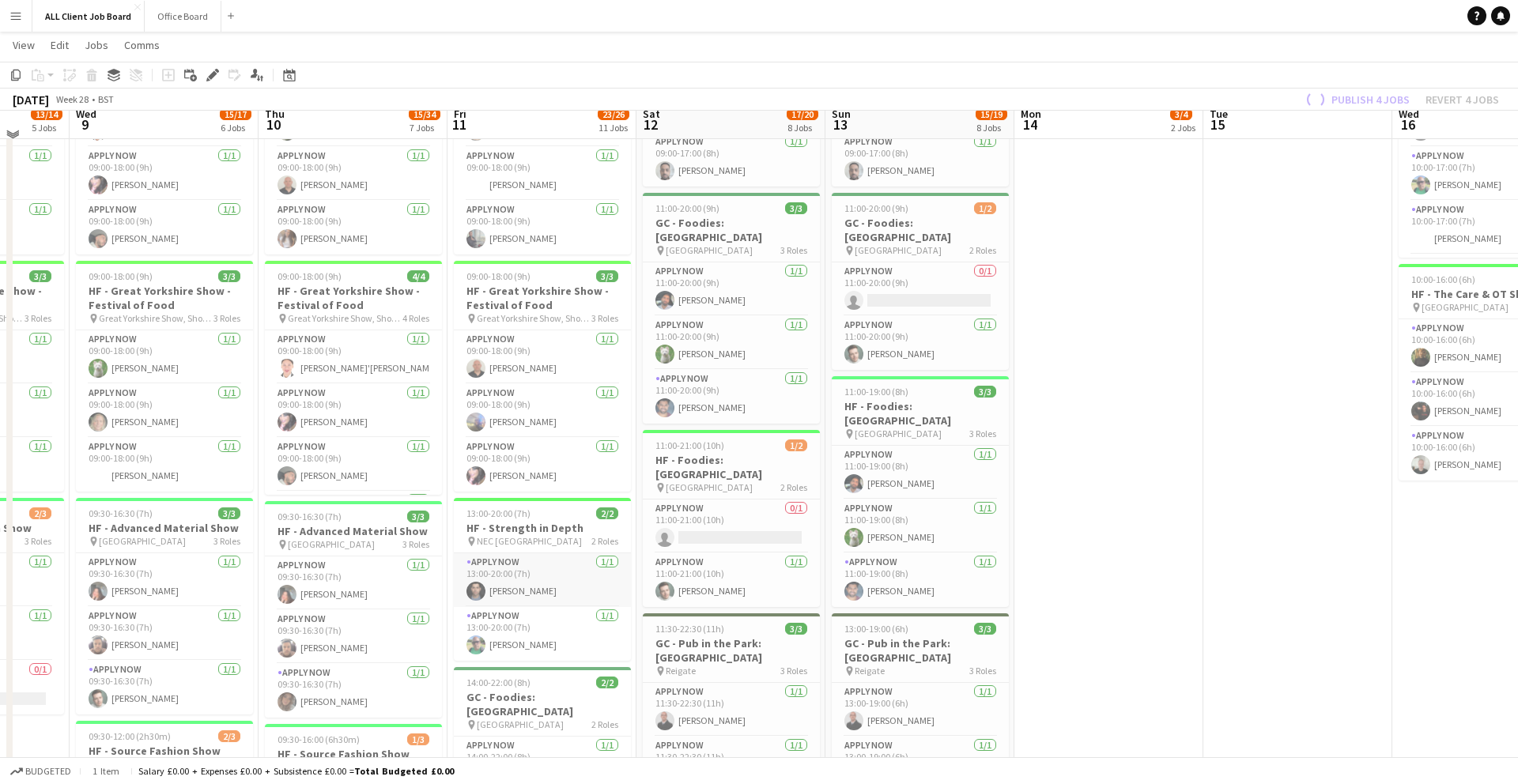
scroll to position [697, 0]
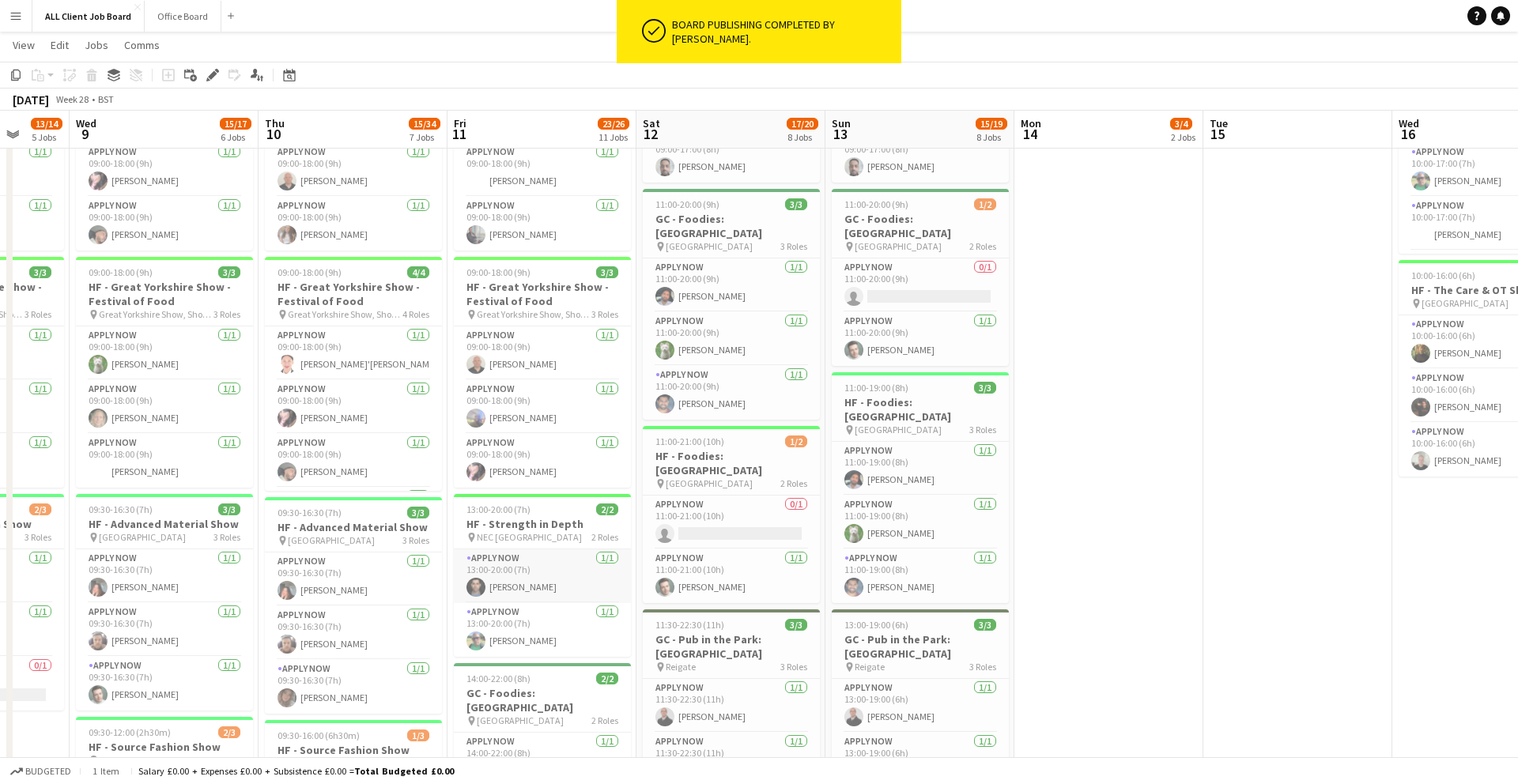
click at [544, 581] on app-card-role "APPLY NOW 1/1 13:00-20:00 (7h) Ryan Clayton" at bounding box center [542, 576] width 177 height 54
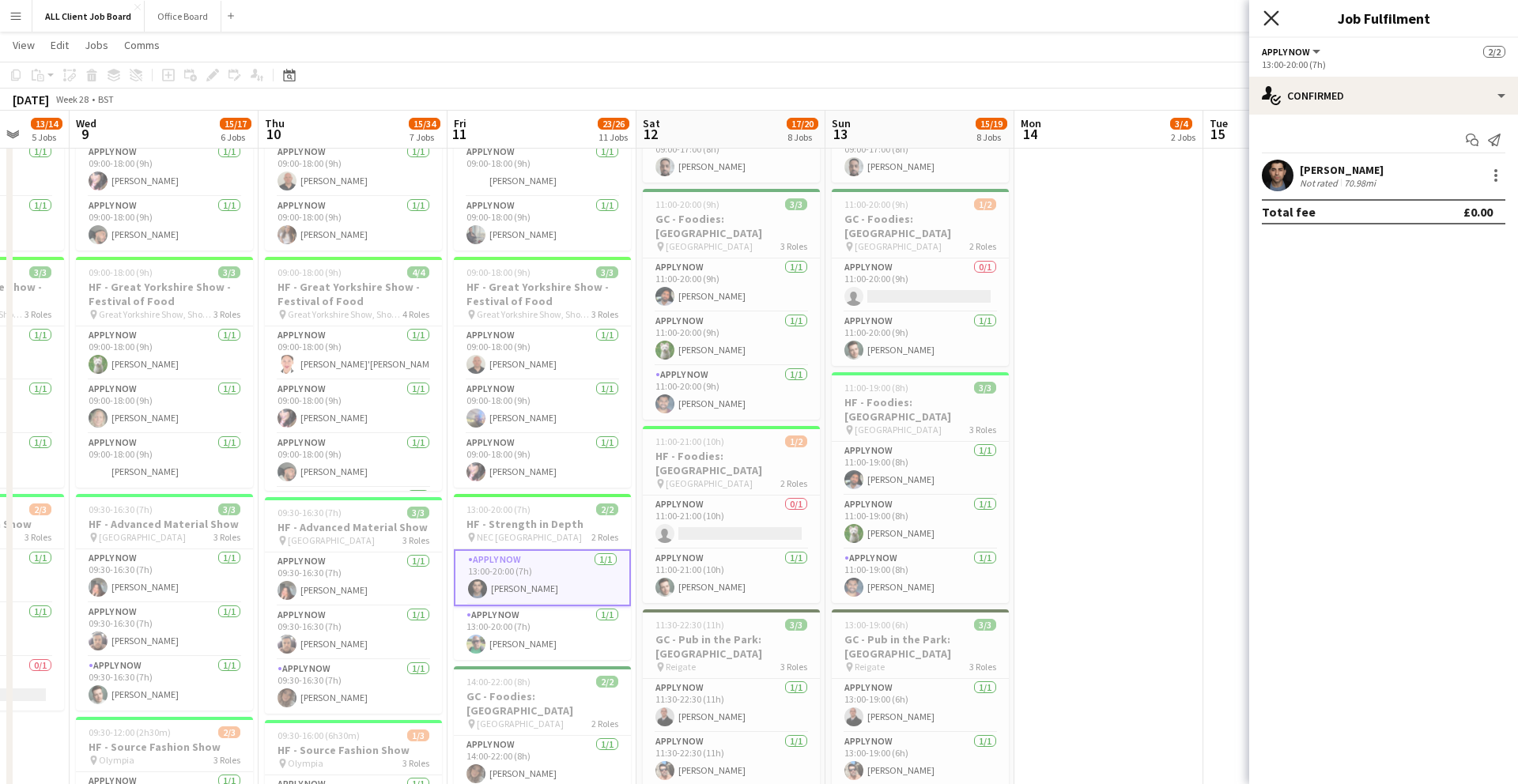
click at [1277, 11] on icon at bounding box center [1270, 18] width 15 height 15
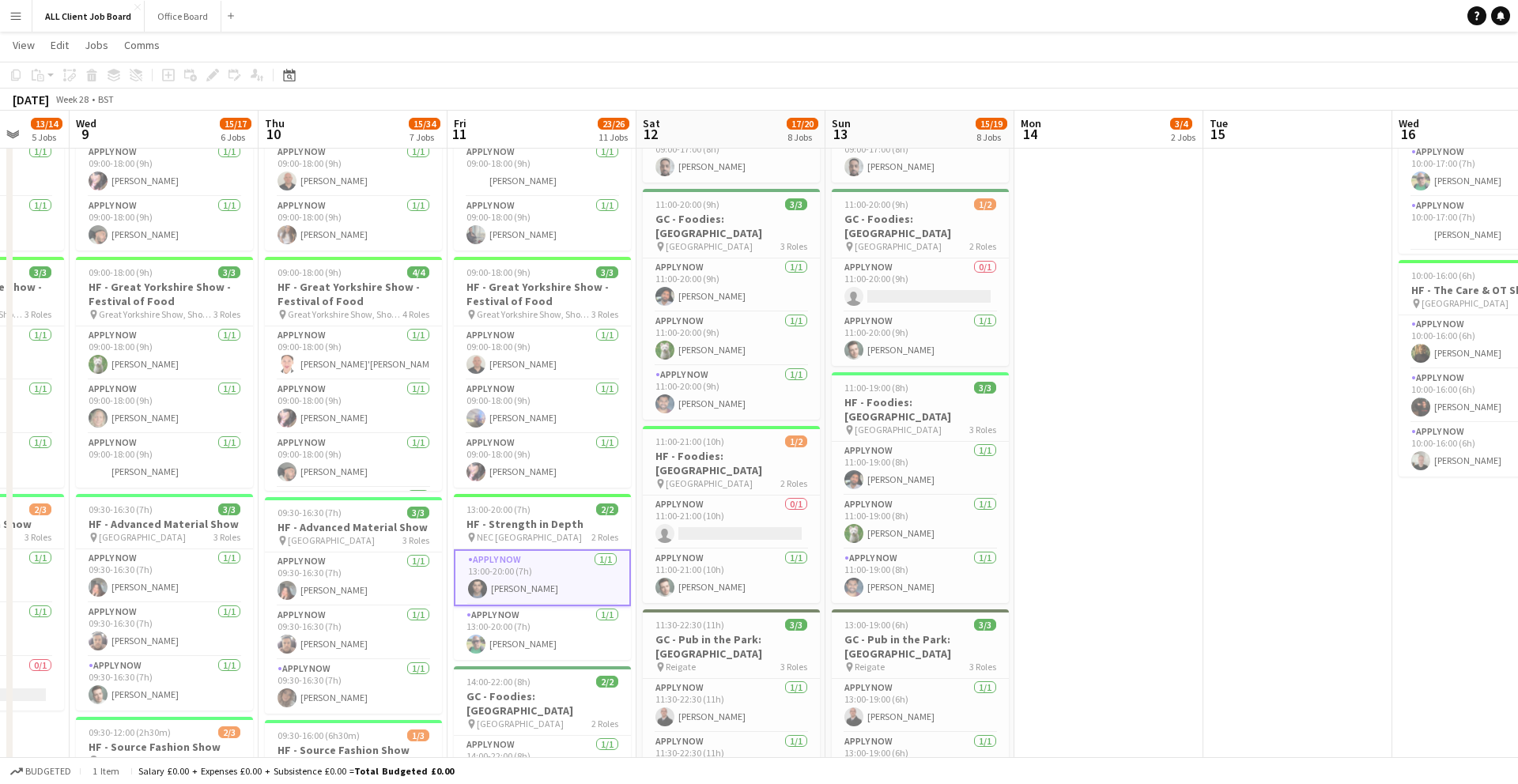
scroll to position [0, 497]
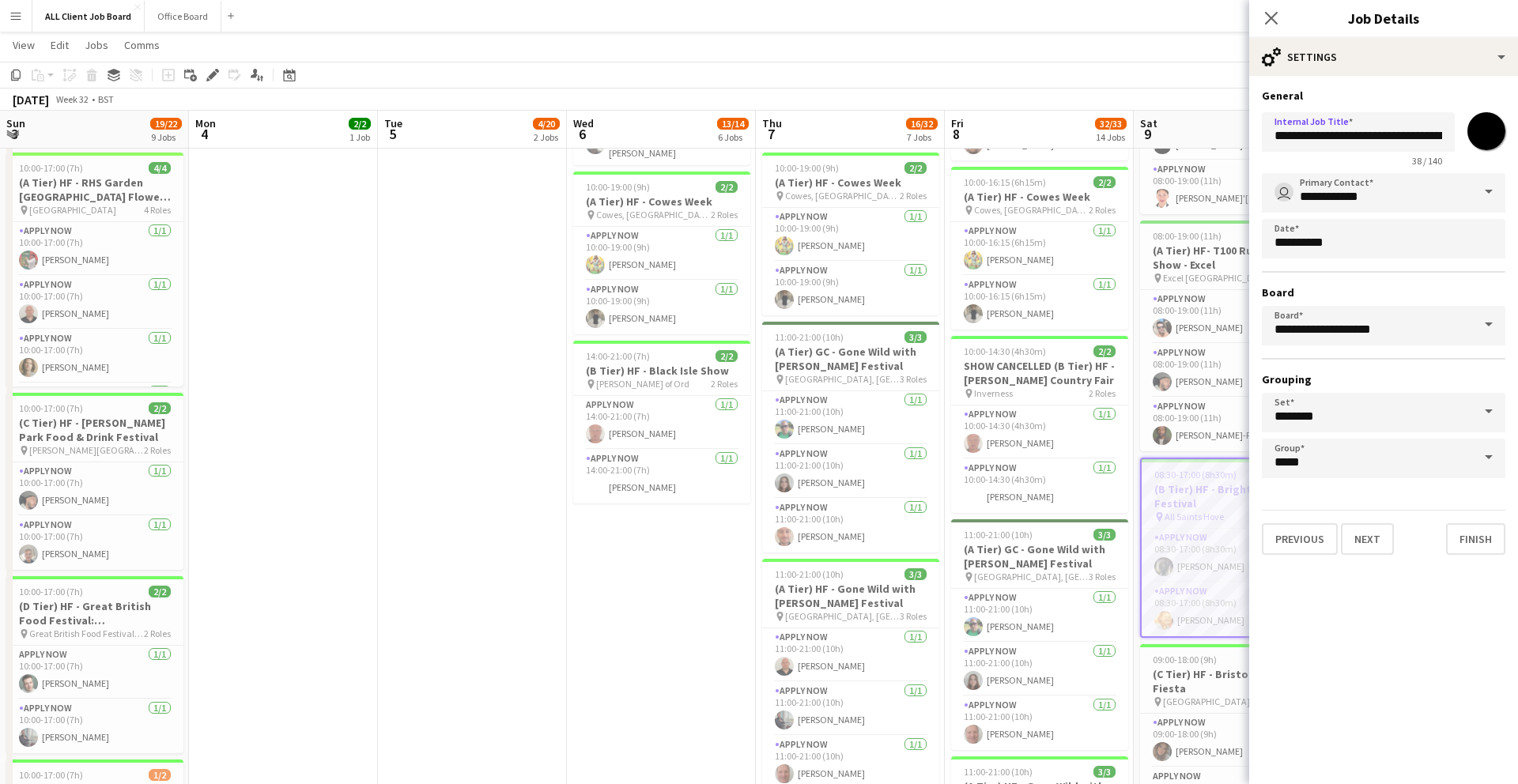
scroll to position [0, 375]
